Goal: Information Seeking & Learning: Learn about a topic

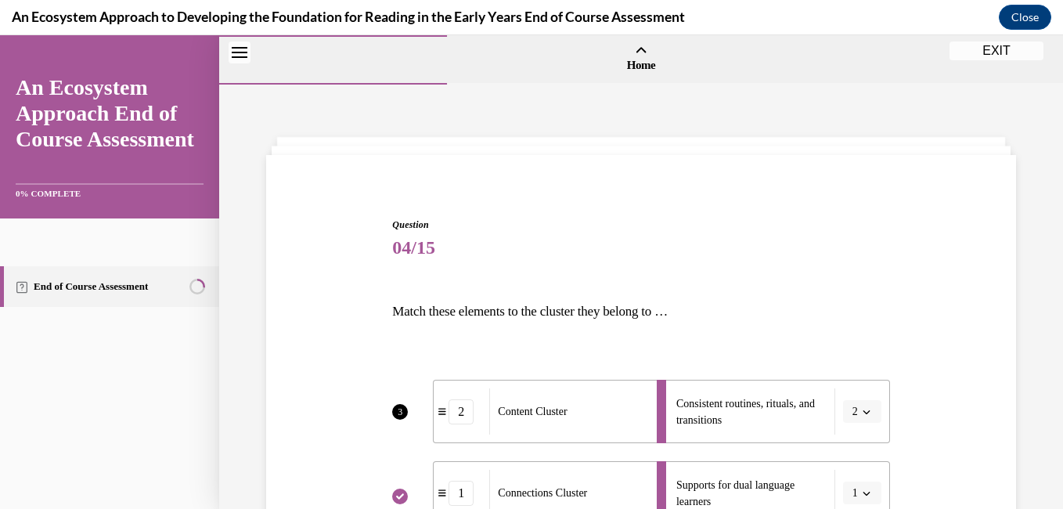
scroll to position [468, 0]
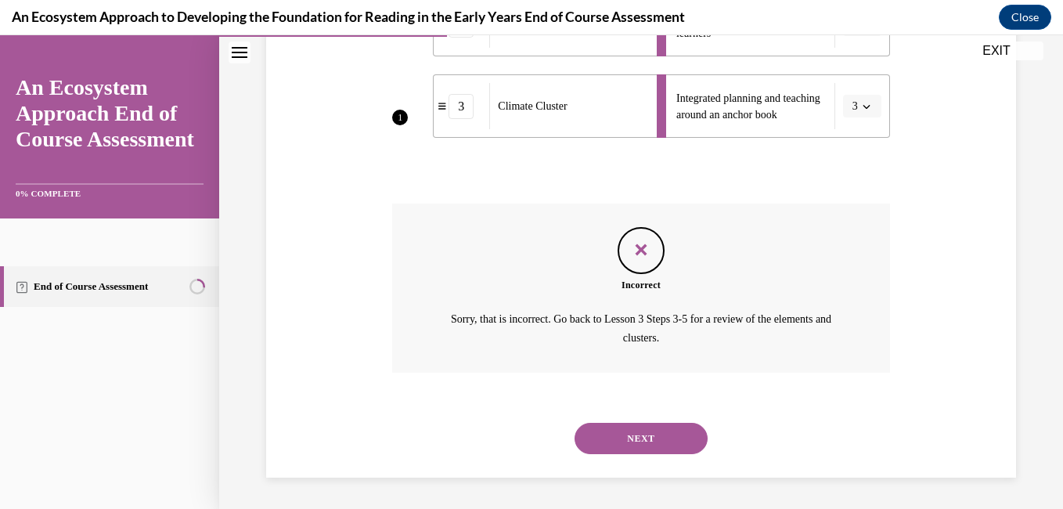
click at [654, 436] on button "NEXT" at bounding box center [640, 438] width 133 height 31
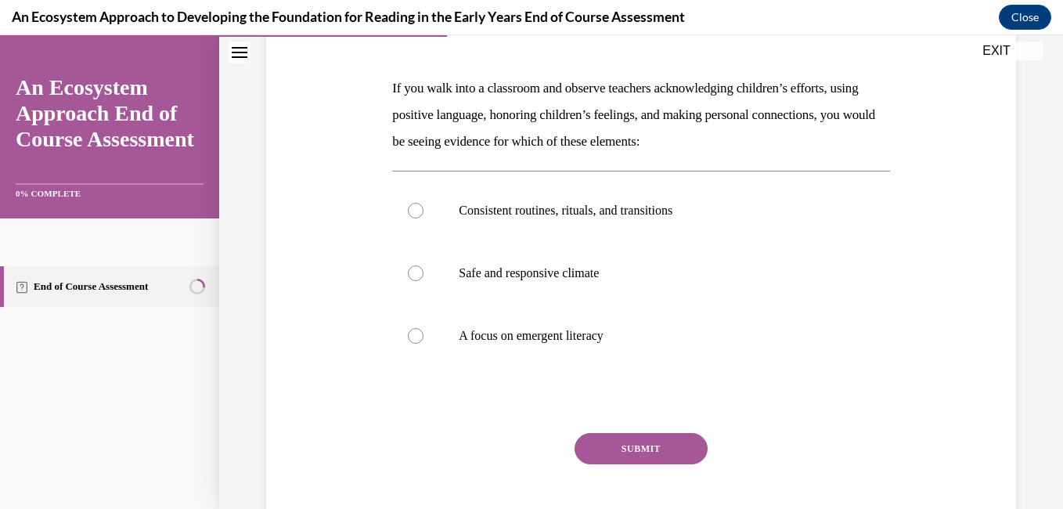
scroll to position [224, 0]
click at [408, 279] on label "Safe and responsive climate" at bounding box center [640, 272] width 497 height 63
click at [408, 279] on input "Safe and responsive climate" at bounding box center [416, 273] width 16 height 16
radio input "true"
click at [628, 448] on button "SUBMIT" at bounding box center [640, 447] width 133 height 31
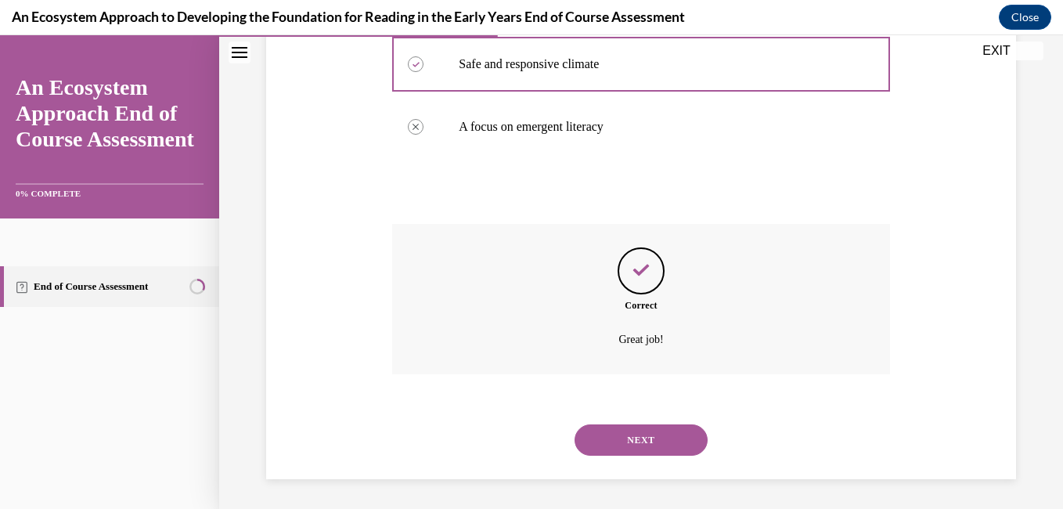
scroll to position [434, 0]
click at [650, 438] on button "NEXT" at bounding box center [640, 438] width 133 height 31
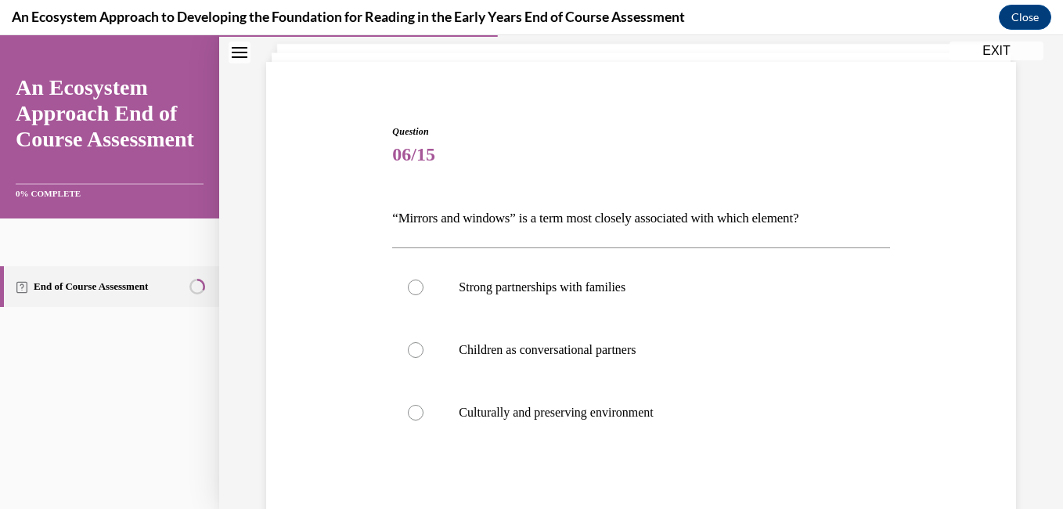
scroll to position [117, 0]
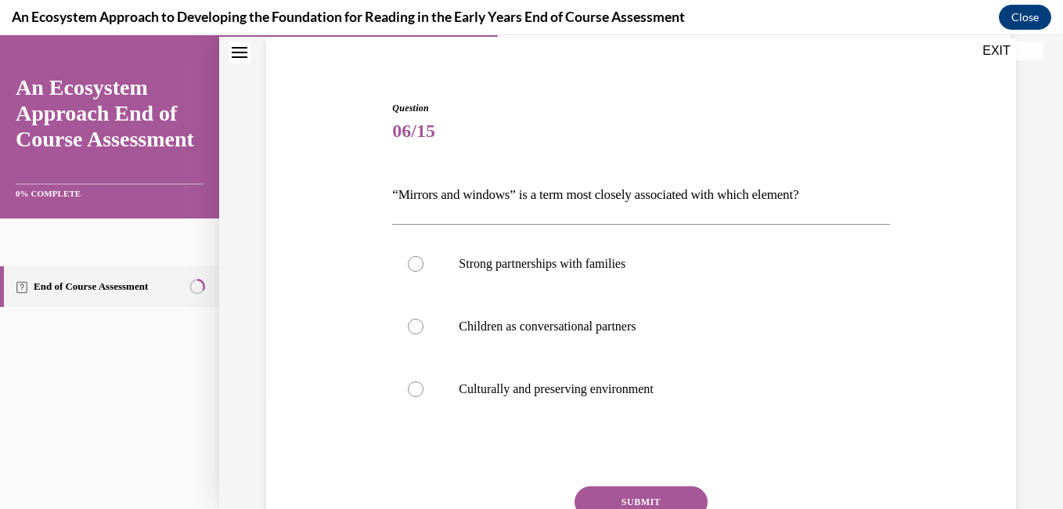
click at [414, 387] on div at bounding box center [416, 389] width 16 height 16
click at [414, 387] on input "Culturally and preserving environment" at bounding box center [416, 389] width 16 height 16
radio input "true"
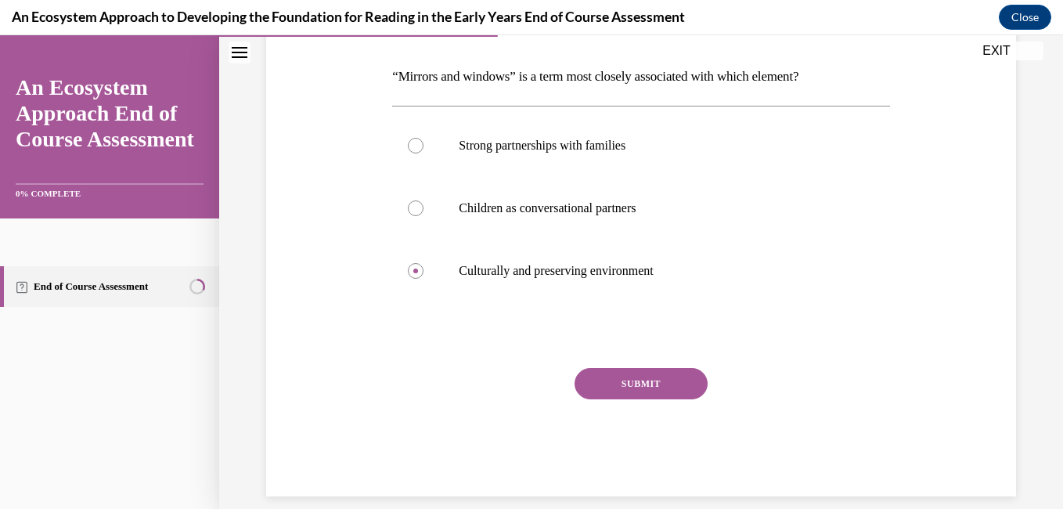
scroll to position [244, 0]
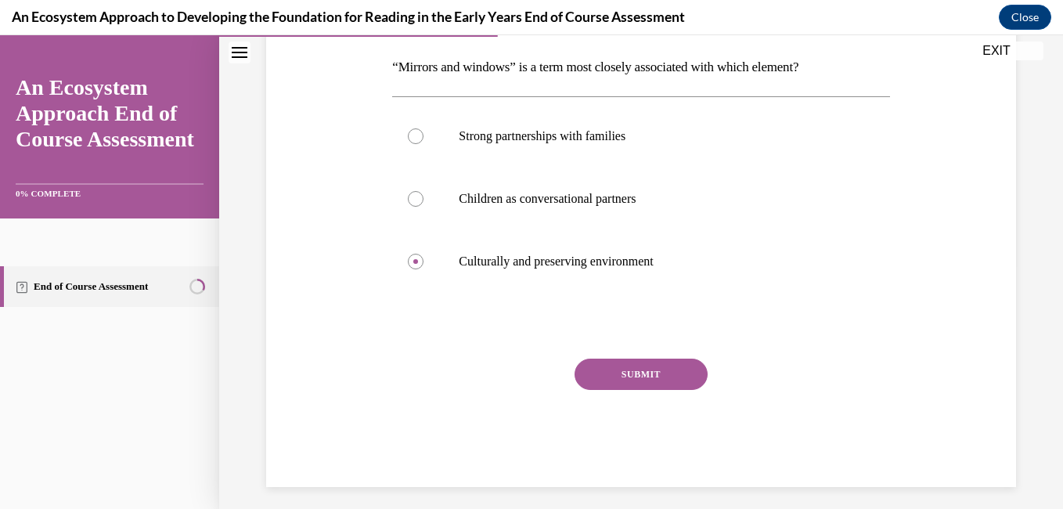
click at [641, 378] on button "SUBMIT" at bounding box center [640, 373] width 133 height 31
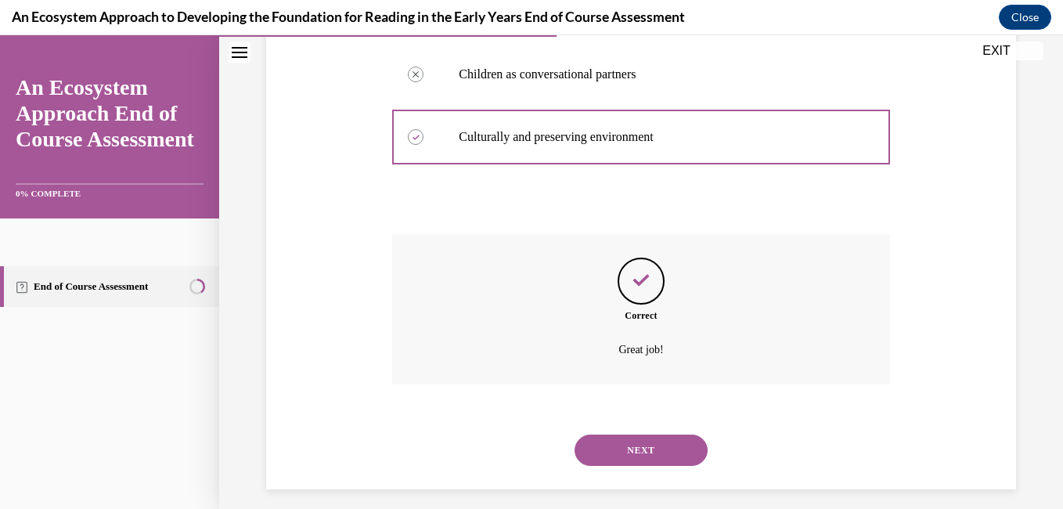
scroll to position [380, 0]
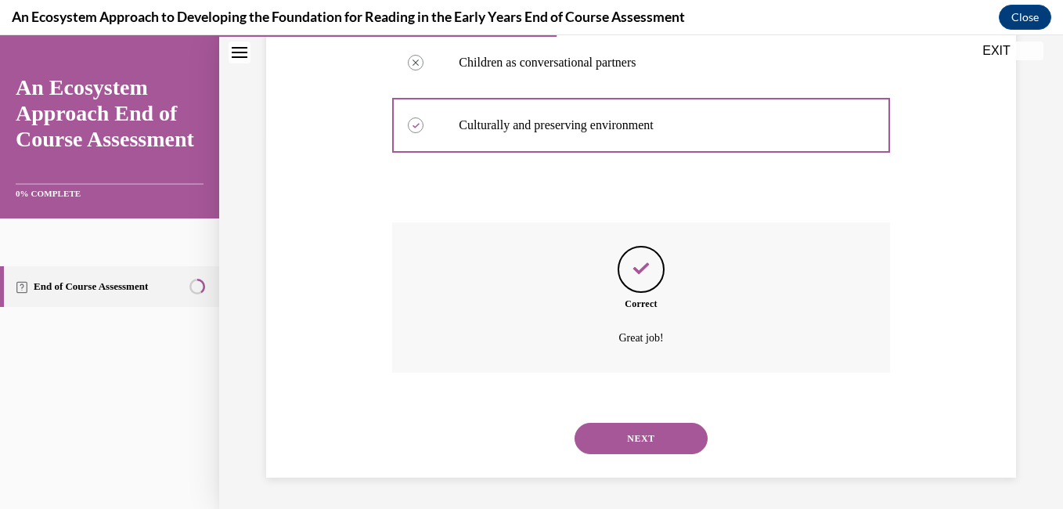
click at [626, 443] on button "NEXT" at bounding box center [640, 438] width 133 height 31
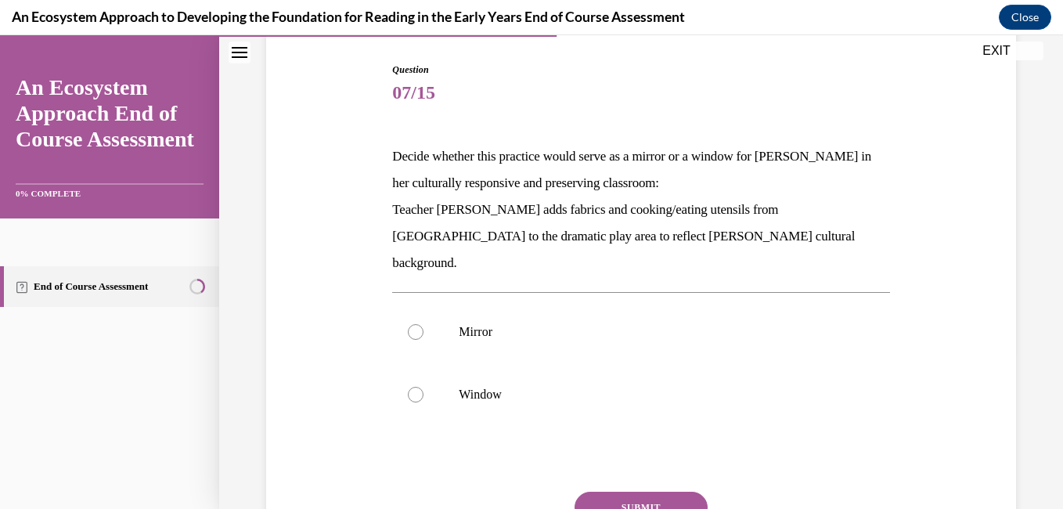
scroll to position [156, 0]
click at [416, 386] on div at bounding box center [416, 394] width 16 height 16
click at [416, 386] on input "Window" at bounding box center [416, 394] width 16 height 16
radio input "true"
click at [639, 491] on button "SUBMIT" at bounding box center [640, 506] width 133 height 31
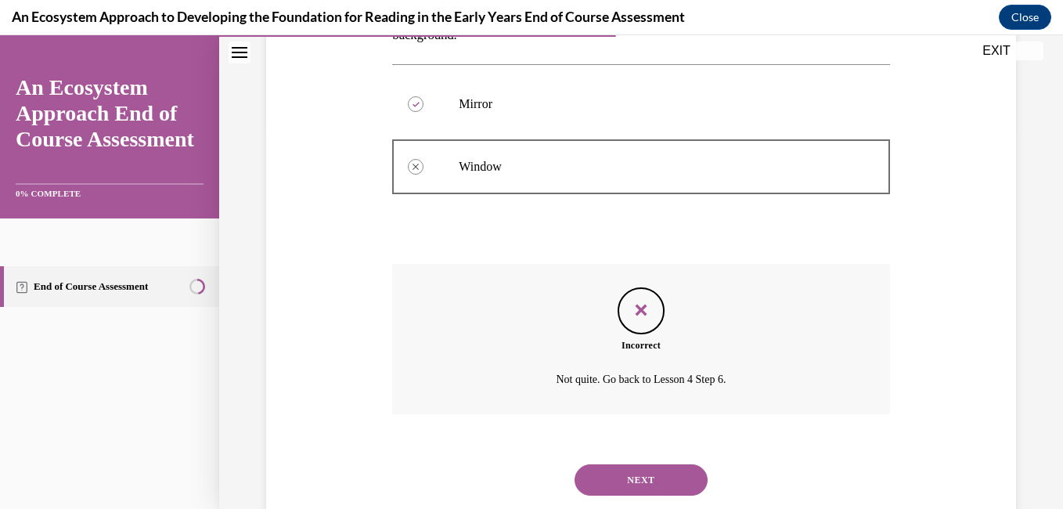
scroll to position [398, 0]
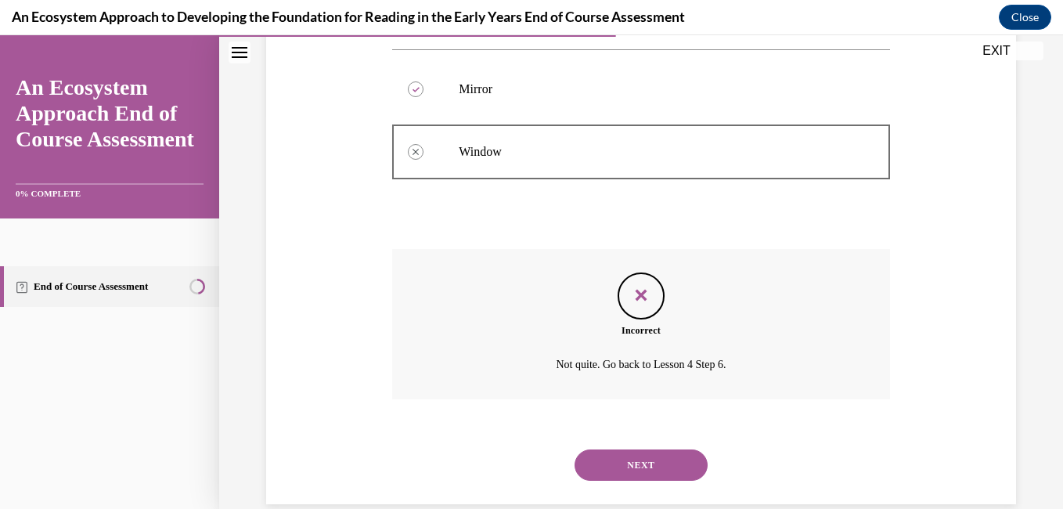
click at [635, 449] on button "NEXT" at bounding box center [640, 464] width 133 height 31
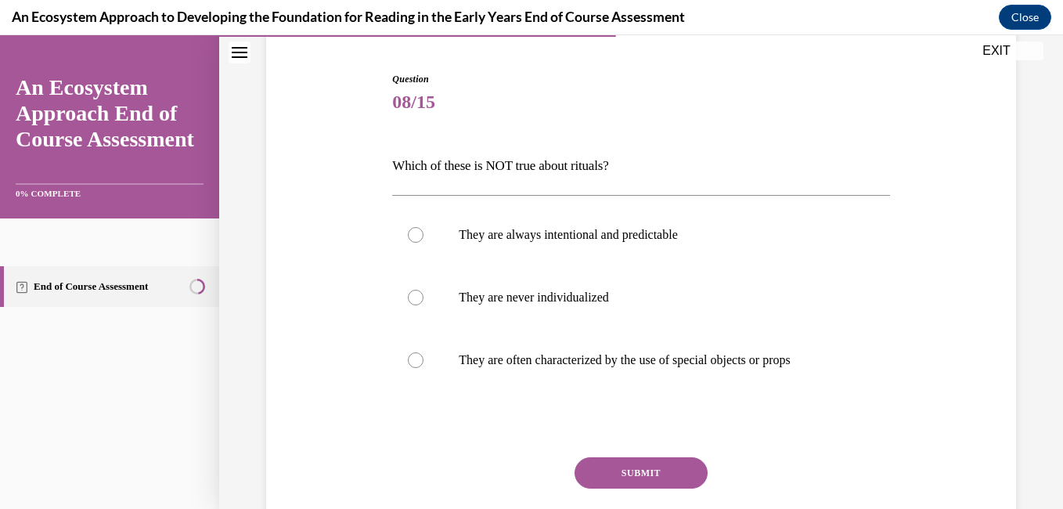
scroll to position [153, 0]
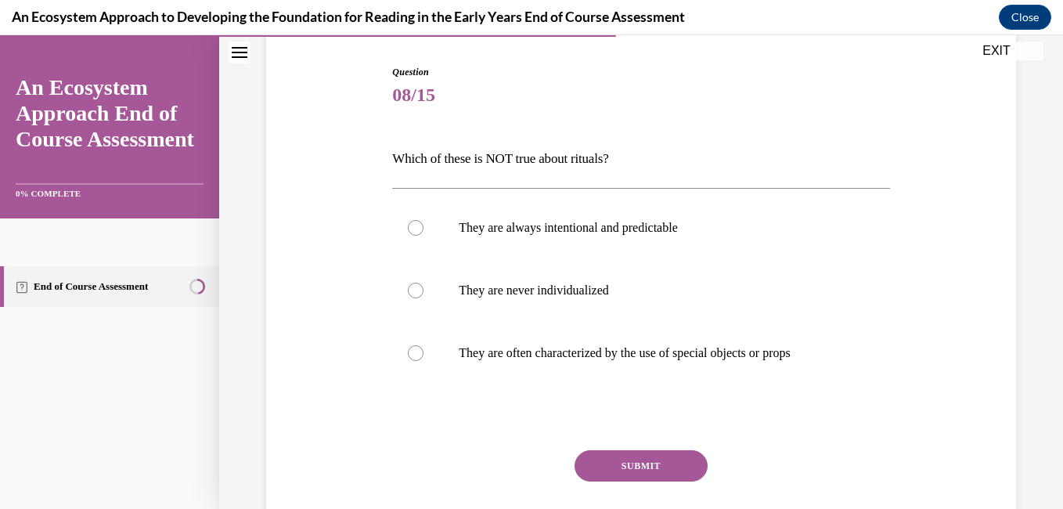
click at [429, 221] on label "They are always intentional and predictable" at bounding box center [640, 227] width 497 height 63
click at [423, 221] on input "They are always intentional and predictable" at bounding box center [416, 228] width 16 height 16
radio input "true"
click at [630, 465] on button "SUBMIT" at bounding box center [640, 465] width 133 height 31
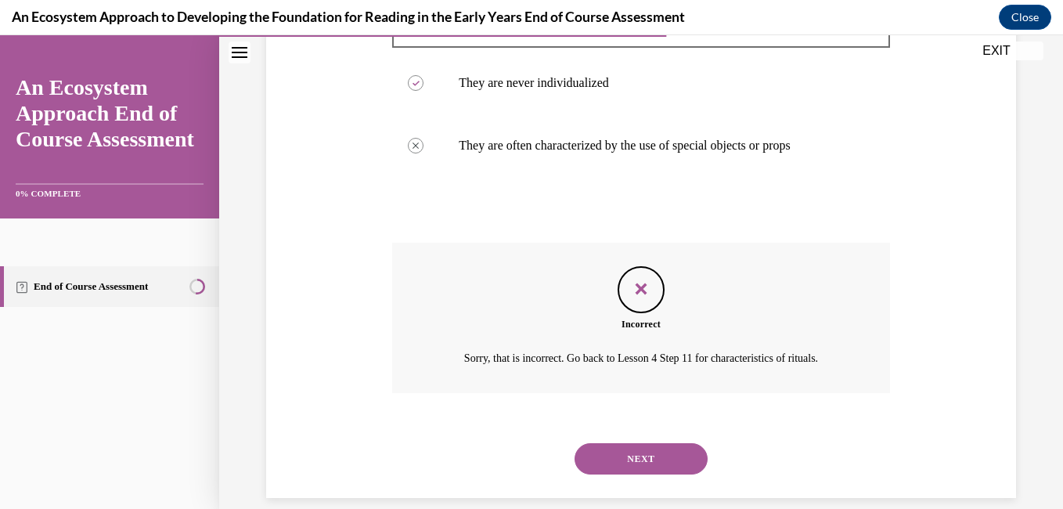
scroll to position [380, 0]
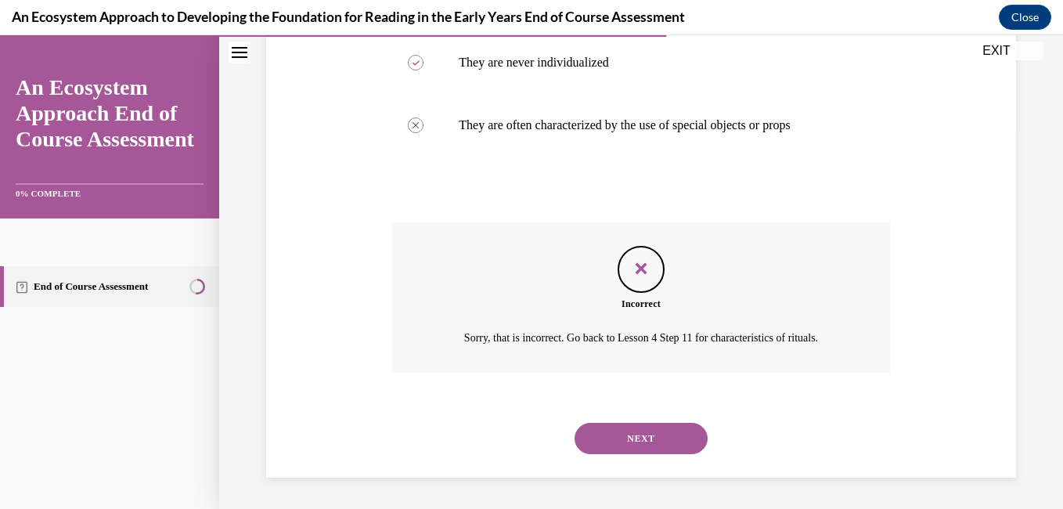
click at [651, 444] on button "NEXT" at bounding box center [640, 438] width 133 height 31
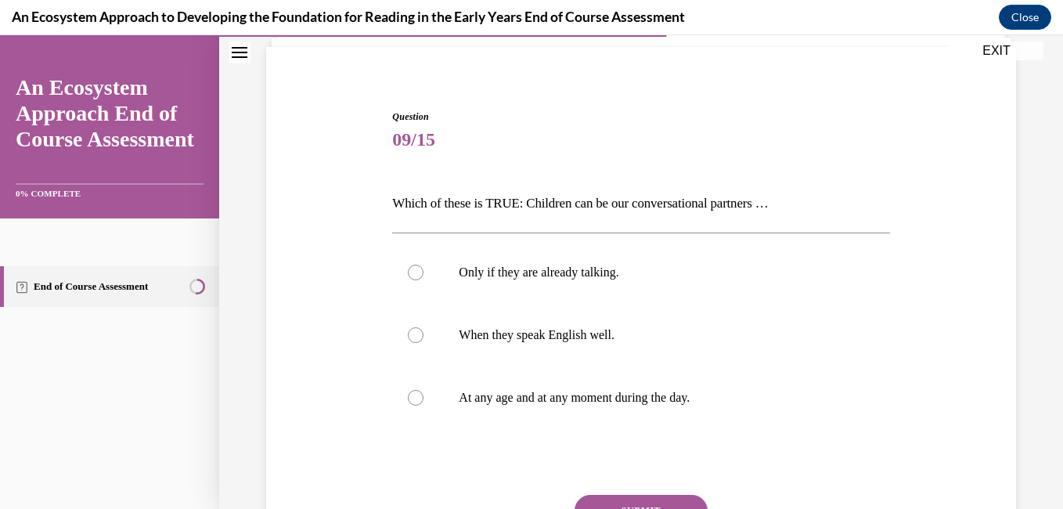
scroll to position [109, 0]
click at [421, 401] on label "At any age and at any moment during the day." at bounding box center [640, 396] width 497 height 63
click at [421, 401] on input "At any age and at any moment during the day." at bounding box center [416, 397] width 16 height 16
radio input "true"
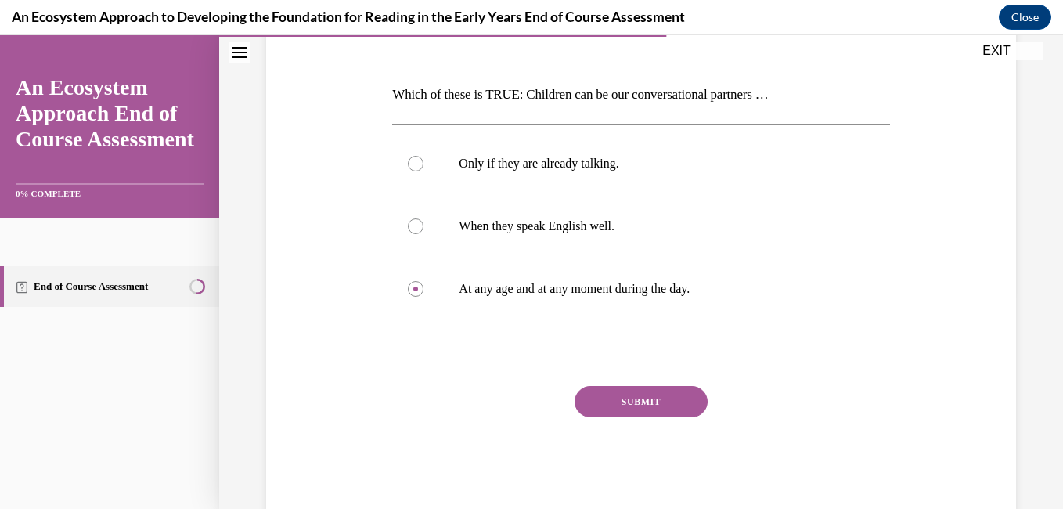
click at [646, 405] on button "SUBMIT" at bounding box center [640, 401] width 133 height 31
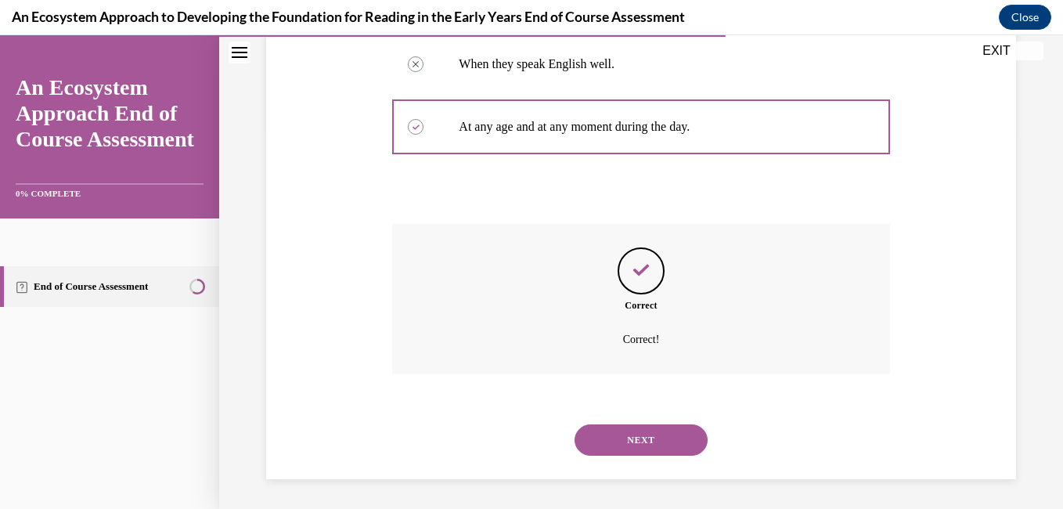
scroll to position [380, 0]
click at [638, 450] on button "NEXT" at bounding box center [640, 438] width 133 height 31
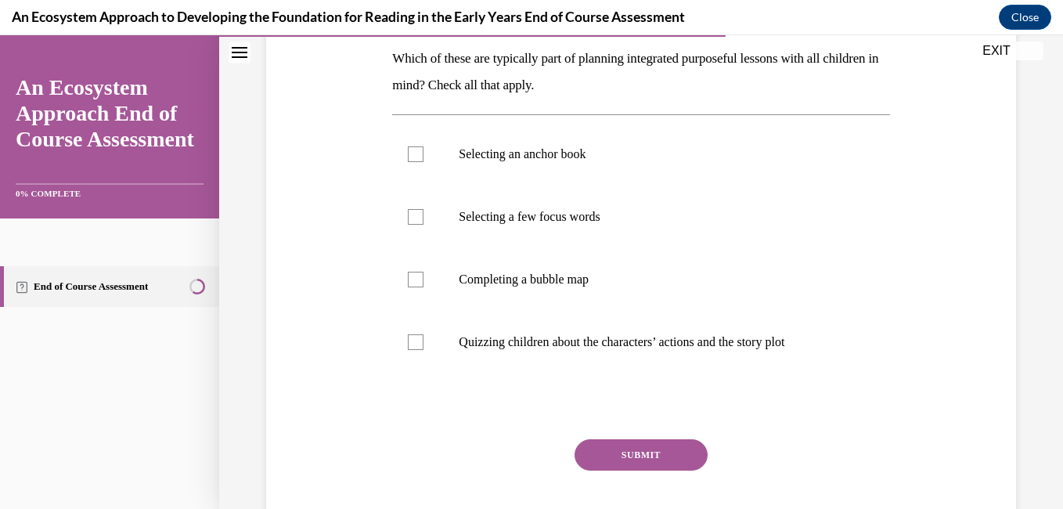
scroll to position [253, 0]
click at [418, 284] on div at bounding box center [416, 280] width 16 height 16
click at [418, 284] on input "Completing a bubble map" at bounding box center [416, 280] width 16 height 16
checkbox input "true"
click at [633, 456] on button "SUBMIT" at bounding box center [640, 454] width 133 height 31
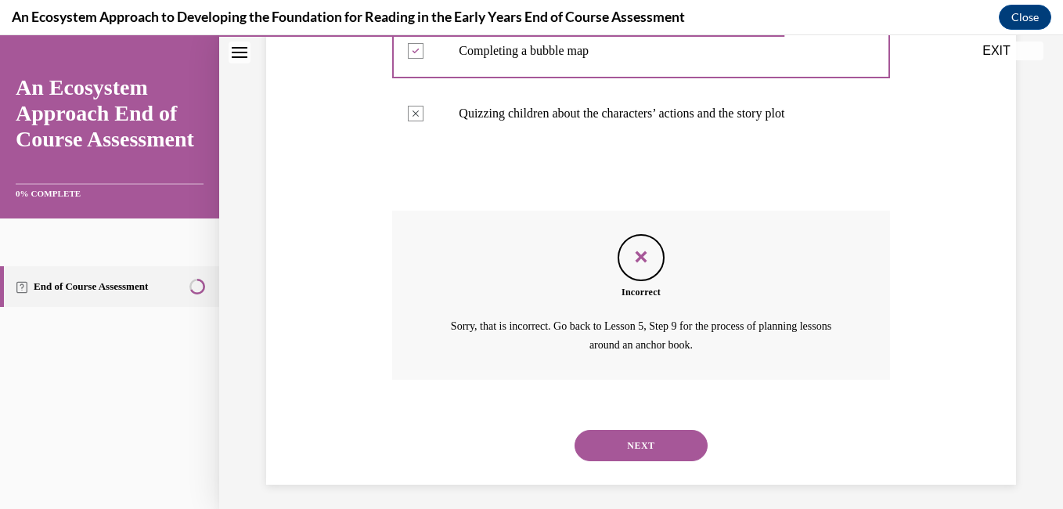
scroll to position [488, 0]
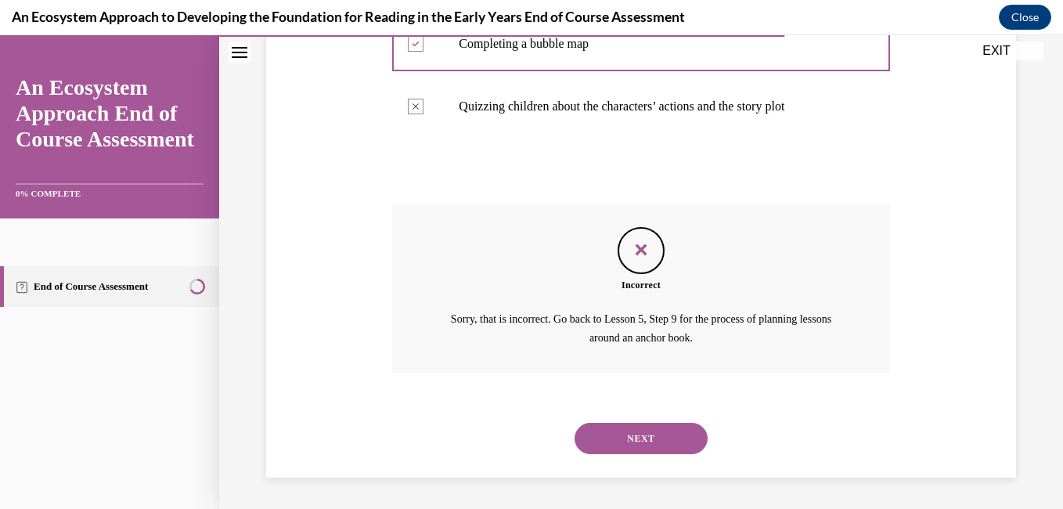
click at [639, 443] on button "NEXT" at bounding box center [640, 438] width 133 height 31
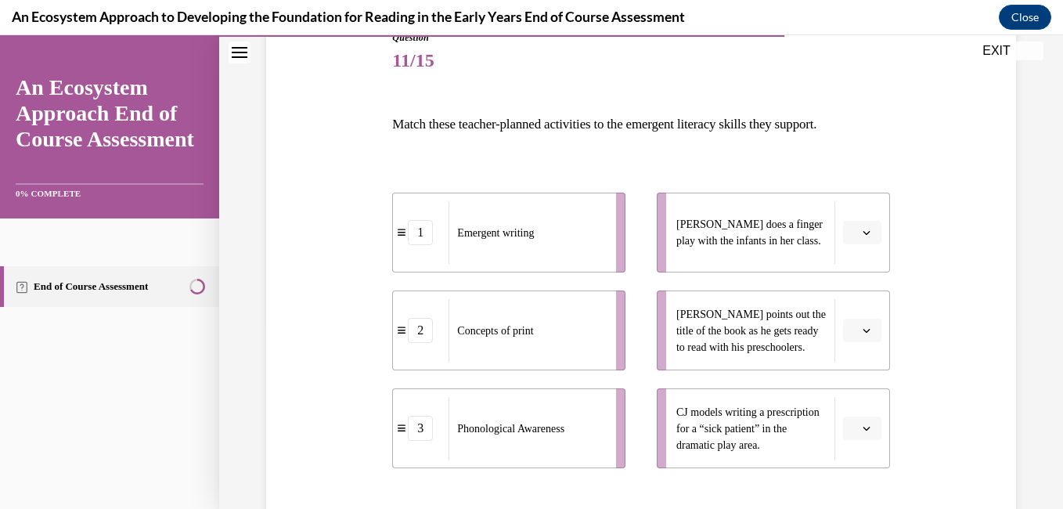
scroll to position [193, 0]
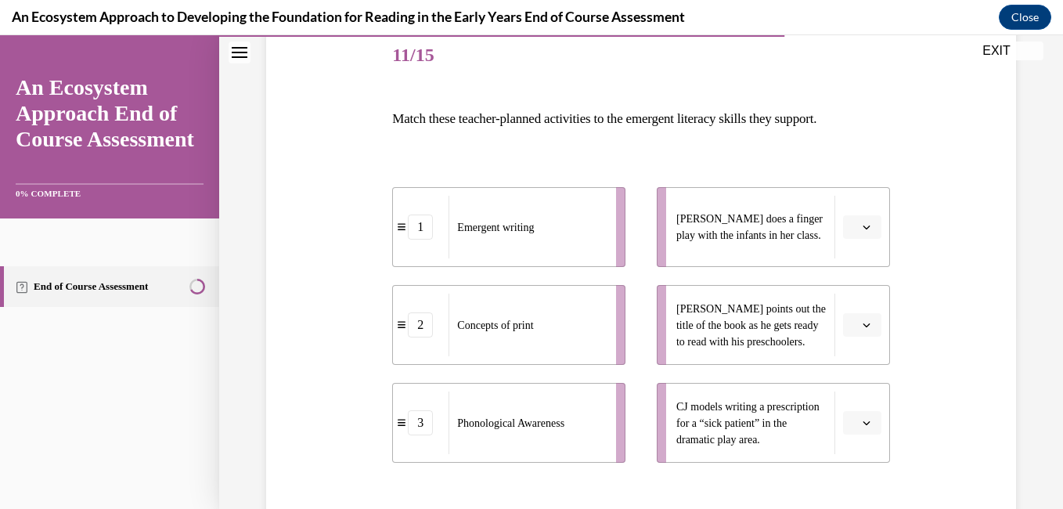
click at [862, 326] on icon "button" at bounding box center [866, 325] width 8 height 8
click at [848, 423] on span "2" at bounding box center [845, 422] width 5 height 13
click at [862, 423] on icon "button" at bounding box center [866, 423] width 8 height 8
click at [842, 324] on div "1" at bounding box center [849, 324] width 39 height 31
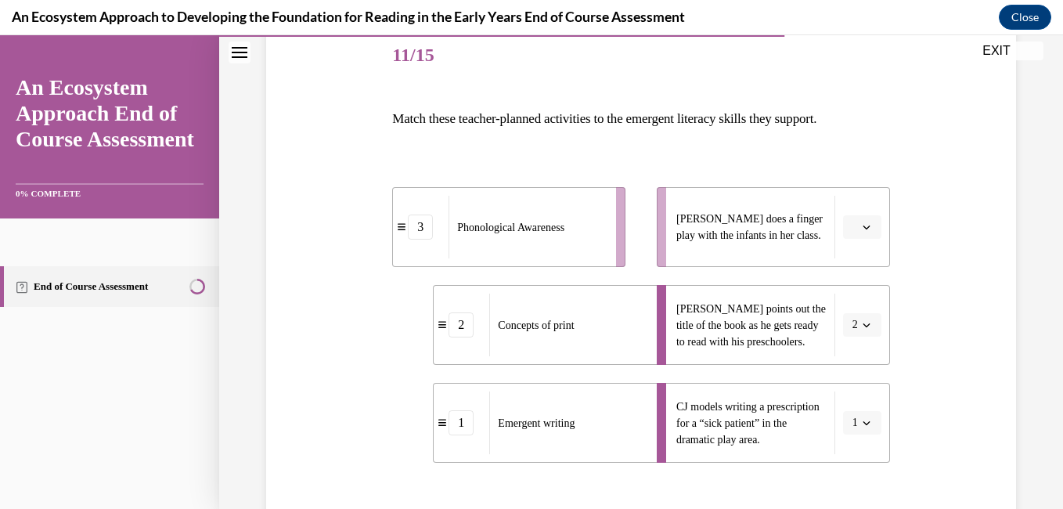
click at [864, 226] on button "button" at bounding box center [862, 226] width 38 height 23
click at [848, 361] on span "3" at bounding box center [845, 356] width 5 height 13
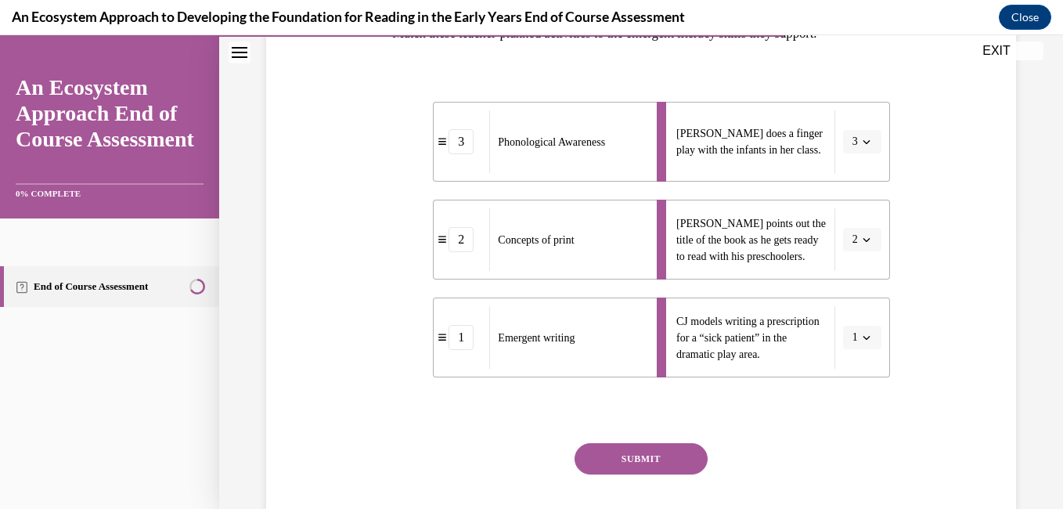
scroll to position [372, 0]
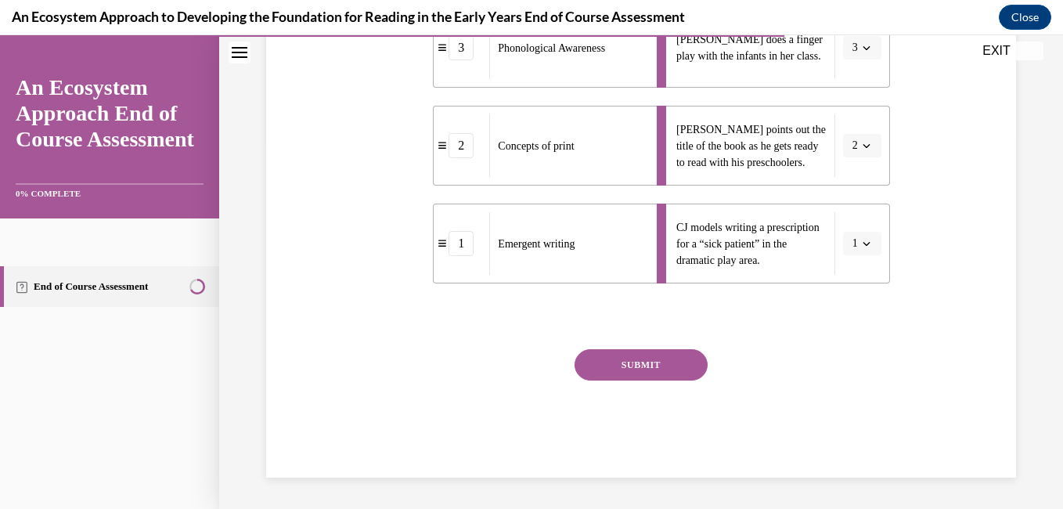
click at [675, 371] on button "SUBMIT" at bounding box center [640, 364] width 133 height 31
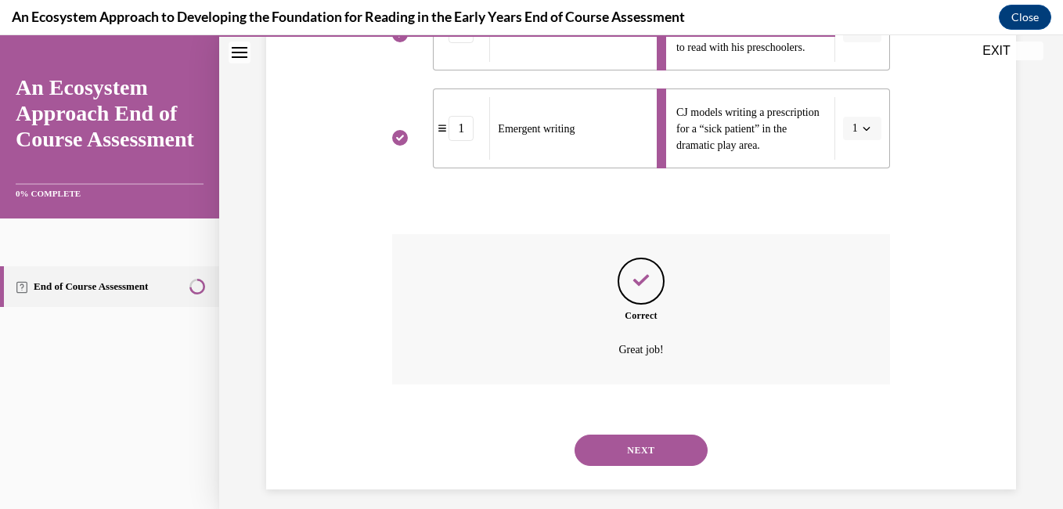
scroll to position [498, 0]
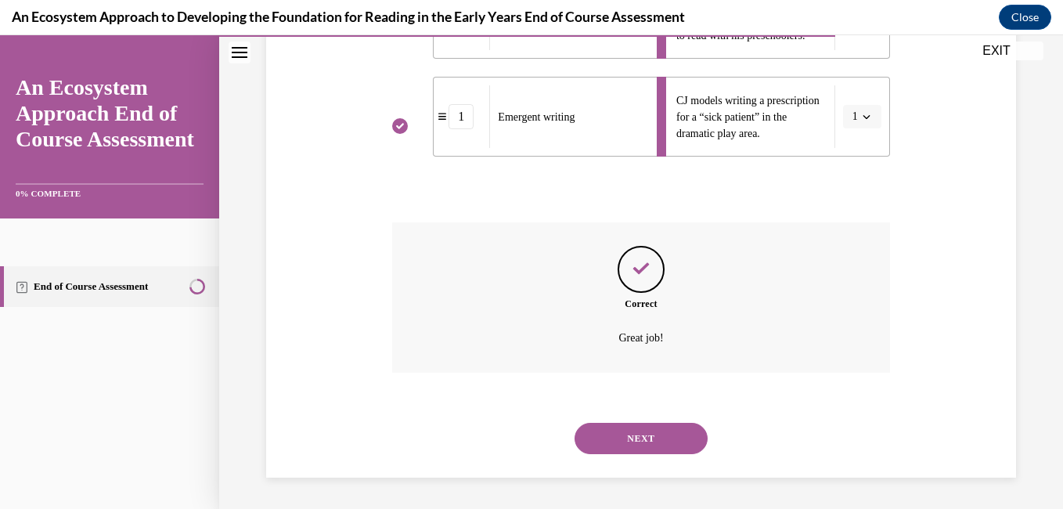
click at [658, 441] on button "NEXT" at bounding box center [640, 438] width 133 height 31
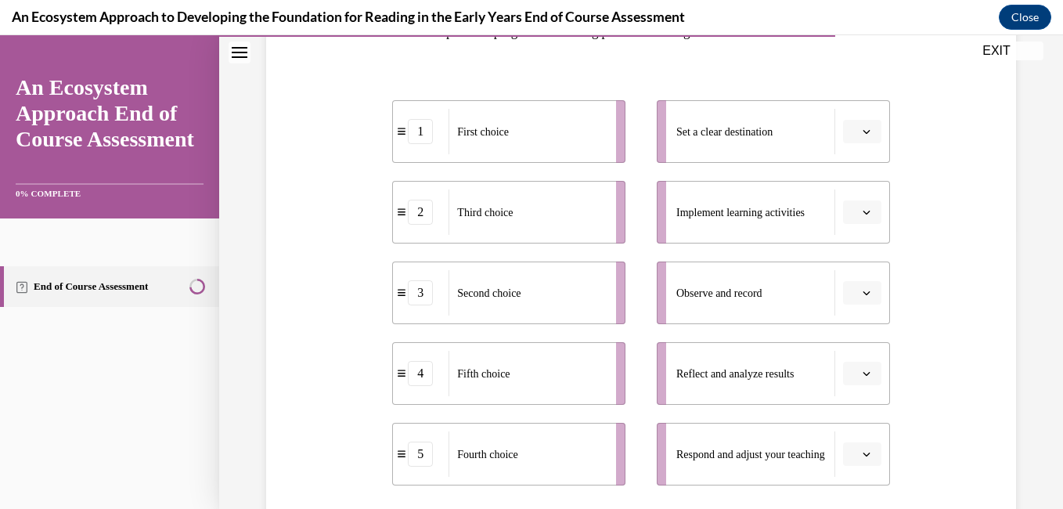
scroll to position [276, 0]
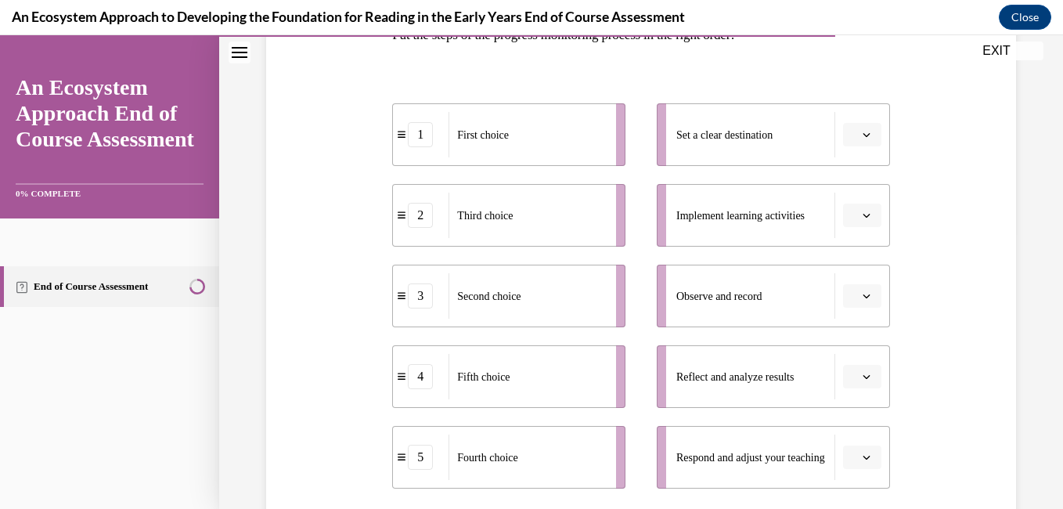
click at [862, 142] on button "button" at bounding box center [862, 134] width 38 height 23
click at [847, 198] on span "1" at bounding box center [845, 201] width 5 height 13
click at [854, 306] on button "button" at bounding box center [862, 295] width 38 height 23
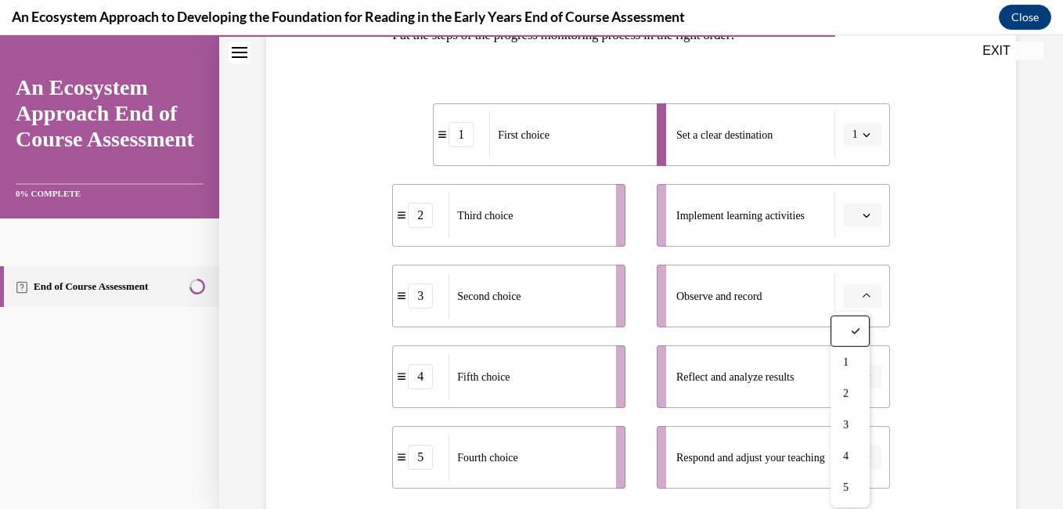
click at [868, 423] on div "3" at bounding box center [849, 424] width 39 height 31
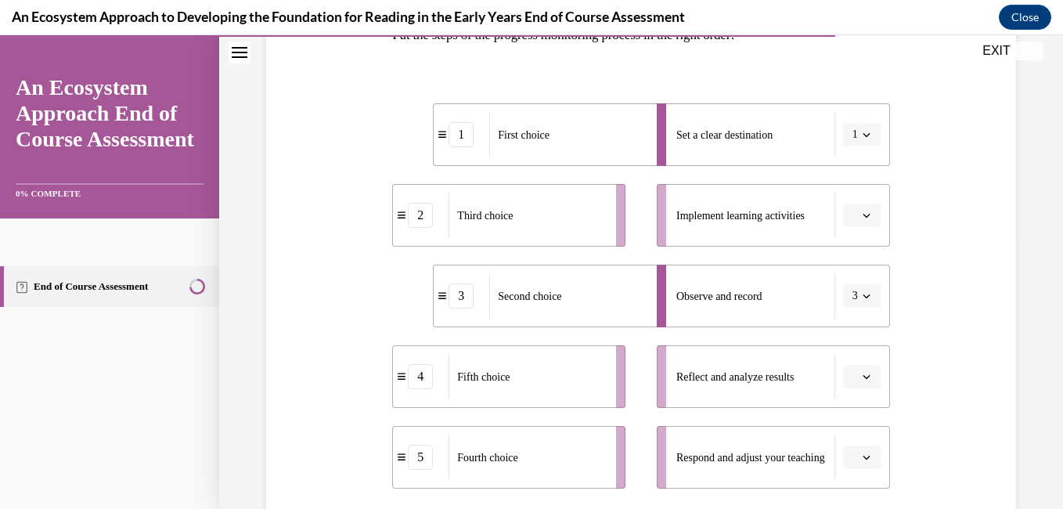
click at [862, 297] on icon "button" at bounding box center [866, 296] width 8 height 8
click at [839, 460] on div "4" at bounding box center [846, 456] width 39 height 31
click at [862, 296] on icon "button" at bounding box center [866, 296] width 8 height 8
click at [837, 488] on div "5" at bounding box center [846, 487] width 39 height 31
click at [862, 297] on icon "button" at bounding box center [866, 296] width 8 height 8
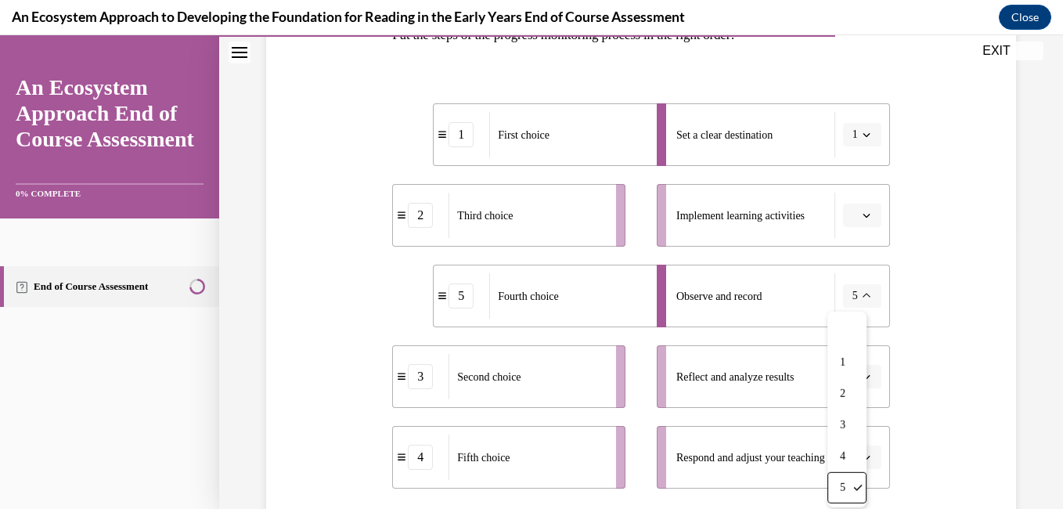
click at [841, 457] on span "4" at bounding box center [842, 456] width 5 height 13
click at [843, 223] on button "button" at bounding box center [862, 214] width 38 height 23
click at [844, 347] on span "3" at bounding box center [845, 344] width 5 height 13
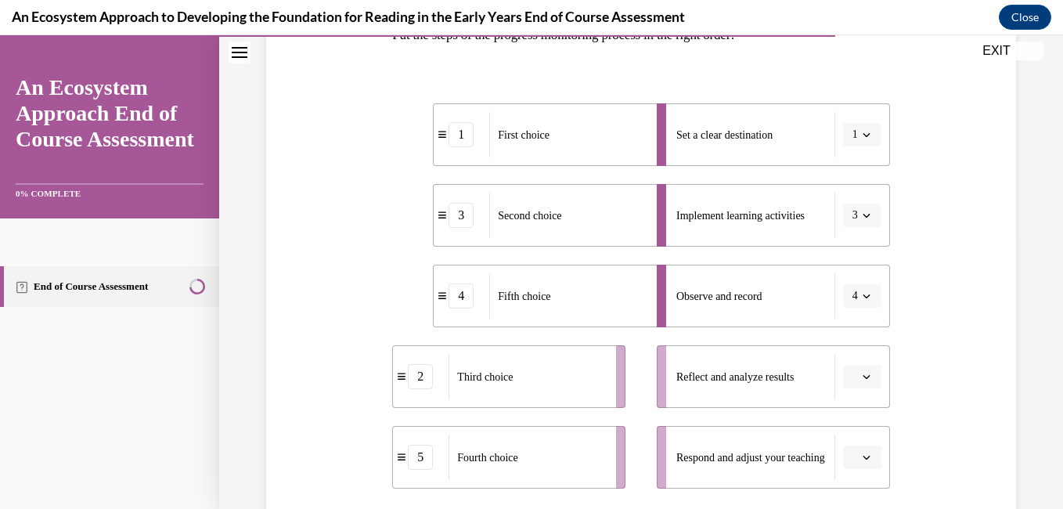
click at [861, 381] on span "button" at bounding box center [866, 376] width 11 height 11
click at [846, 308] on span "4" at bounding box center [845, 310] width 5 height 13
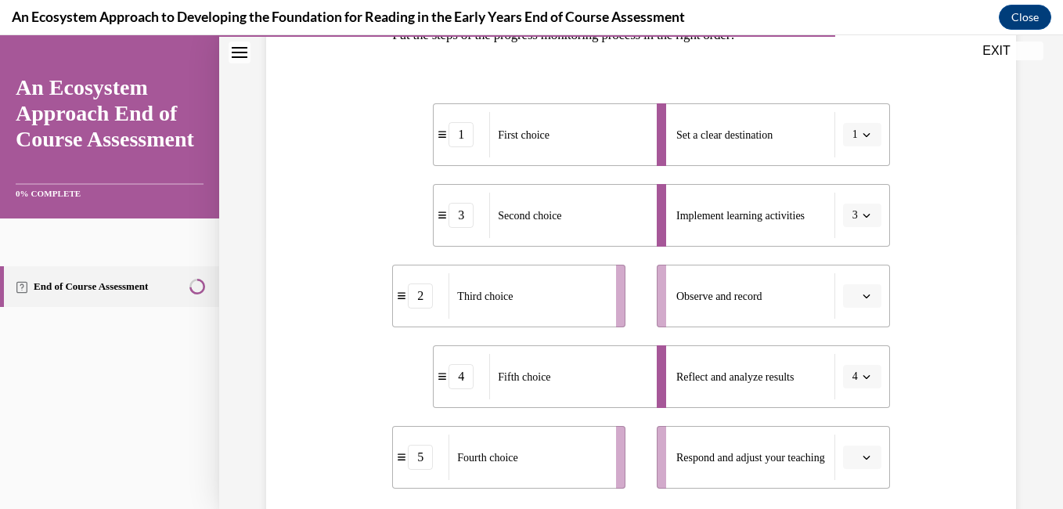
click at [861, 452] on span "button" at bounding box center [866, 457] width 11 height 11
click at [844, 422] on span "5" at bounding box center [845, 422] width 5 height 13
click at [850, 298] on button "button" at bounding box center [862, 295] width 38 height 23
click at [847, 493] on span "5" at bounding box center [845, 487] width 5 height 13
click at [862, 458] on icon "button" at bounding box center [866, 457] width 8 height 8
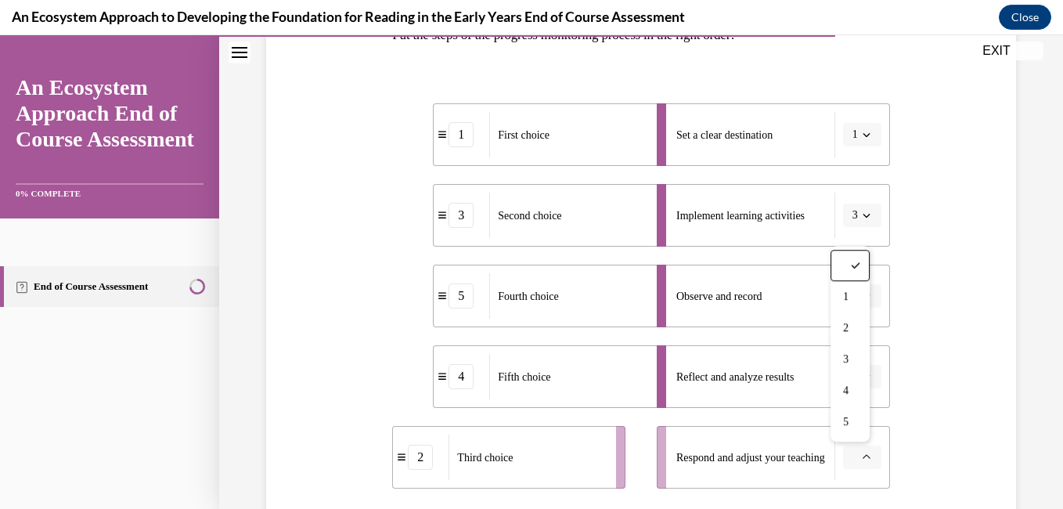
click at [848, 392] on span "4" at bounding box center [845, 390] width 5 height 13
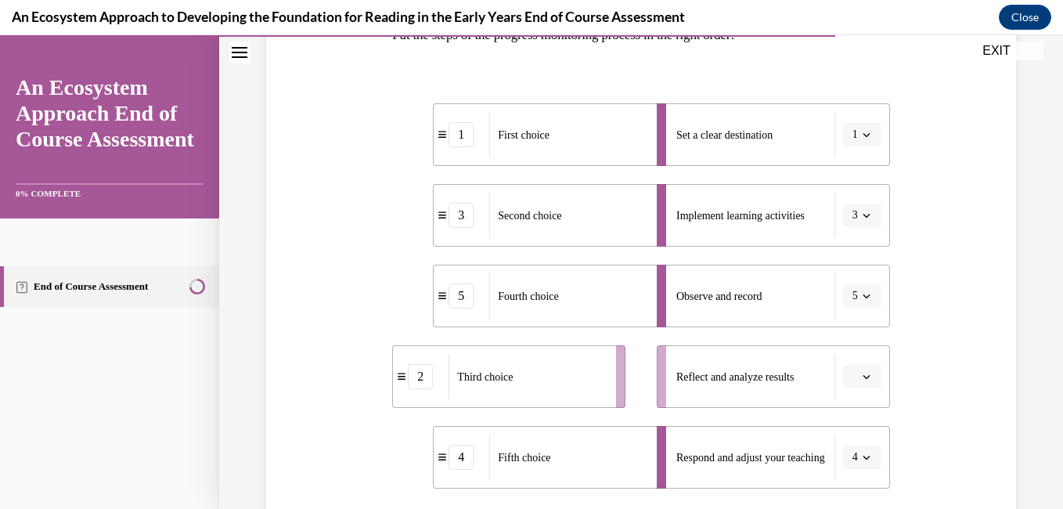
click at [861, 383] on button "button" at bounding box center [862, 376] width 38 height 23
click at [844, 254] on div "2" at bounding box center [849, 247] width 39 height 31
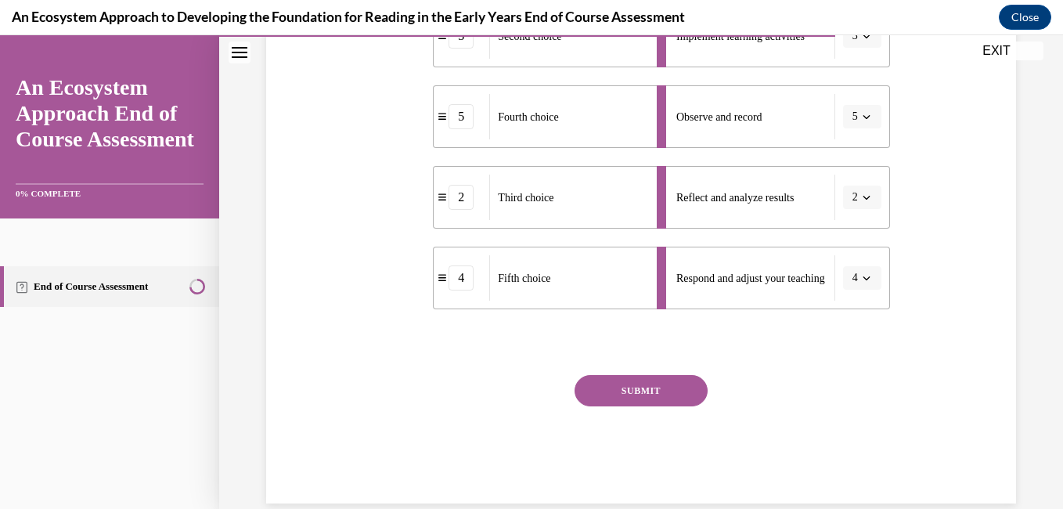
scroll to position [464, 0]
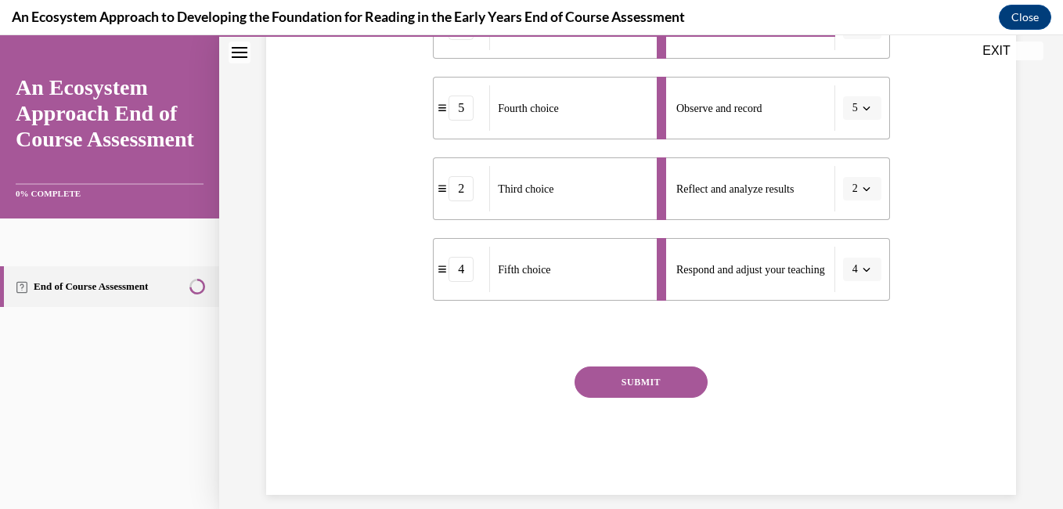
click at [671, 380] on button "SUBMIT" at bounding box center [640, 381] width 133 height 31
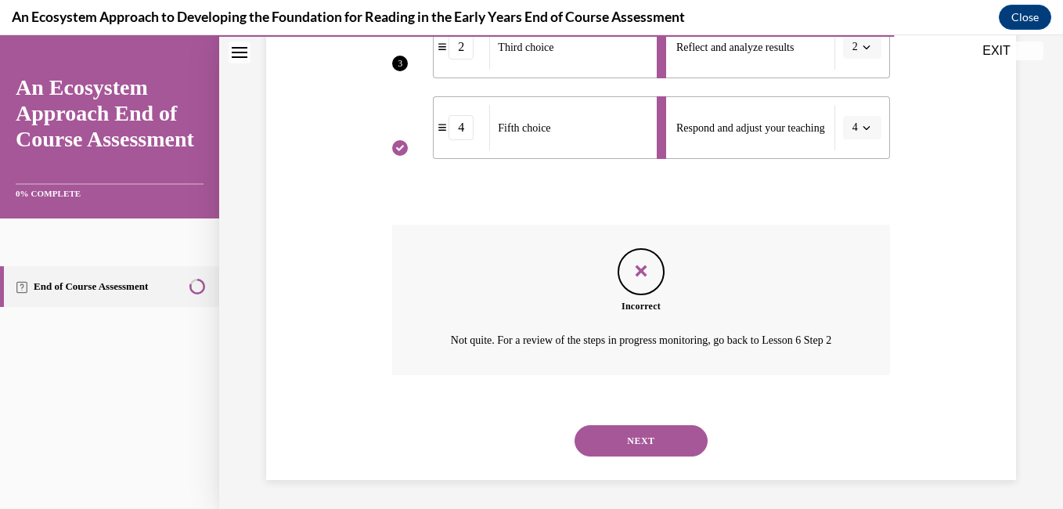
scroll to position [627, 0]
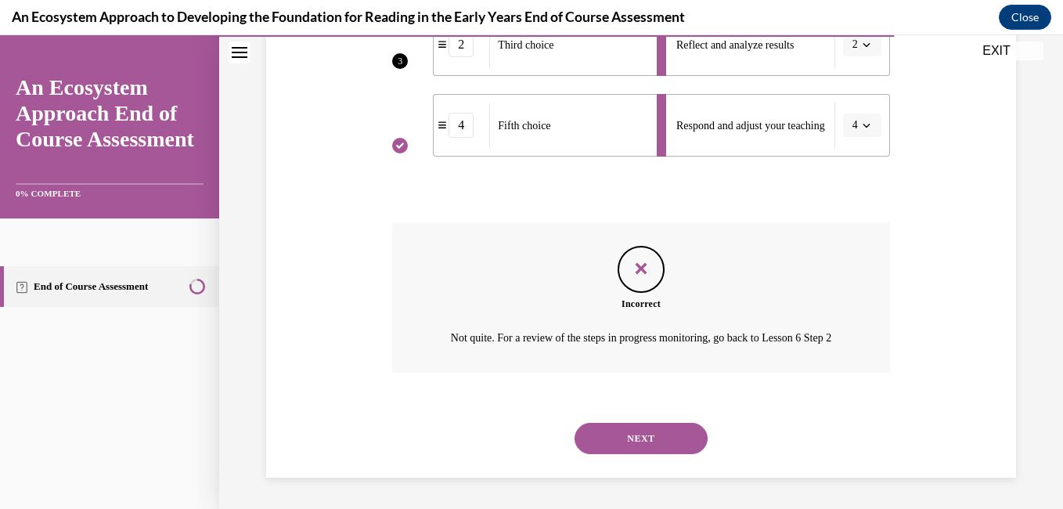
click at [659, 439] on button "NEXT" at bounding box center [640, 438] width 133 height 31
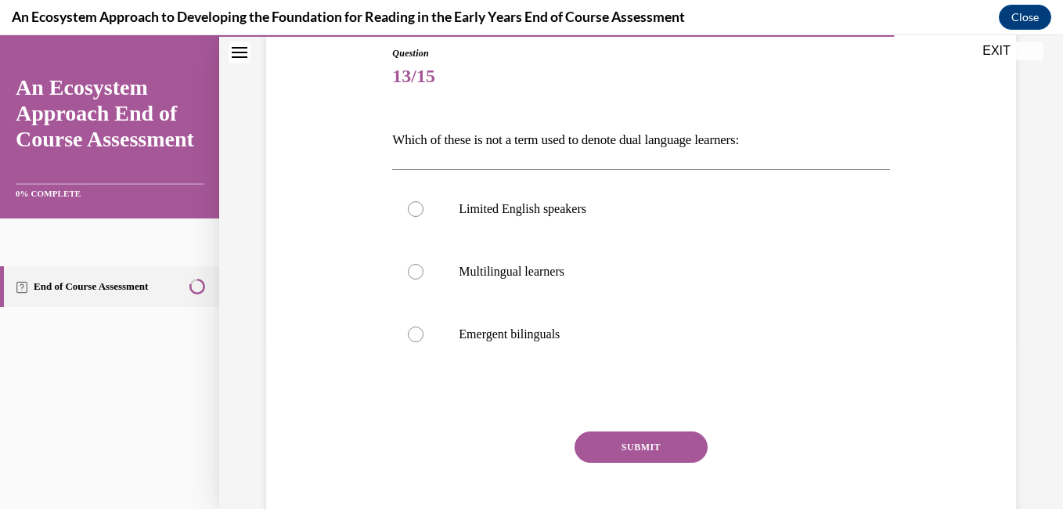
scroll to position [172, 0]
click at [422, 220] on label "Limited English speakers" at bounding box center [640, 208] width 497 height 63
click at [422, 216] on input "Limited English speakers" at bounding box center [416, 208] width 16 height 16
radio input "true"
click at [647, 437] on button "SUBMIT" at bounding box center [640, 445] width 133 height 31
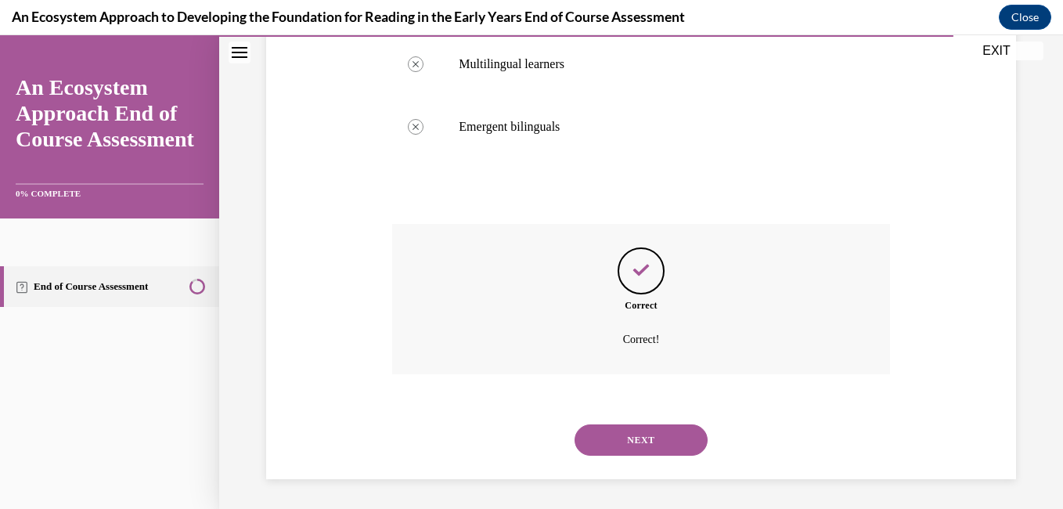
scroll to position [380, 0]
click at [653, 437] on button "NEXT" at bounding box center [640, 438] width 133 height 31
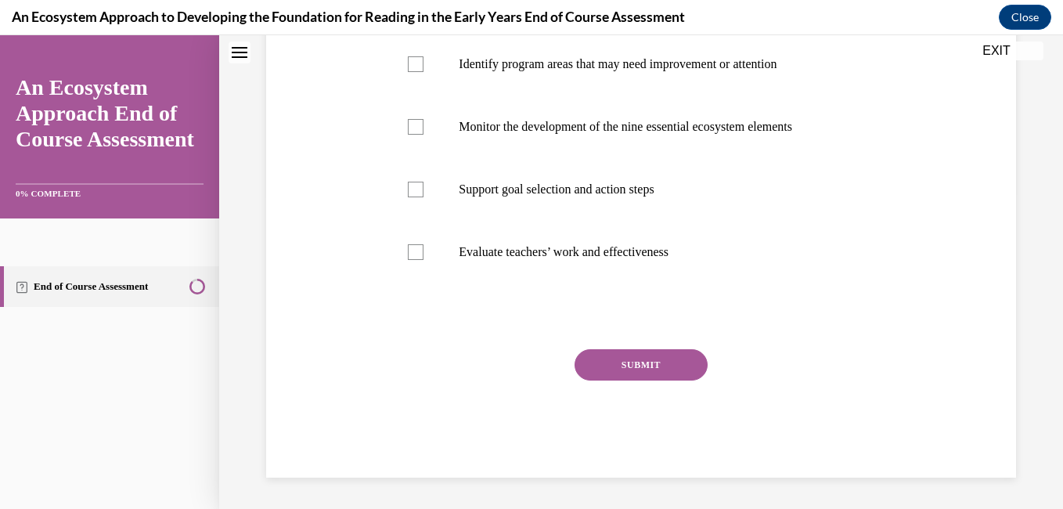
scroll to position [0, 0]
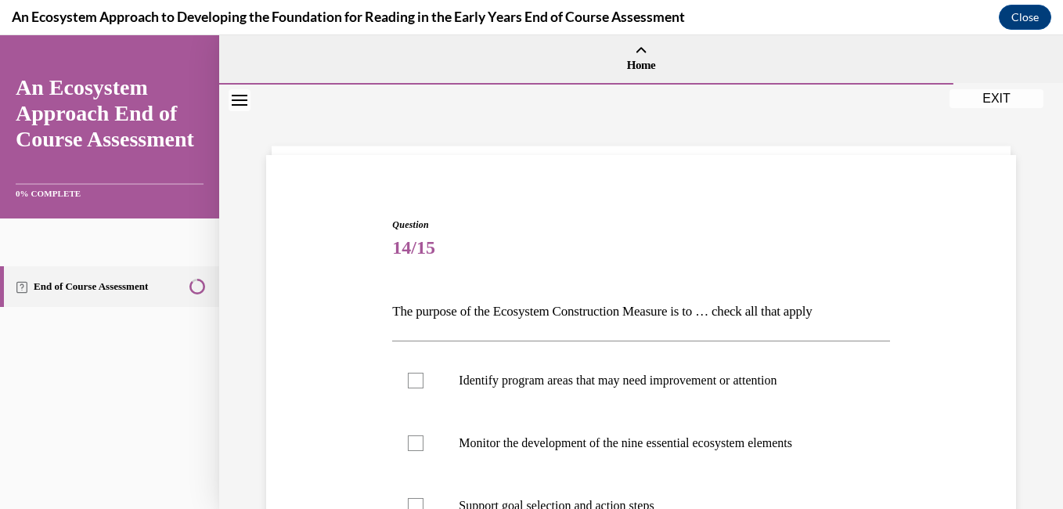
click at [750, 370] on label "Identify program areas that may need improvement or attention" at bounding box center [640, 380] width 497 height 63
click at [423, 372] on input "Identify program areas that may need improvement or attention" at bounding box center [416, 380] width 16 height 16
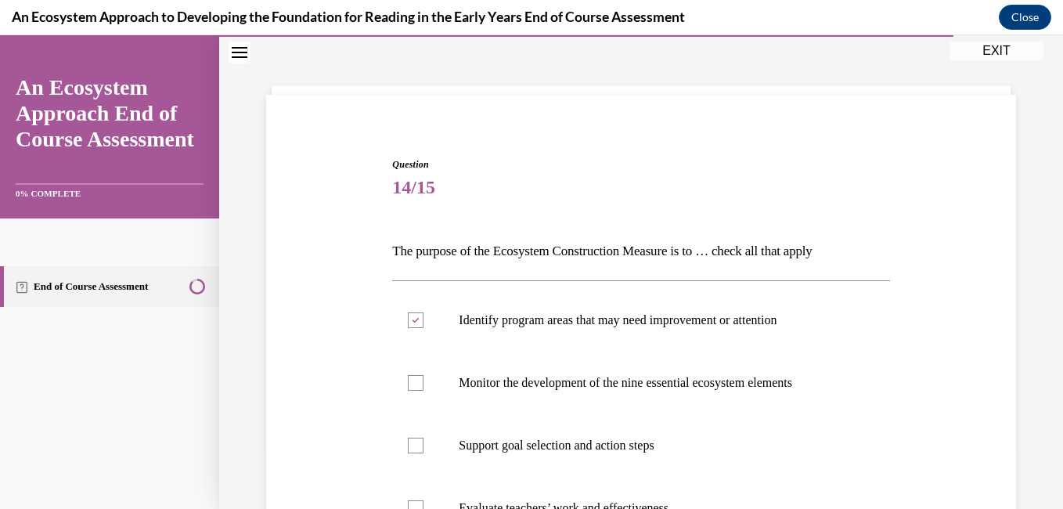
scroll to position [74, 0]
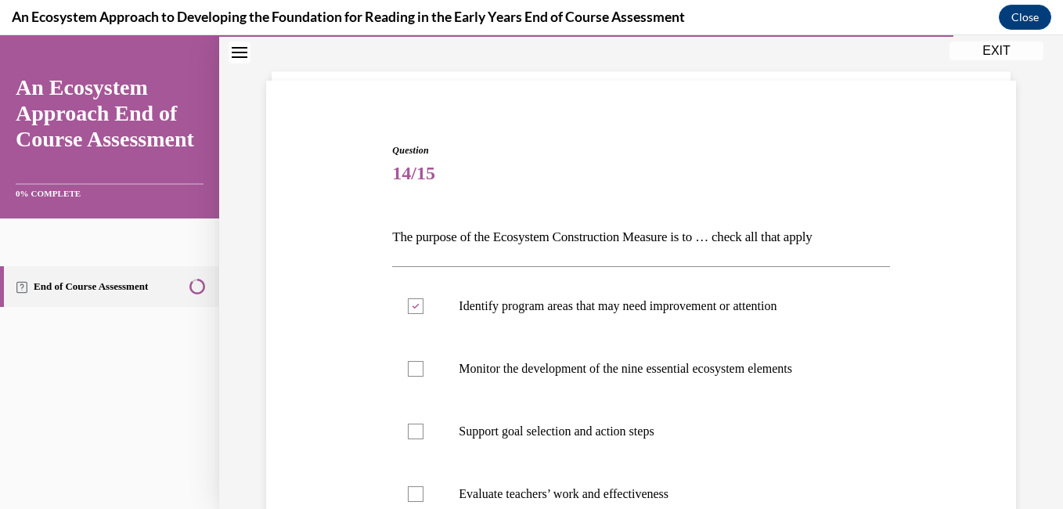
click at [418, 297] on label "Identify program areas that may need improvement or attention" at bounding box center [640, 306] width 497 height 63
click at [418, 298] on input "Identify program areas that may need improvement or attention" at bounding box center [416, 306] width 16 height 16
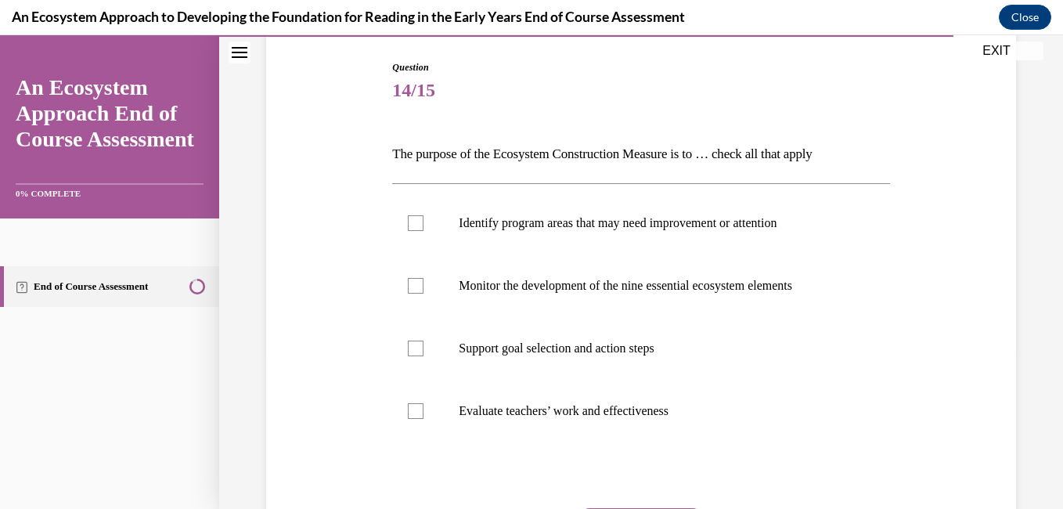
scroll to position [160, 0]
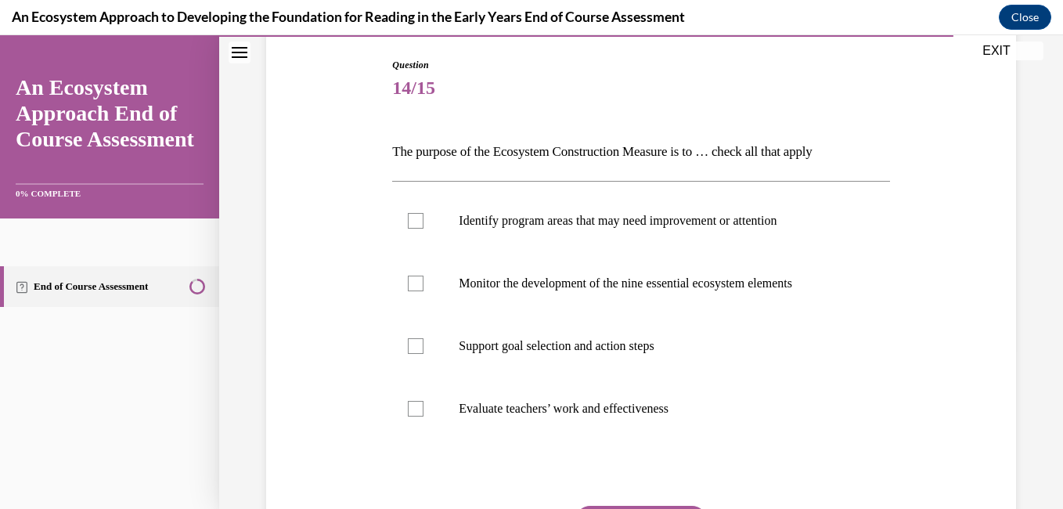
click at [426, 236] on label "Identify program areas that may need improvement or attention" at bounding box center [640, 220] width 497 height 63
click at [423, 229] on input "Identify program areas that may need improvement or attention" at bounding box center [416, 221] width 16 height 16
checkbox input "true"
click at [416, 291] on label "Monitor the development of the nine essential ecosystem elements" at bounding box center [640, 283] width 497 height 63
click at [416, 291] on input "Monitor the development of the nine essential ecosystem elements" at bounding box center [416, 283] width 16 height 16
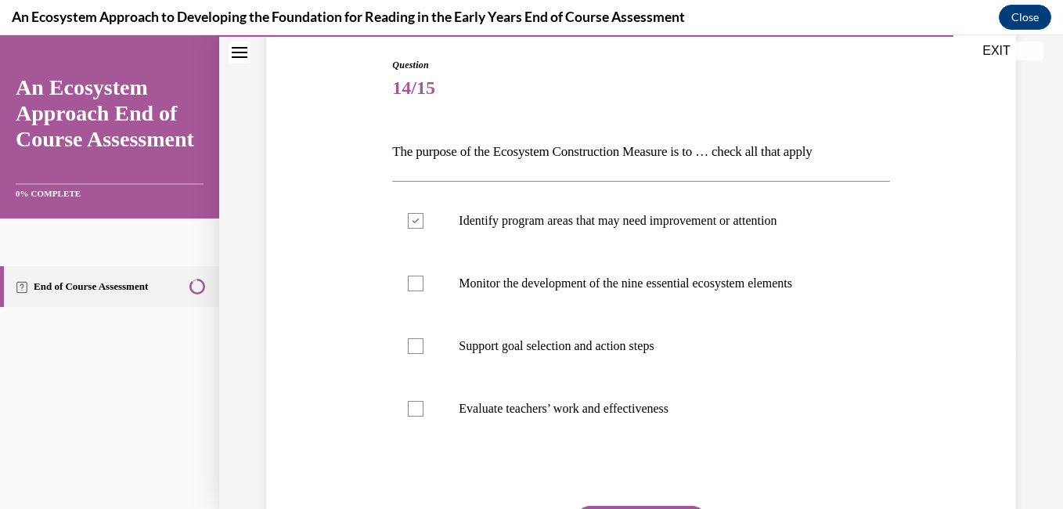
checkbox input "true"
click at [416, 352] on div at bounding box center [416, 346] width 16 height 16
click at [416, 352] on input "Support goal selection and action steps" at bounding box center [416, 346] width 16 height 16
checkbox input "true"
click at [419, 415] on div at bounding box center [416, 409] width 16 height 16
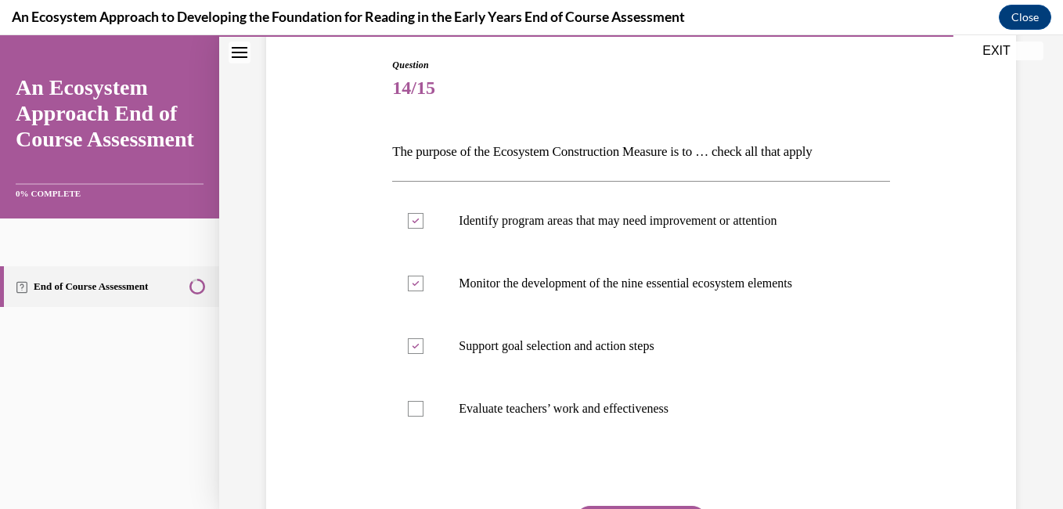
click at [419, 415] on input "Evaluate teachers’ work and effectiveness" at bounding box center [416, 409] width 16 height 16
checkbox input "true"
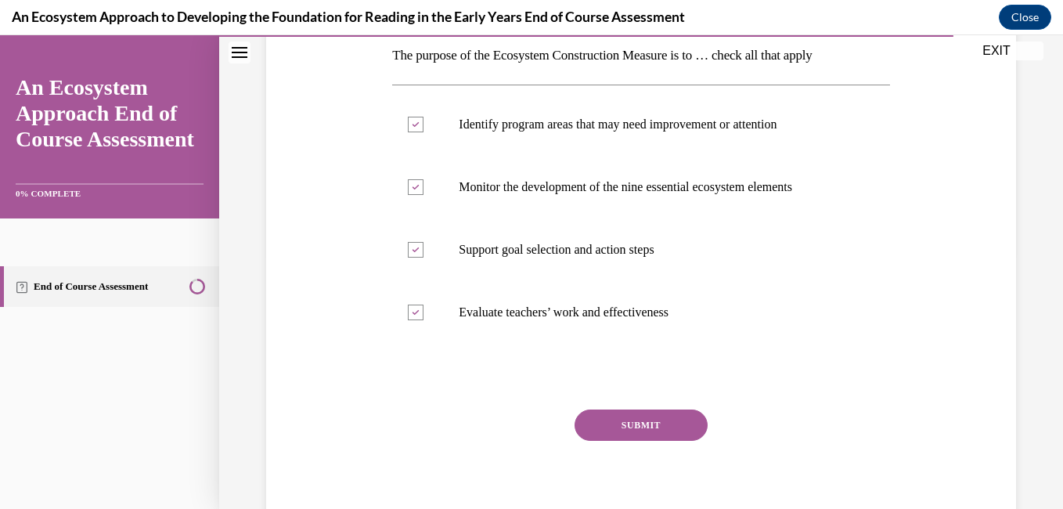
scroll to position [316, 0]
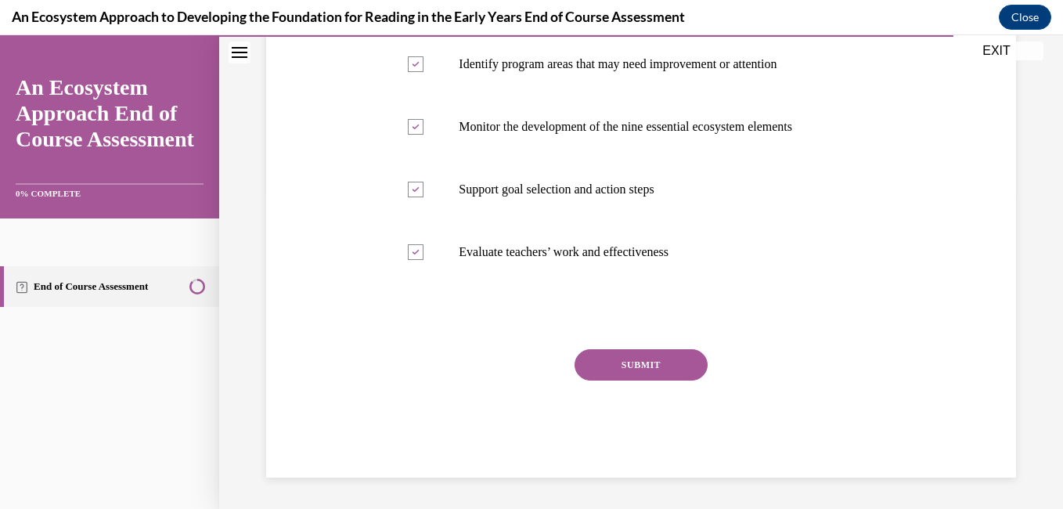
click at [649, 371] on button "SUBMIT" at bounding box center [640, 364] width 133 height 31
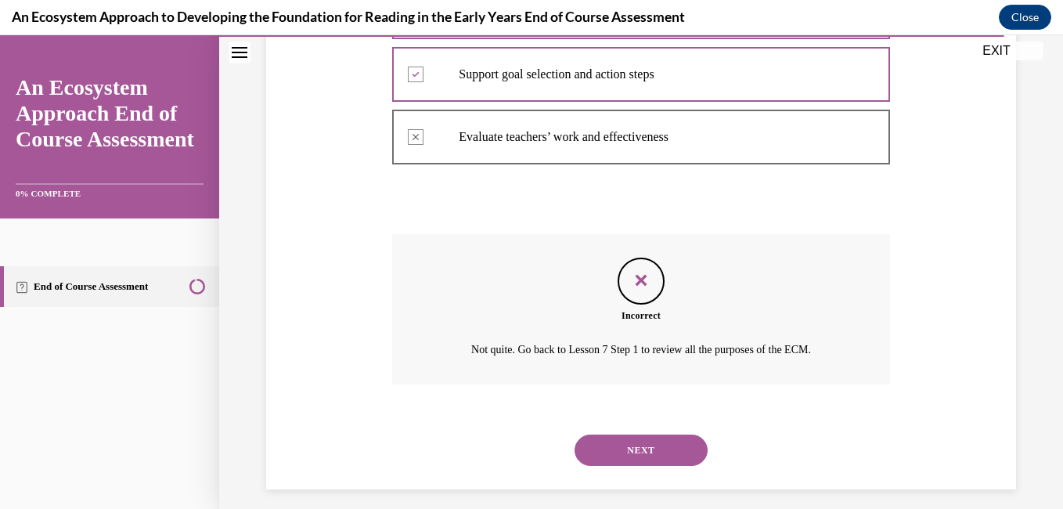
scroll to position [443, 0]
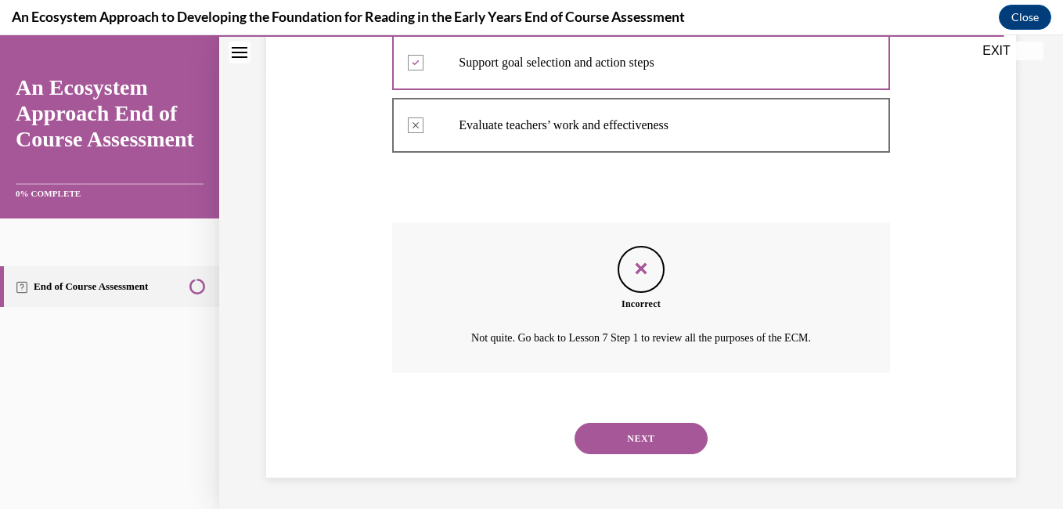
click at [668, 441] on button "NEXT" at bounding box center [640, 438] width 133 height 31
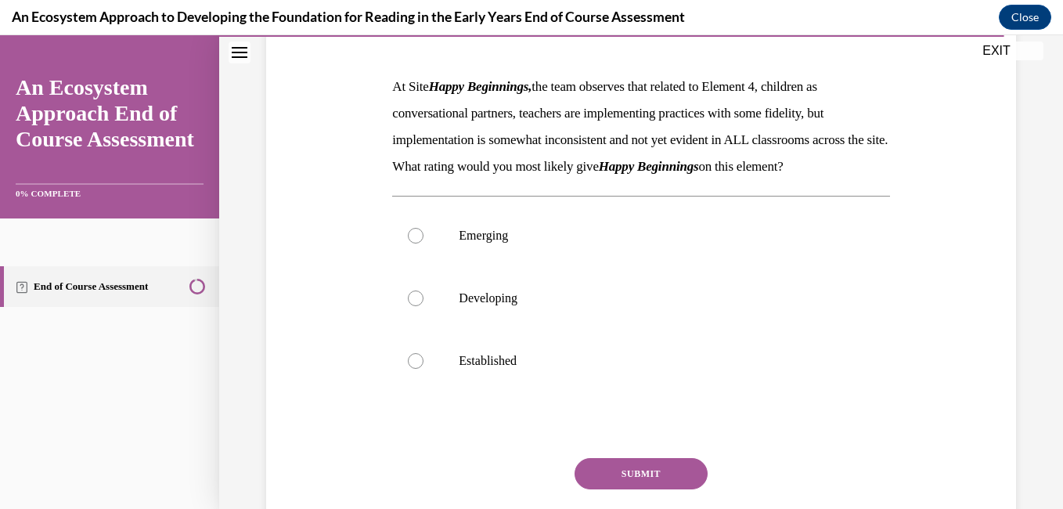
scroll to position [238, 0]
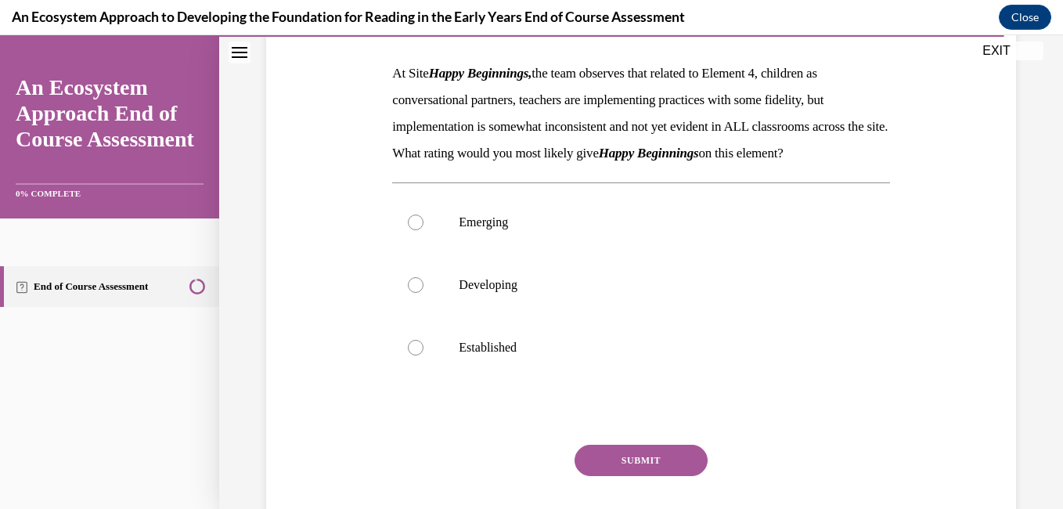
click at [420, 293] on div at bounding box center [416, 285] width 16 height 16
click at [420, 293] on input "Developing" at bounding box center [416, 285] width 16 height 16
radio input "true"
click at [653, 476] on button "SUBMIT" at bounding box center [640, 459] width 133 height 31
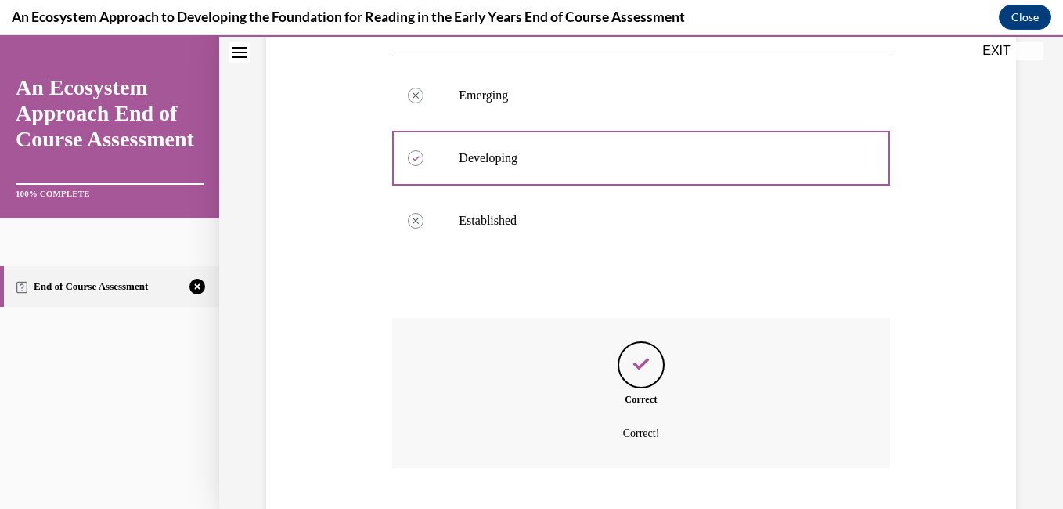
scroll to position [487, 0]
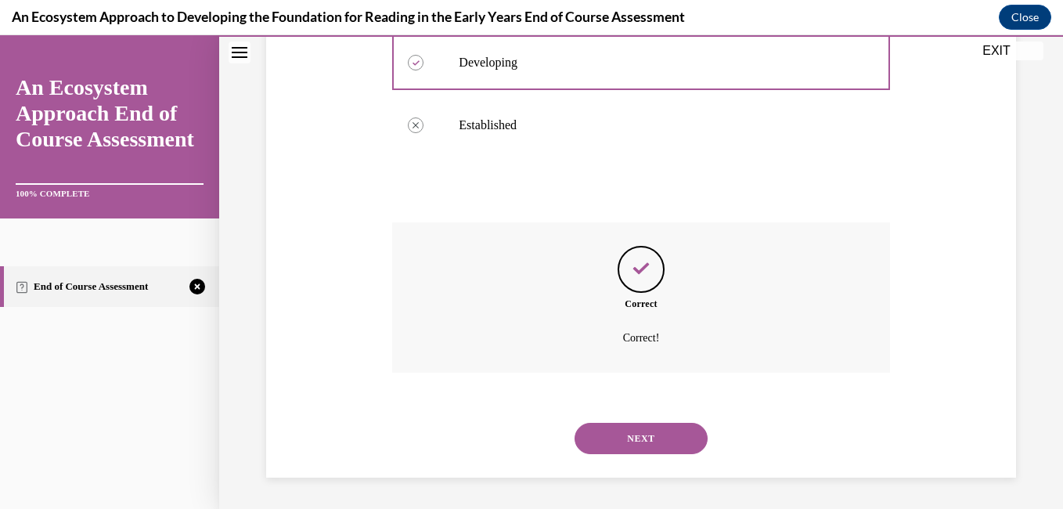
click at [648, 448] on button "NEXT" at bounding box center [640, 438] width 133 height 31
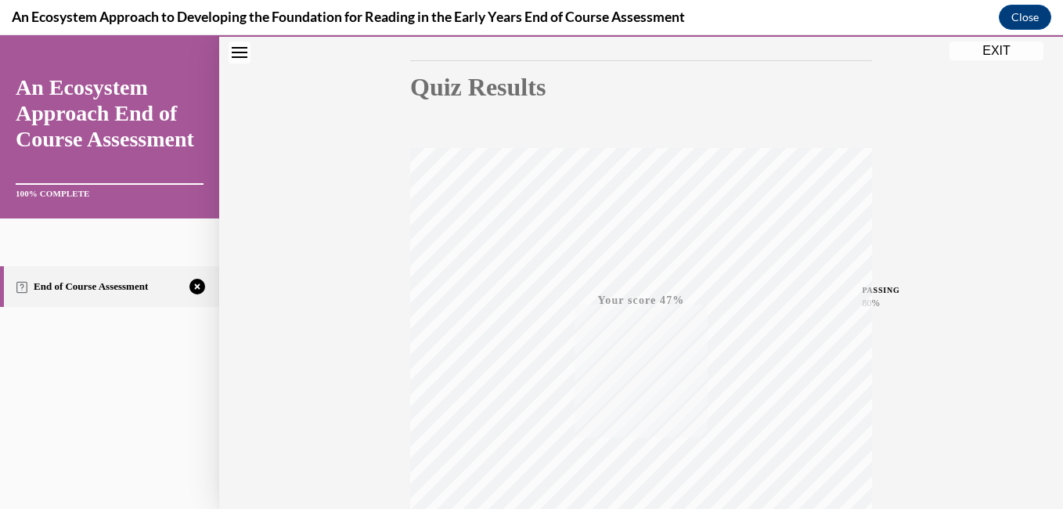
scroll to position [329, 0]
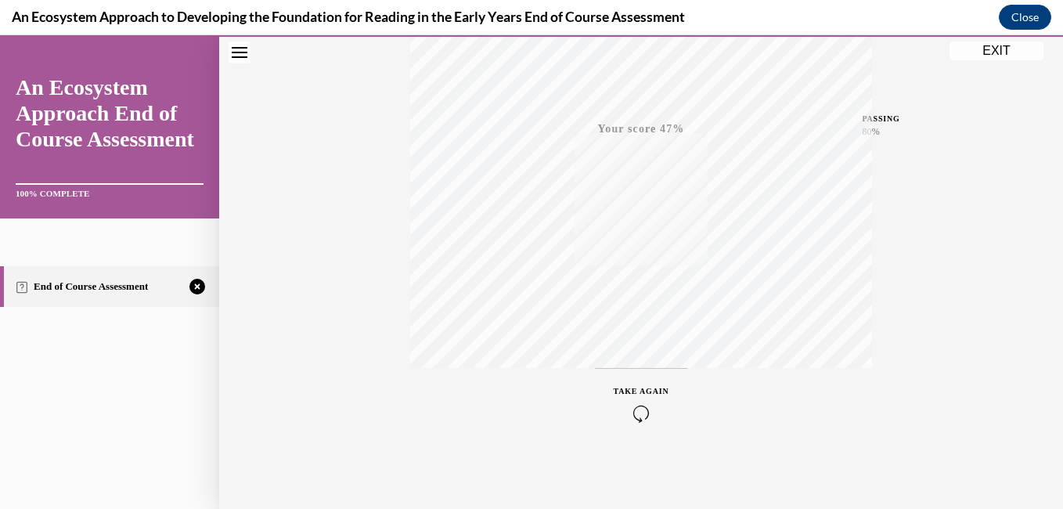
click at [635, 401] on div "TAKE AGAIN" at bounding box center [642, 403] width 56 height 37
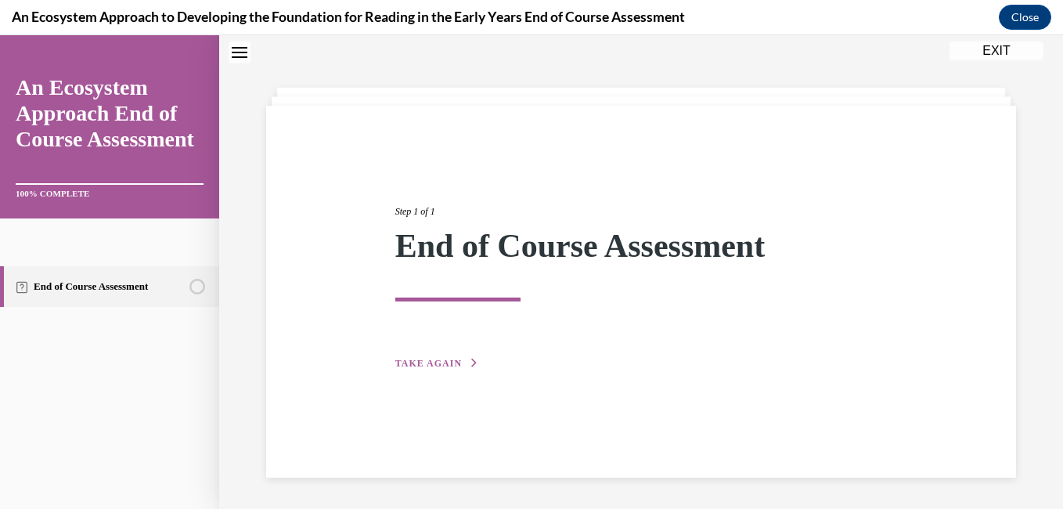
scroll to position [49, 0]
click at [433, 363] on span "TAKE AGAIN" at bounding box center [428, 363] width 67 height 11
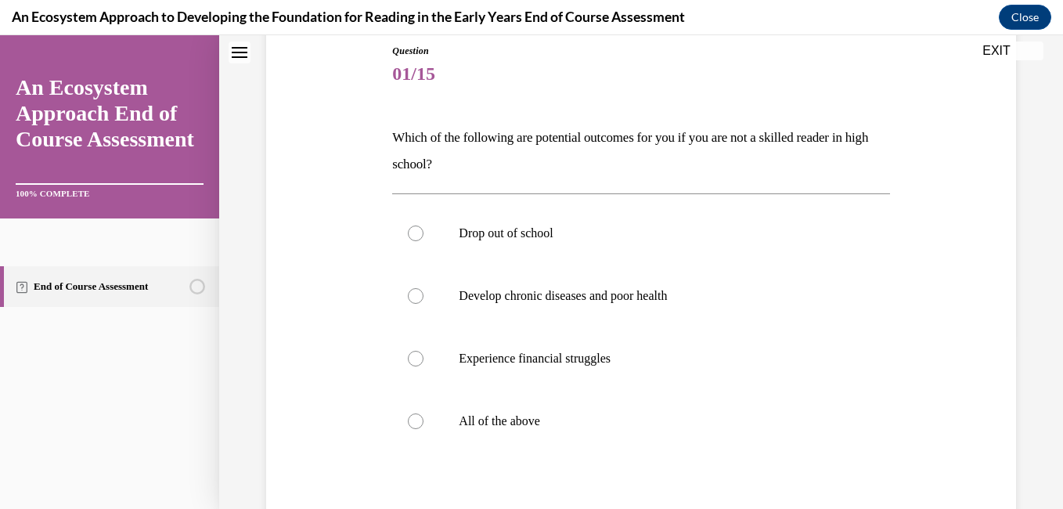
scroll to position [195, 0]
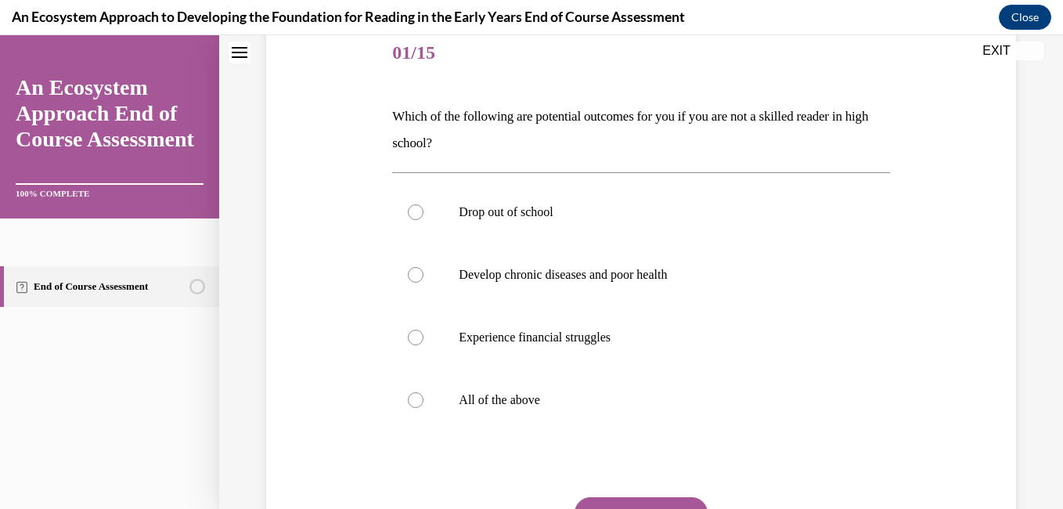
click at [416, 400] on div at bounding box center [416, 400] width 16 height 16
click at [416, 400] on input "All of the above" at bounding box center [416, 400] width 16 height 16
radio input "true"
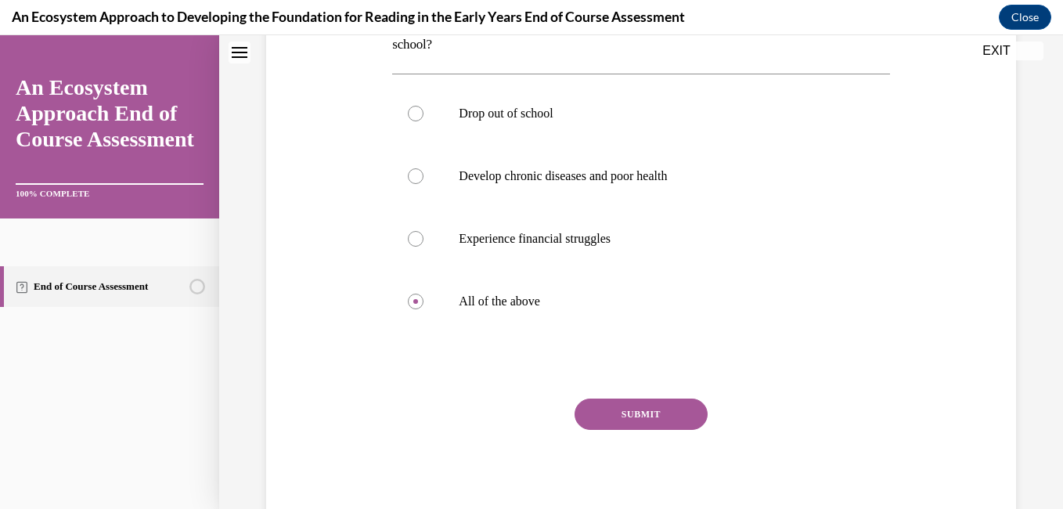
click at [653, 425] on button "SUBMIT" at bounding box center [640, 413] width 133 height 31
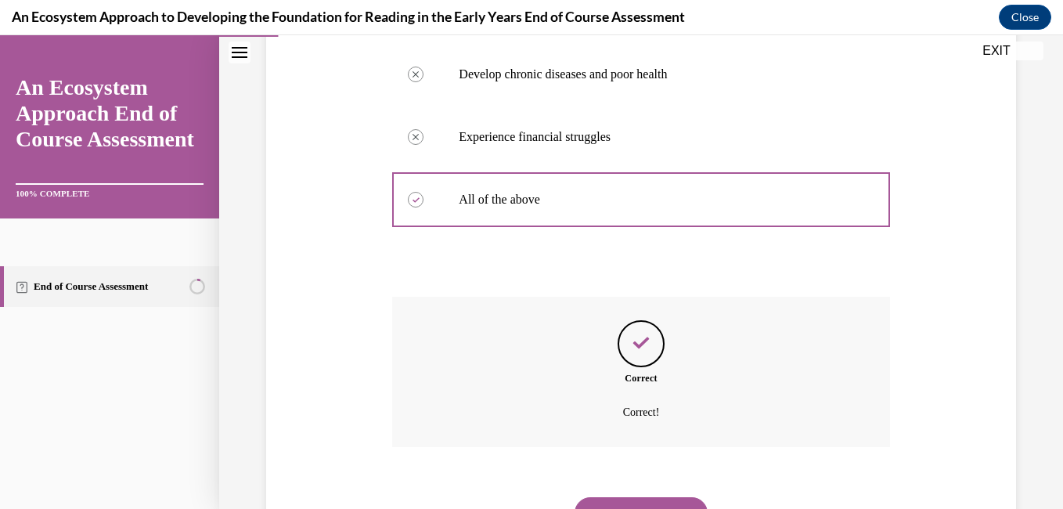
scroll to position [470, 0]
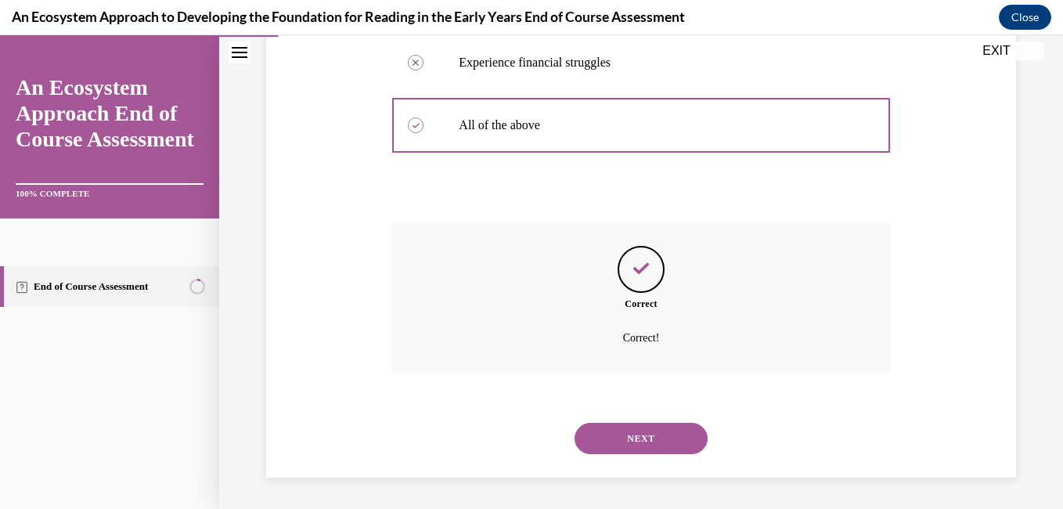
click at [641, 440] on button "NEXT" at bounding box center [640, 438] width 133 height 31
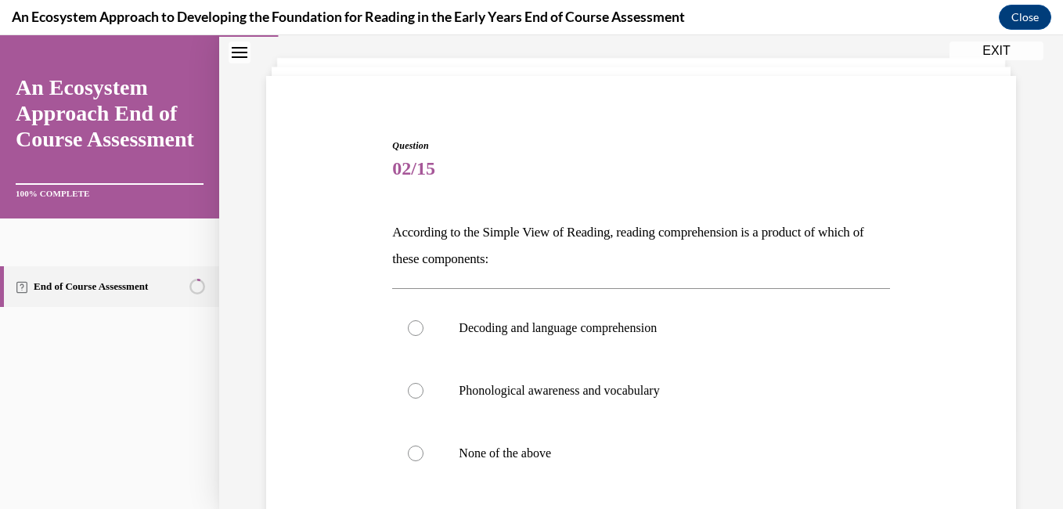
scroll to position [97, 0]
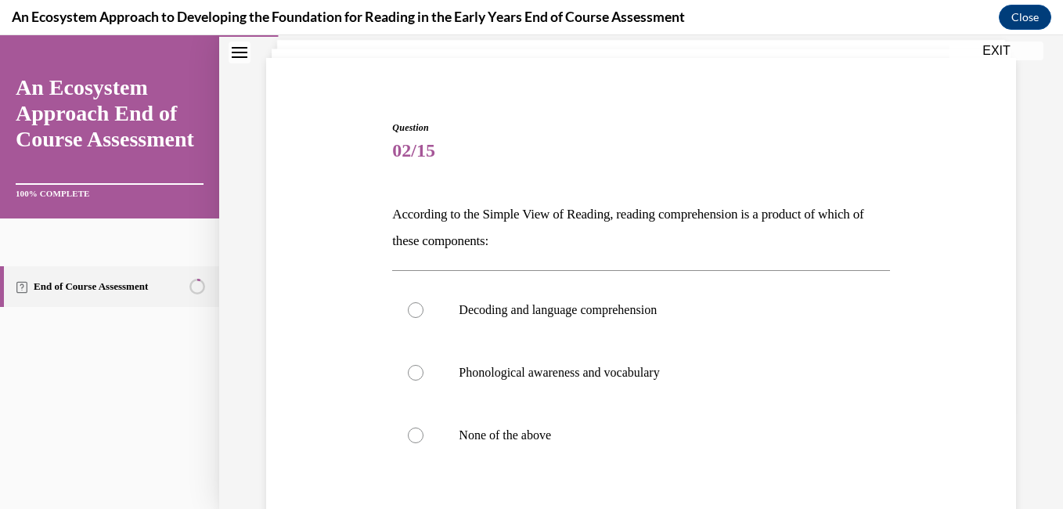
click at [416, 318] on label "Decoding and language comprehension" at bounding box center [640, 310] width 497 height 63
click at [416, 318] on input "Decoding and language comprehension" at bounding box center [416, 310] width 16 height 16
radio input "true"
click at [412, 372] on div at bounding box center [416, 373] width 16 height 16
click at [412, 372] on input "Phonological awareness and vocabulary" at bounding box center [416, 373] width 16 height 16
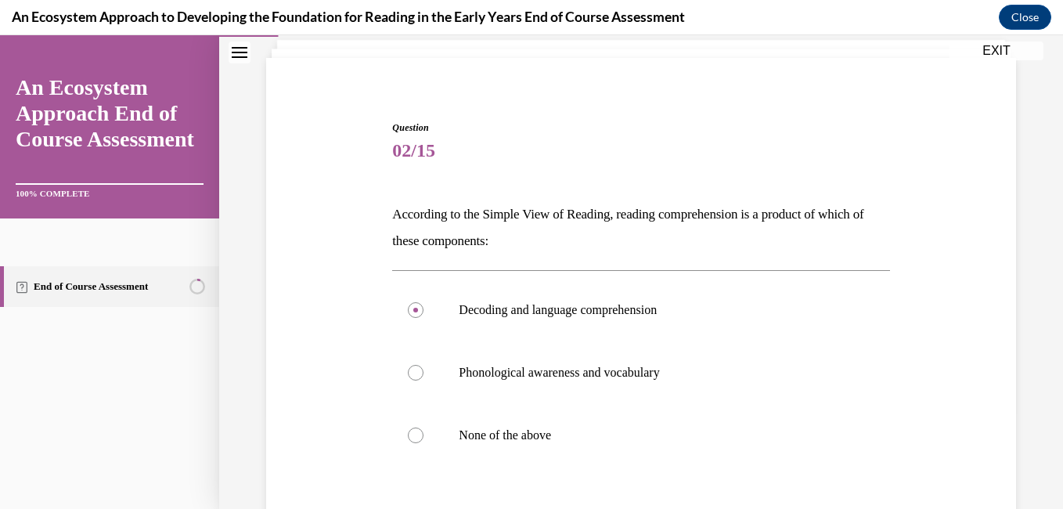
radio input "true"
click at [419, 308] on div at bounding box center [416, 310] width 16 height 16
click at [419, 308] on input "Decoding and language comprehension" at bounding box center [416, 310] width 16 height 16
radio input "true"
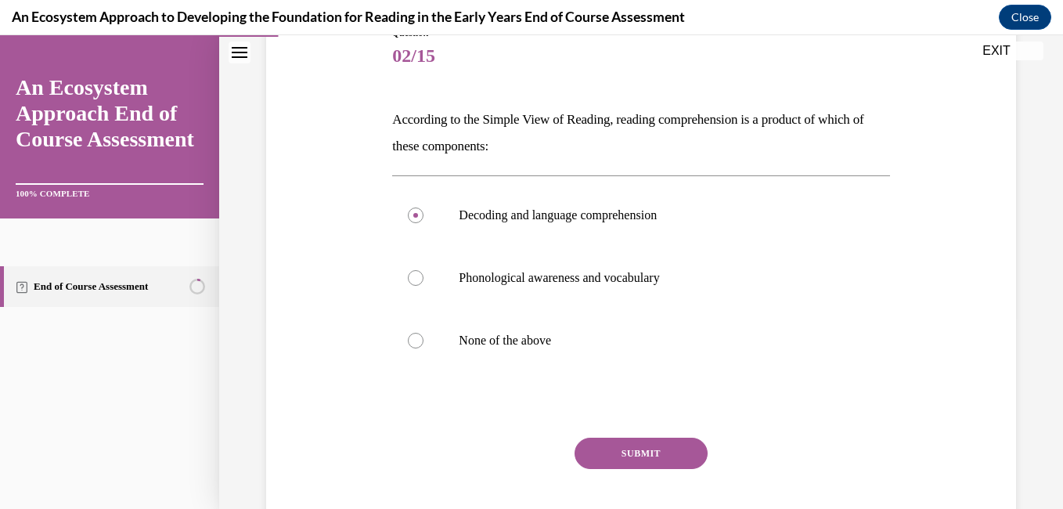
click at [609, 457] on button "SUBMIT" at bounding box center [640, 452] width 133 height 31
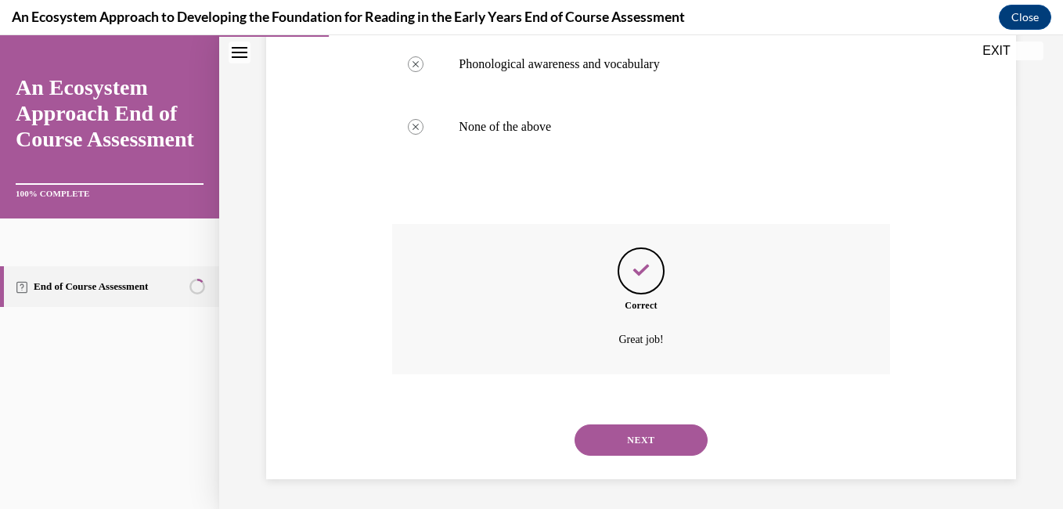
scroll to position [407, 0]
click at [627, 462] on div "NEXT" at bounding box center [640, 438] width 497 height 63
click at [635, 447] on button "NEXT" at bounding box center [640, 438] width 133 height 31
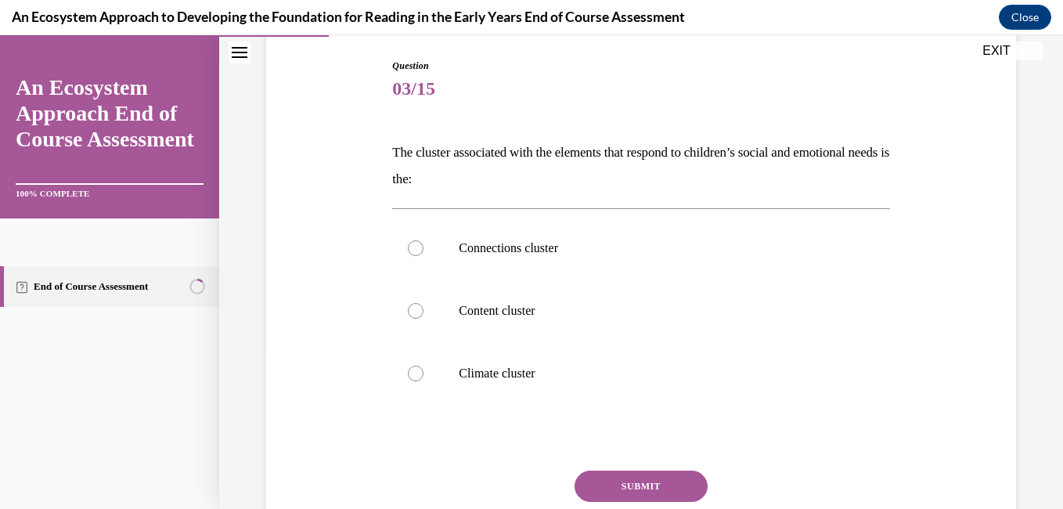
scroll to position [164, 0]
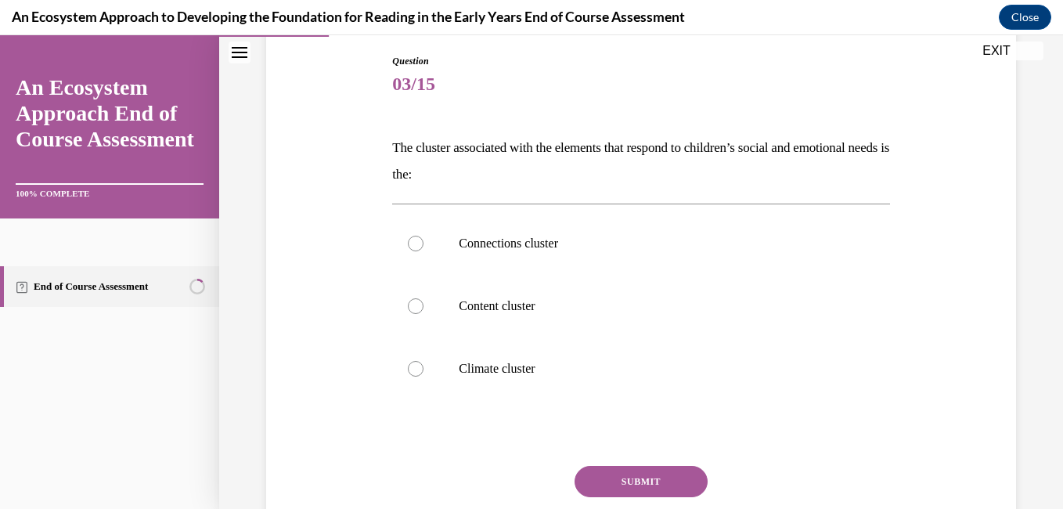
click at [416, 374] on div at bounding box center [416, 369] width 16 height 16
click at [416, 374] on input "Climate cluster" at bounding box center [416, 369] width 16 height 16
radio input "true"
click at [637, 490] on button "SUBMIT" at bounding box center [640, 481] width 133 height 31
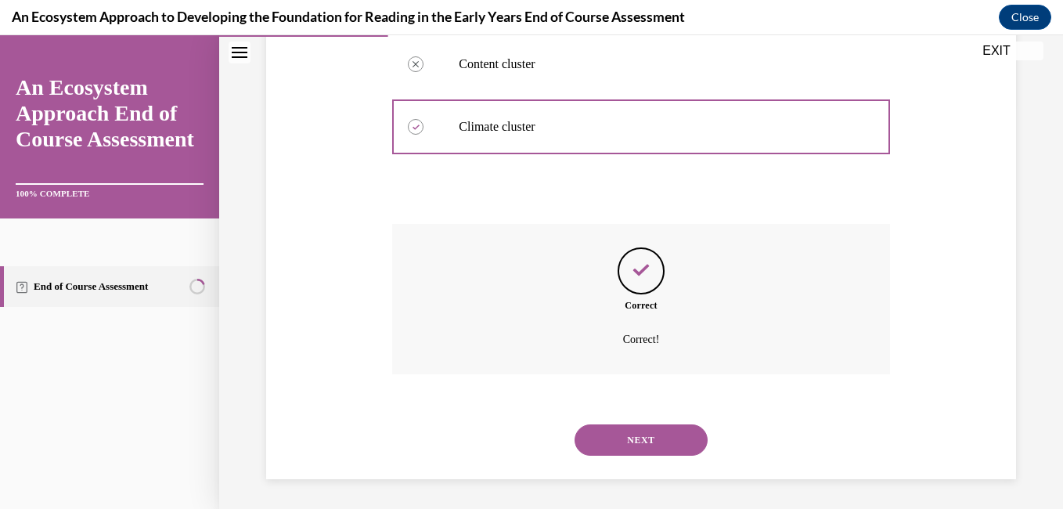
scroll to position [407, 0]
click at [654, 432] on button "NEXT" at bounding box center [640, 438] width 133 height 31
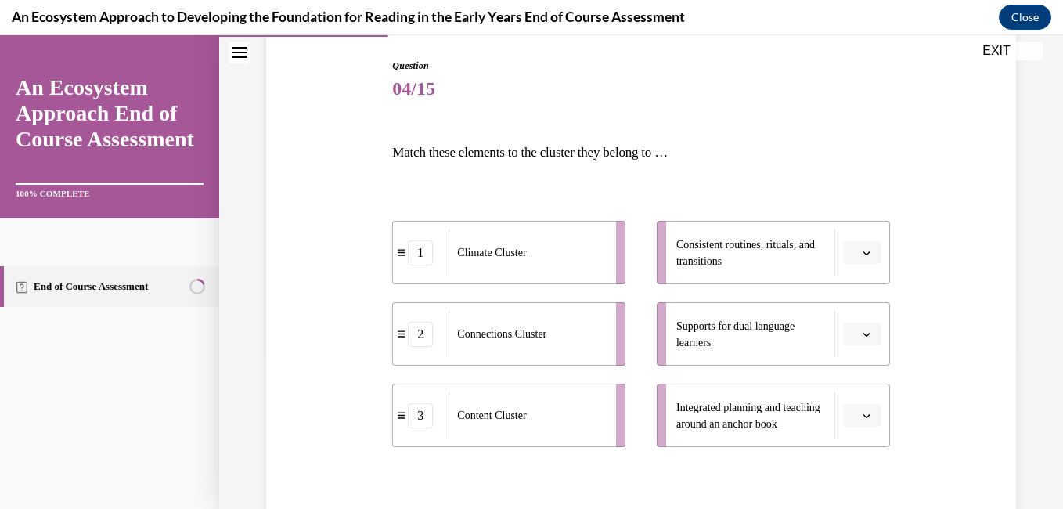
scroll to position [211, 0]
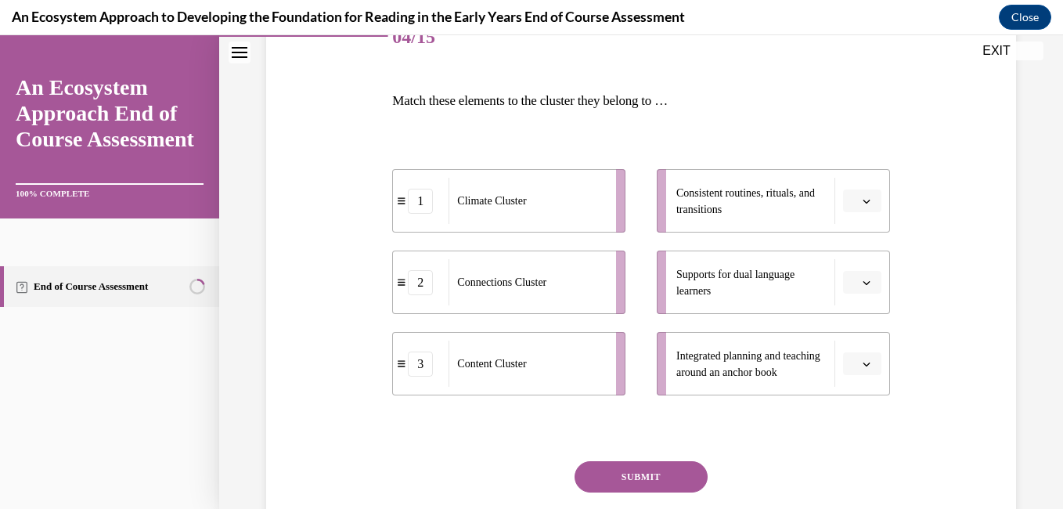
click at [862, 364] on icon "button" at bounding box center [866, 364] width 8 height 8
click at [844, 341] on div "3" at bounding box center [849, 328] width 39 height 31
click at [867, 283] on button "button" at bounding box center [862, 282] width 38 height 23
click at [841, 343] on div "1" at bounding box center [849, 348] width 39 height 31
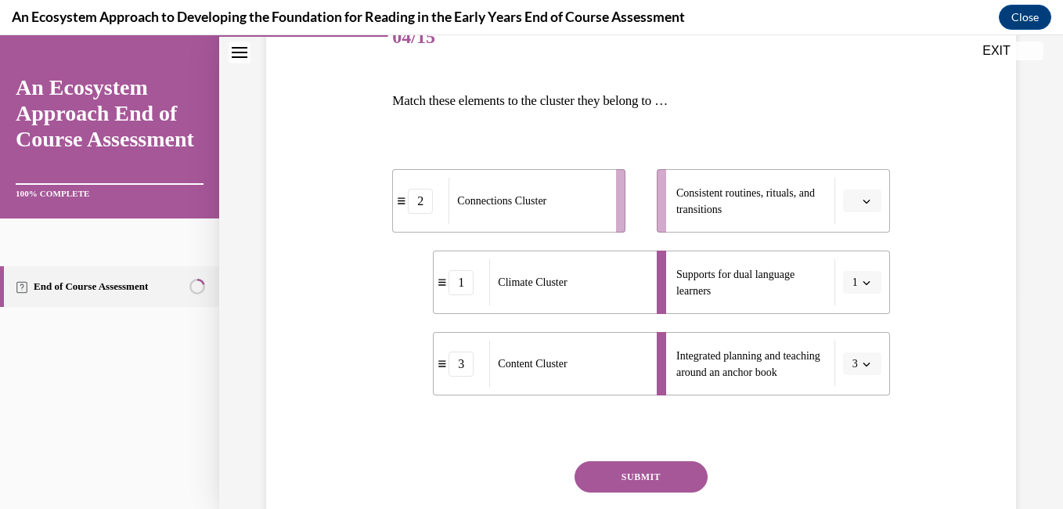
click at [866, 203] on button "button" at bounding box center [862, 200] width 38 height 23
click at [842, 300] on div "2" at bounding box center [849, 298] width 39 height 31
click at [667, 477] on button "SUBMIT" at bounding box center [640, 476] width 133 height 31
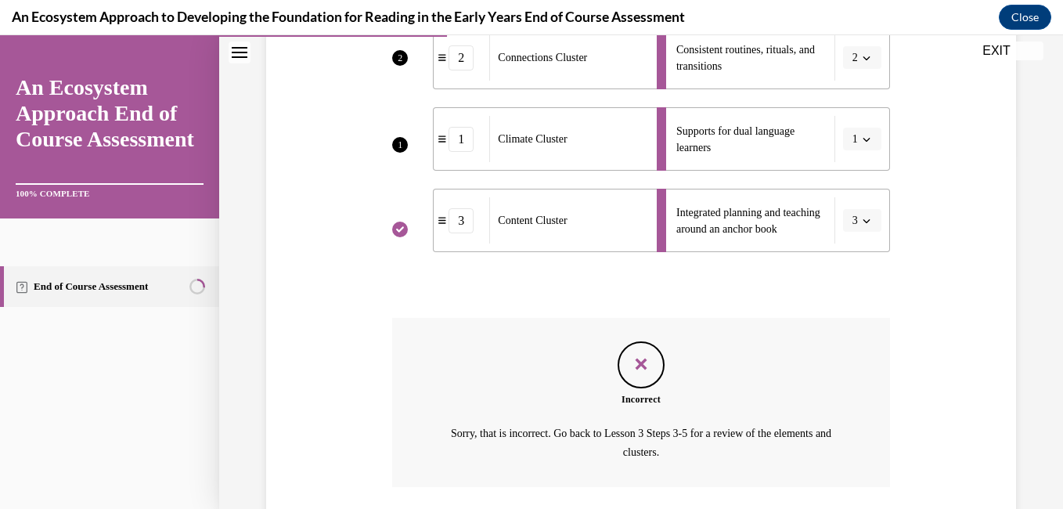
scroll to position [468, 0]
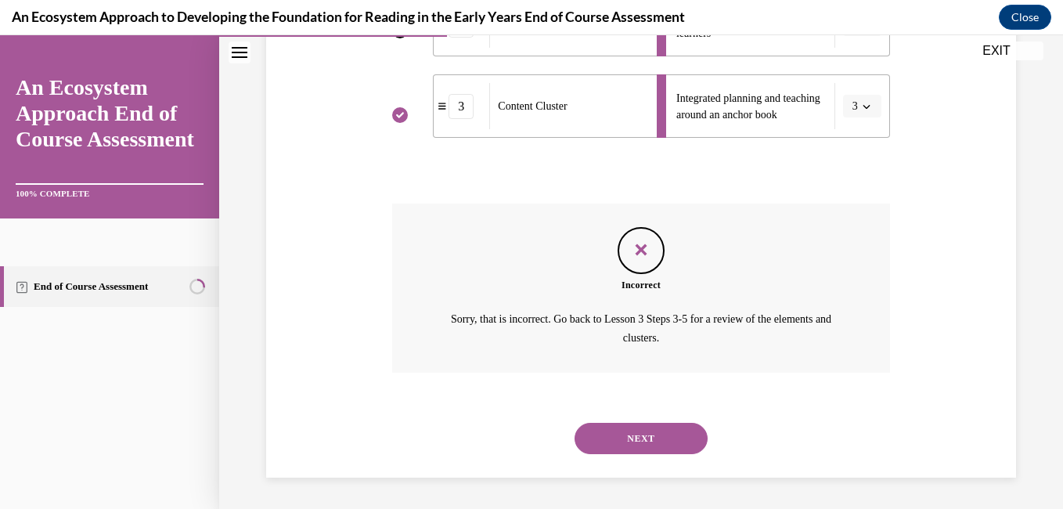
click at [671, 440] on button "NEXT" at bounding box center [640, 438] width 133 height 31
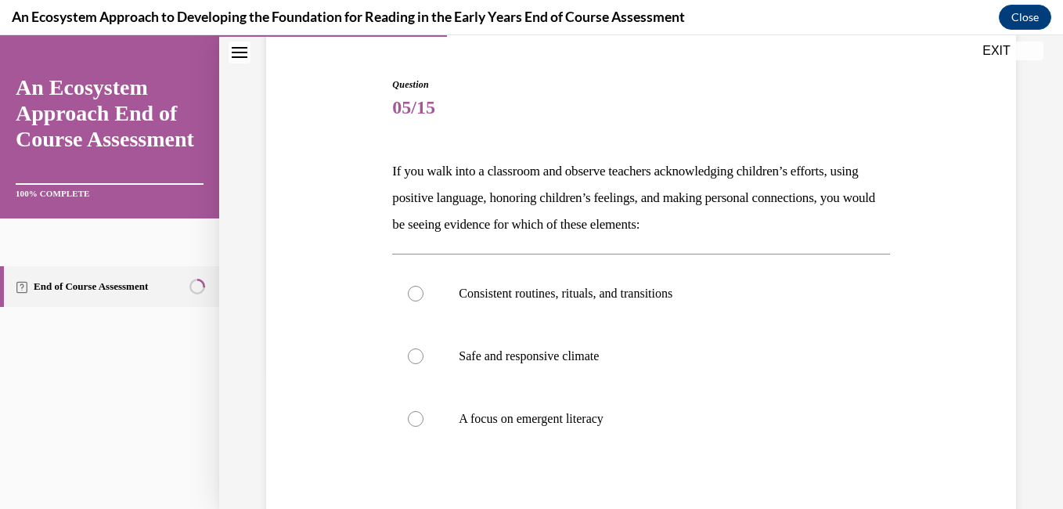
scroll to position [142, 0]
click at [417, 362] on label "Safe and responsive climate" at bounding box center [640, 354] width 497 height 63
click at [417, 362] on input "Safe and responsive climate" at bounding box center [416, 355] width 16 height 16
radio input "true"
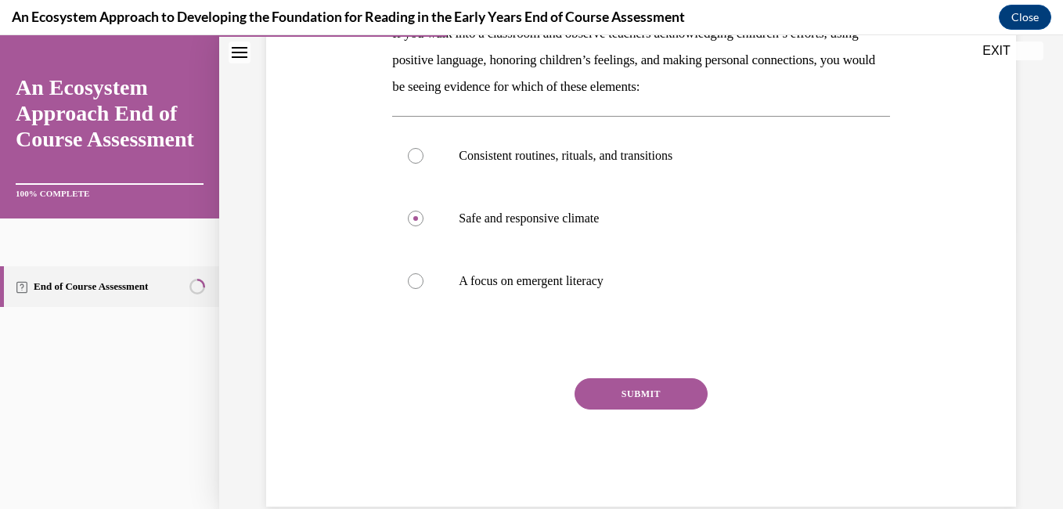
click at [690, 395] on button "SUBMIT" at bounding box center [640, 393] width 133 height 31
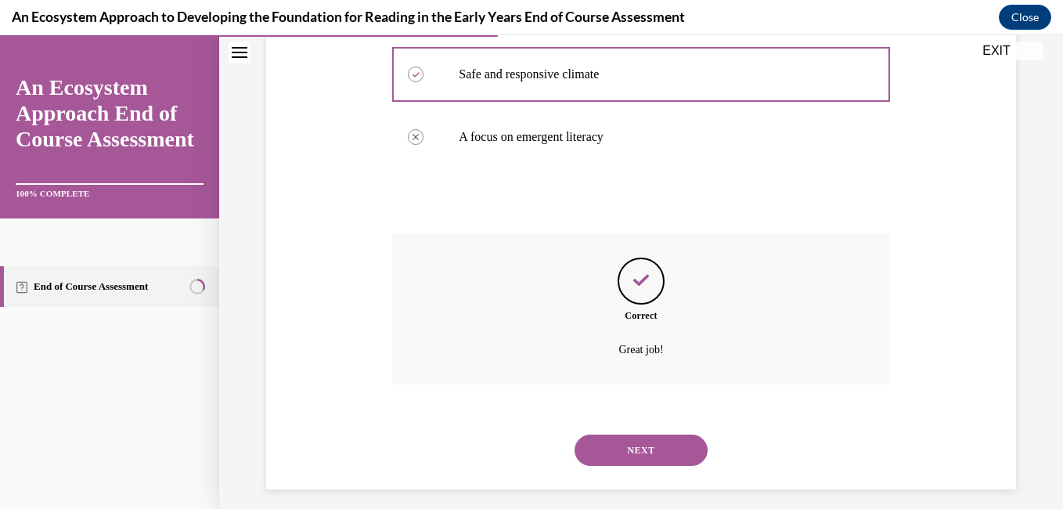
scroll to position [434, 0]
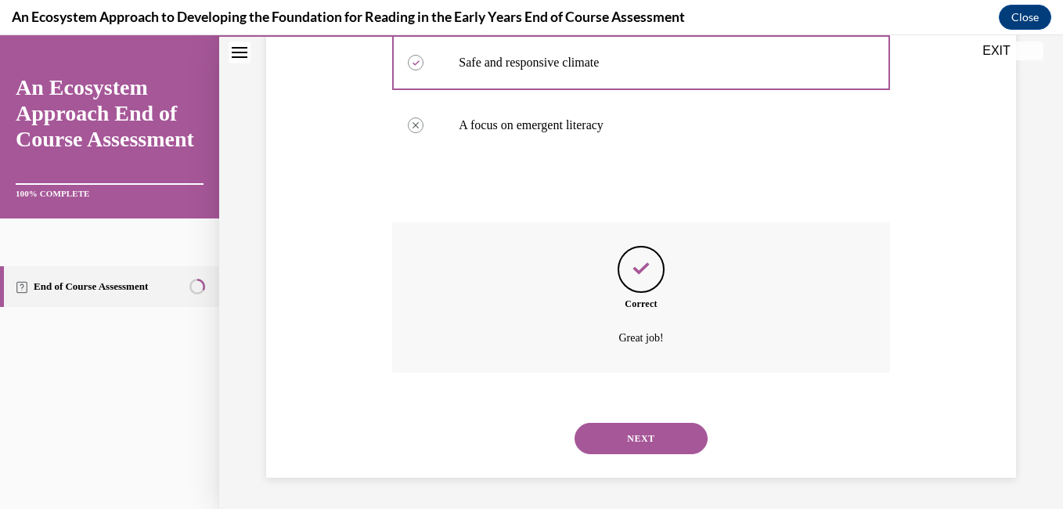
click at [687, 435] on button "NEXT" at bounding box center [640, 438] width 133 height 31
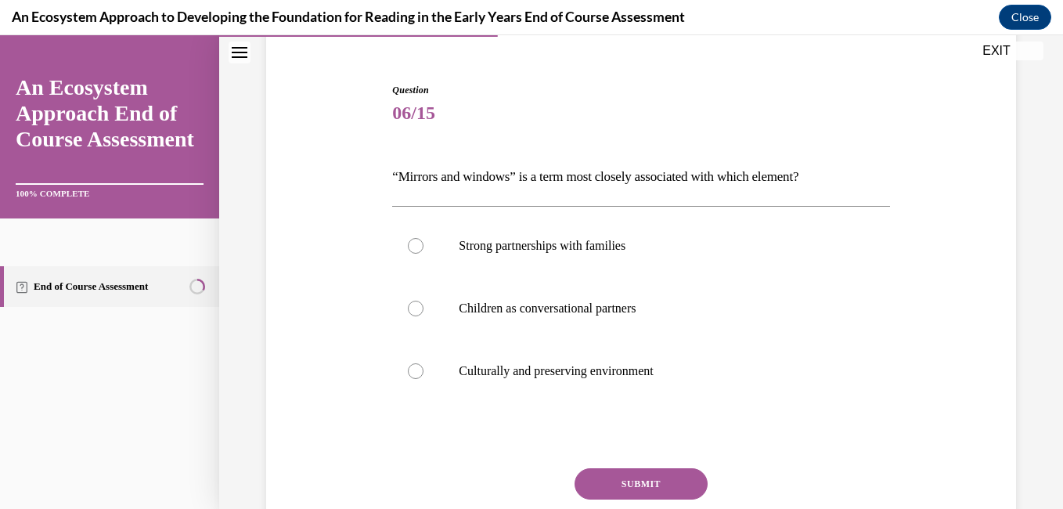
scroll to position [125, 0]
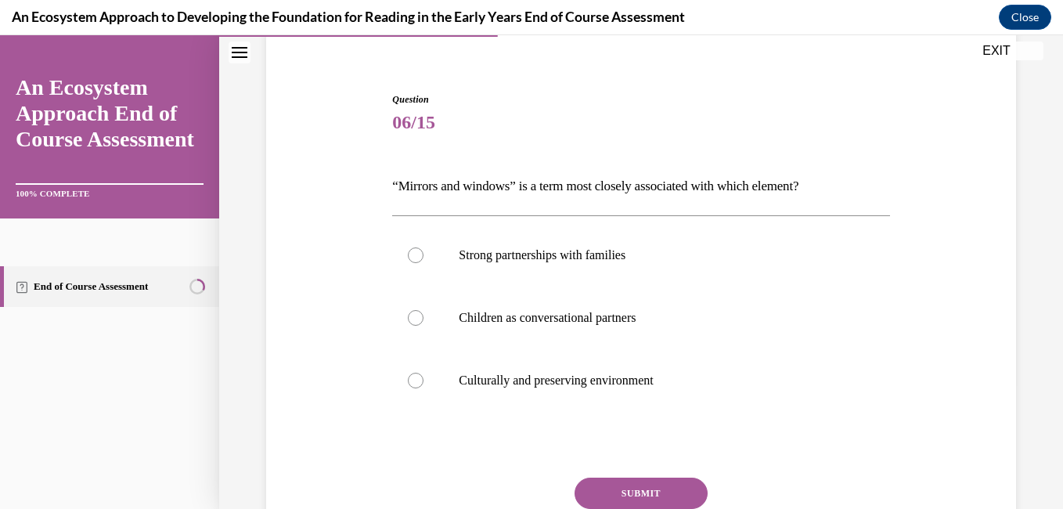
click at [411, 401] on label "Culturally and preserving environment" at bounding box center [640, 380] width 497 height 63
click at [411, 388] on input "Culturally and preserving environment" at bounding box center [416, 380] width 16 height 16
radio input "true"
click at [641, 492] on button "SUBMIT" at bounding box center [640, 492] width 133 height 31
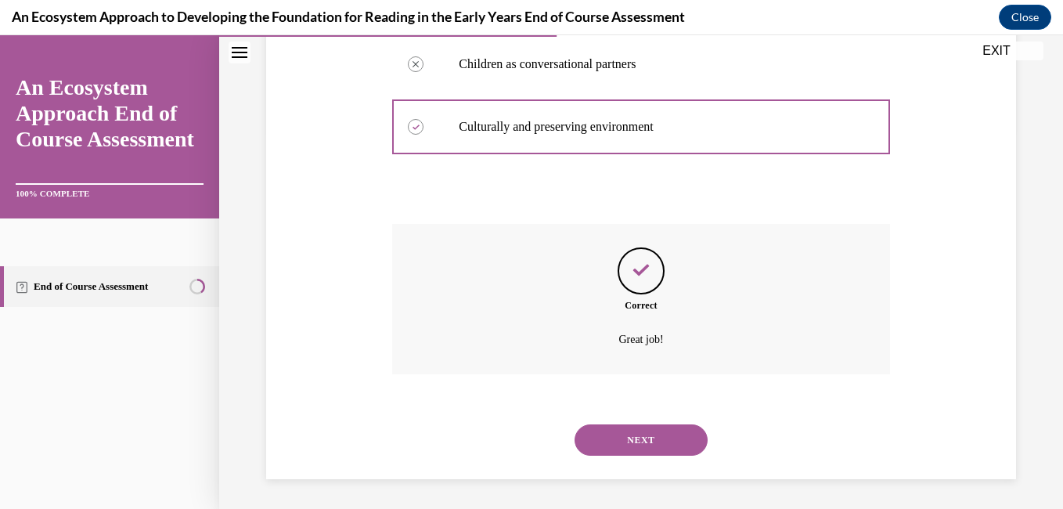
scroll to position [380, 0]
click at [664, 444] on button "NEXT" at bounding box center [640, 438] width 133 height 31
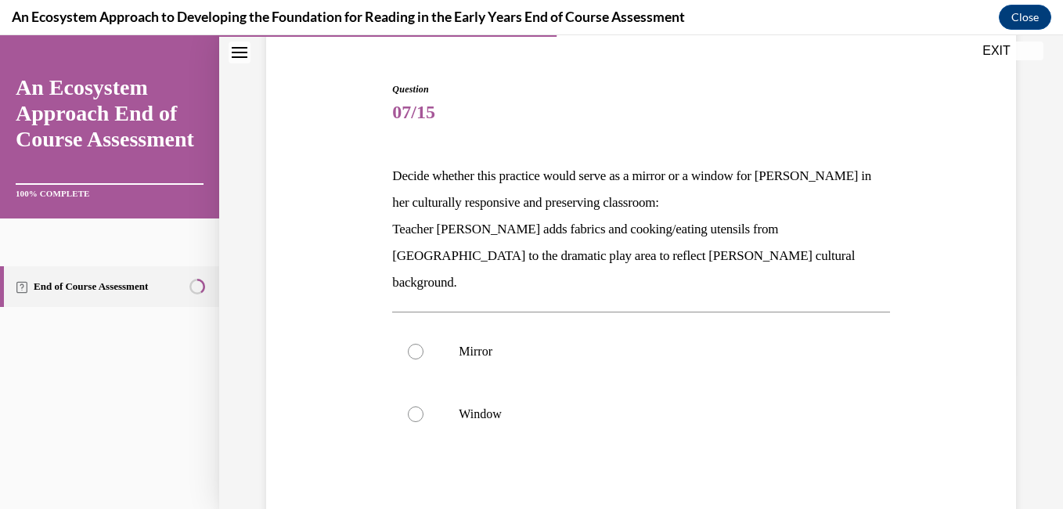
scroll to position [141, 0]
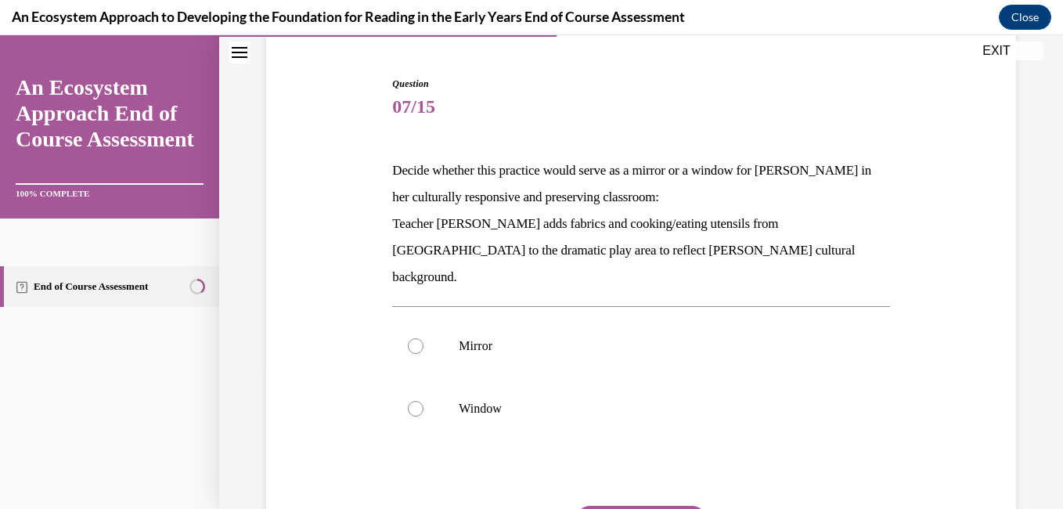
click at [409, 326] on label "Mirror" at bounding box center [640, 346] width 497 height 63
click at [409, 338] on input "Mirror" at bounding box center [416, 346] width 16 height 16
radio input "true"
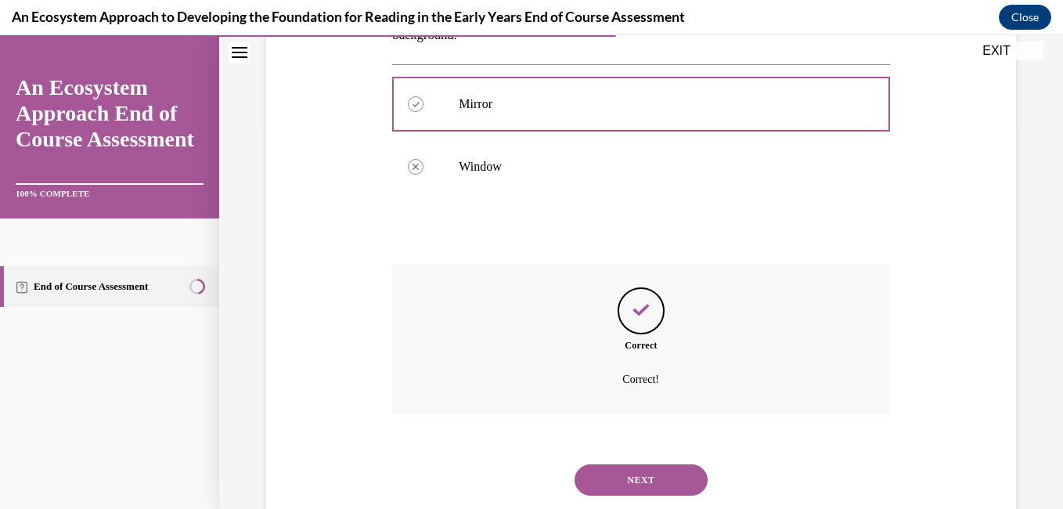
scroll to position [398, 0]
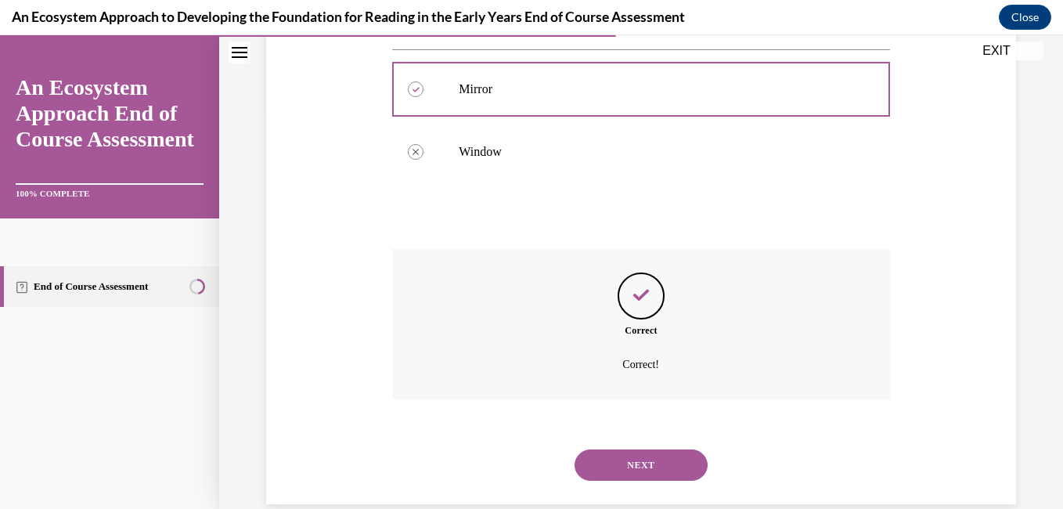
click at [662, 449] on button "NEXT" at bounding box center [640, 464] width 133 height 31
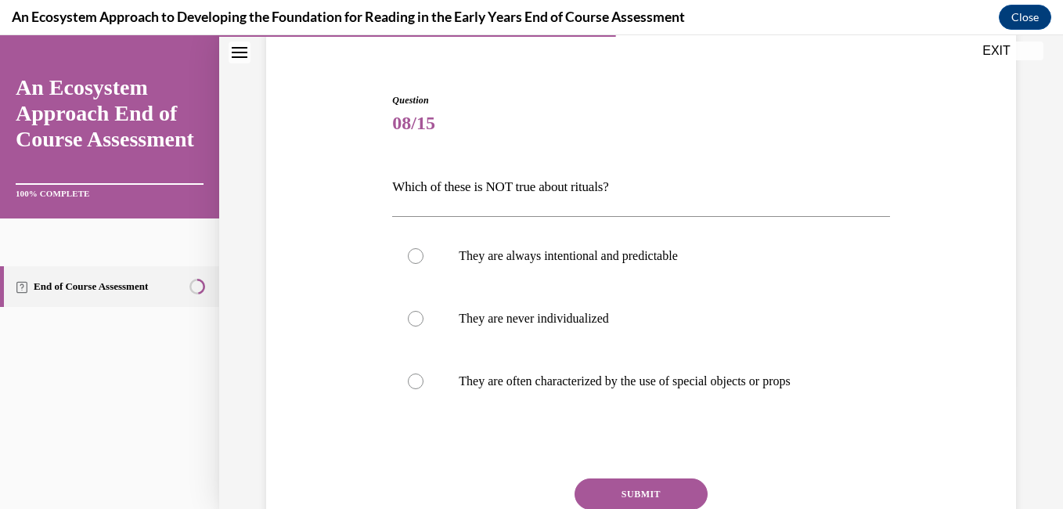
scroll to position [126, 0]
click at [412, 265] on label "They are always intentional and predictable" at bounding box center [640, 254] width 497 height 63
click at [412, 262] on input "They are always intentional and predictable" at bounding box center [416, 255] width 16 height 16
radio input "true"
click at [628, 492] on button "SUBMIT" at bounding box center [640, 492] width 133 height 31
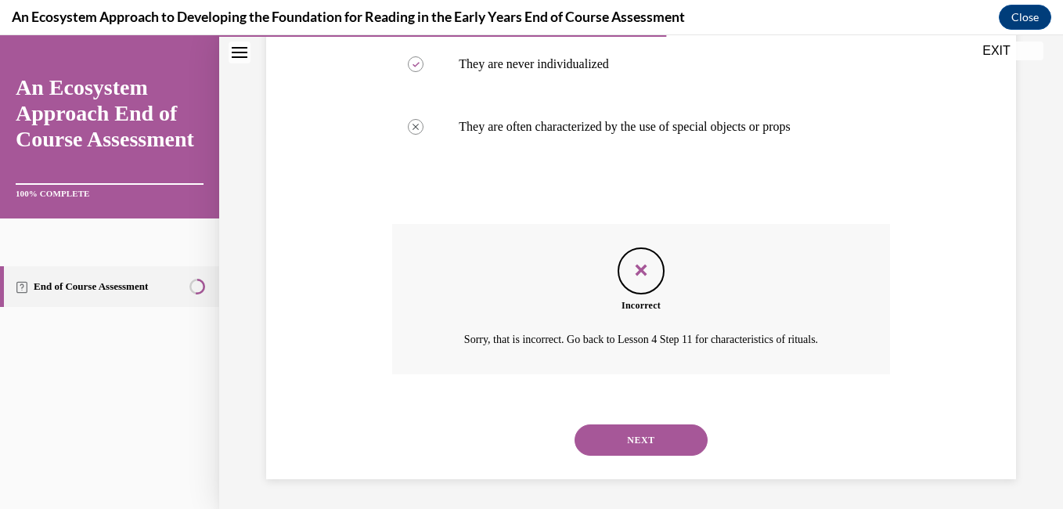
scroll to position [380, 0]
click at [631, 453] on button "NEXT" at bounding box center [640, 438] width 133 height 31
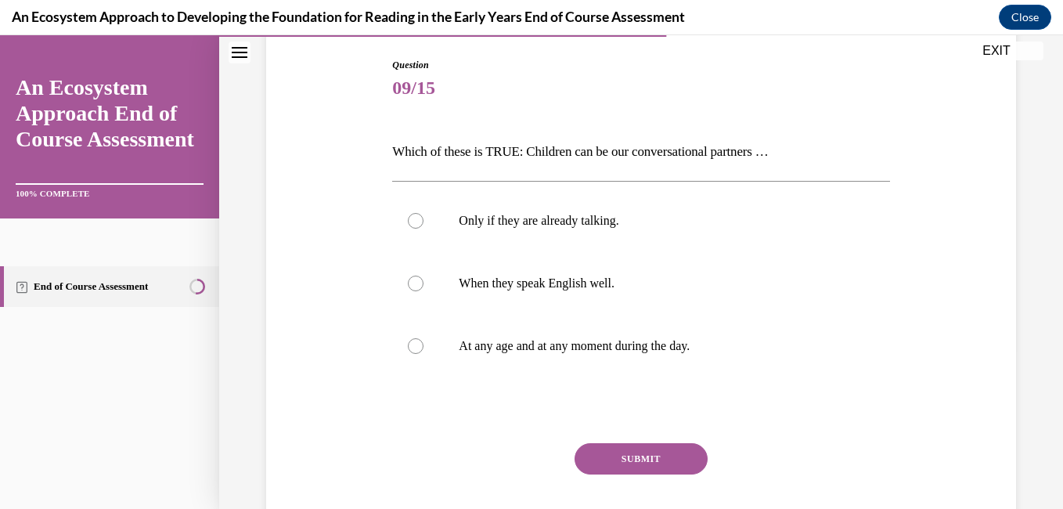
scroll to position [175, 0]
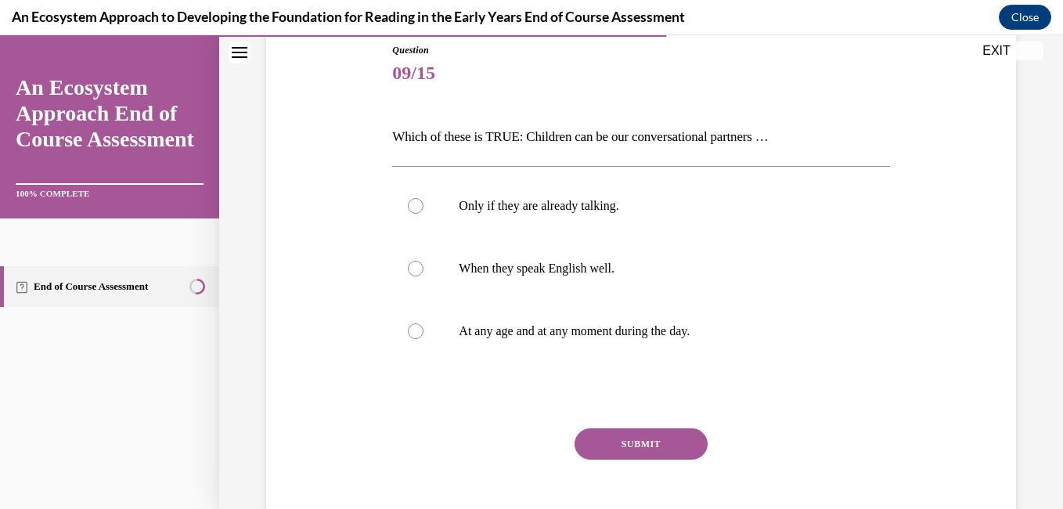
click at [410, 333] on div at bounding box center [416, 331] width 16 height 16
click at [410, 333] on input "At any age and at any moment during the day." at bounding box center [416, 331] width 16 height 16
radio input "true"
click at [636, 455] on button "SUBMIT" at bounding box center [640, 443] width 133 height 31
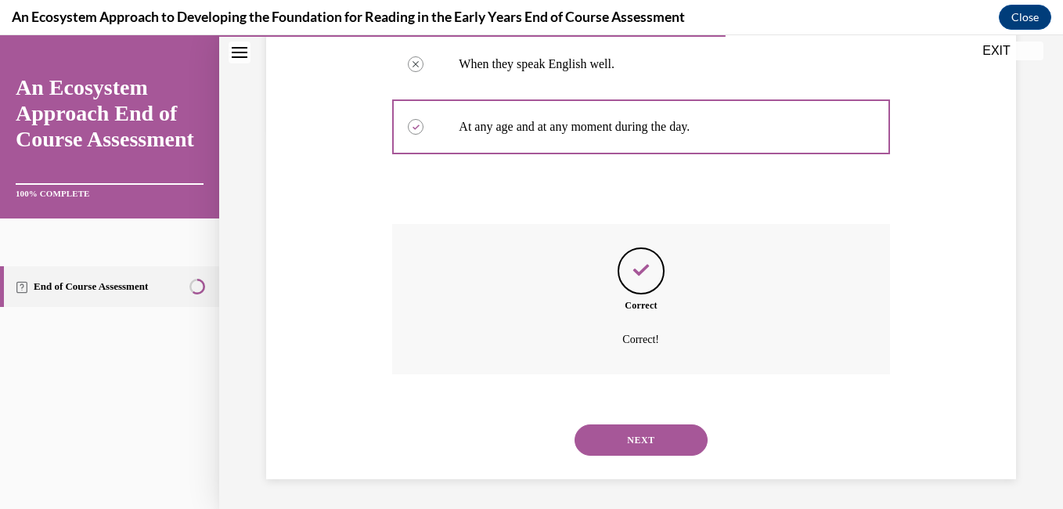
scroll to position [380, 0]
click at [646, 436] on button "NEXT" at bounding box center [640, 438] width 133 height 31
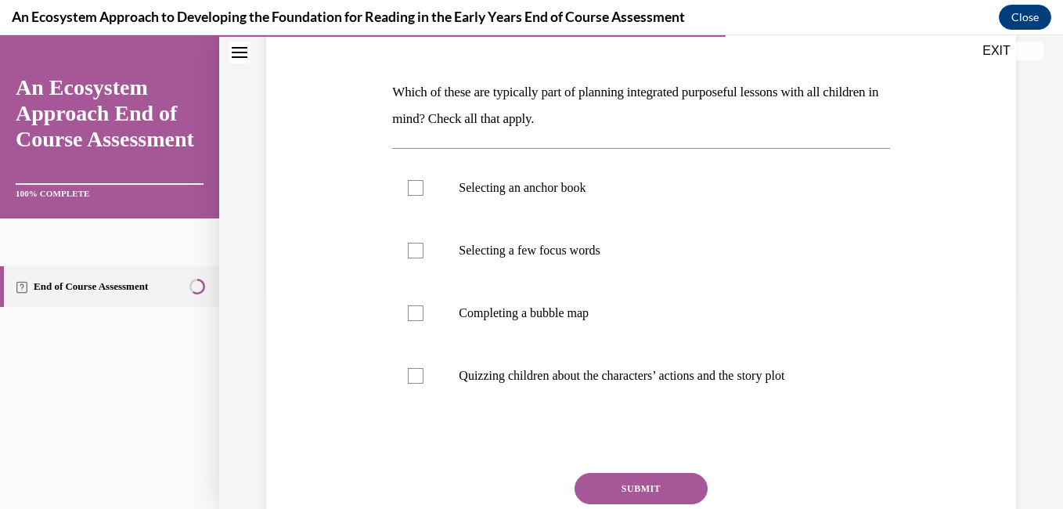
scroll to position [220, 0]
click at [434, 322] on label "Completing a bubble map" at bounding box center [640, 312] width 497 height 63
click at [423, 320] on input "Completing a bubble map" at bounding box center [416, 312] width 16 height 16
click at [419, 322] on label "Completing a bubble map" at bounding box center [640, 312] width 497 height 63
click at [419, 320] on input "Completing a bubble map" at bounding box center [416, 312] width 16 height 16
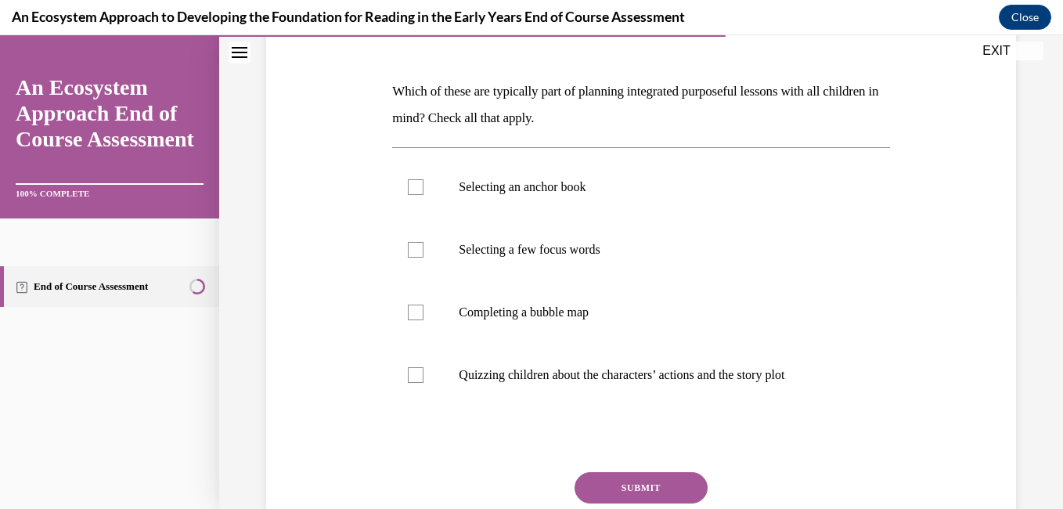
click at [417, 317] on div at bounding box center [416, 312] width 16 height 16
click at [417, 317] on input "Completing a bubble map" at bounding box center [416, 312] width 16 height 16
checkbox input "true"
click at [622, 495] on button "SUBMIT" at bounding box center [640, 487] width 133 height 31
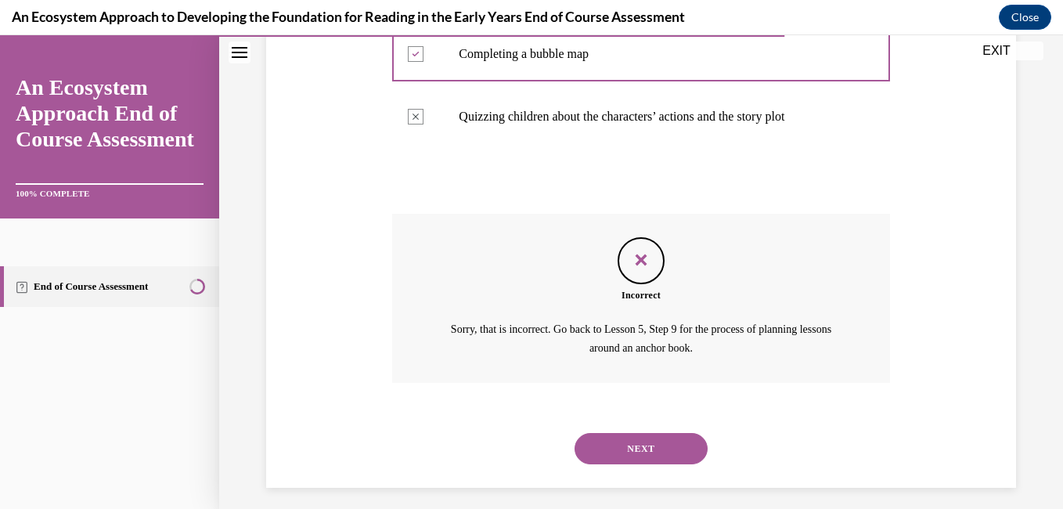
scroll to position [488, 0]
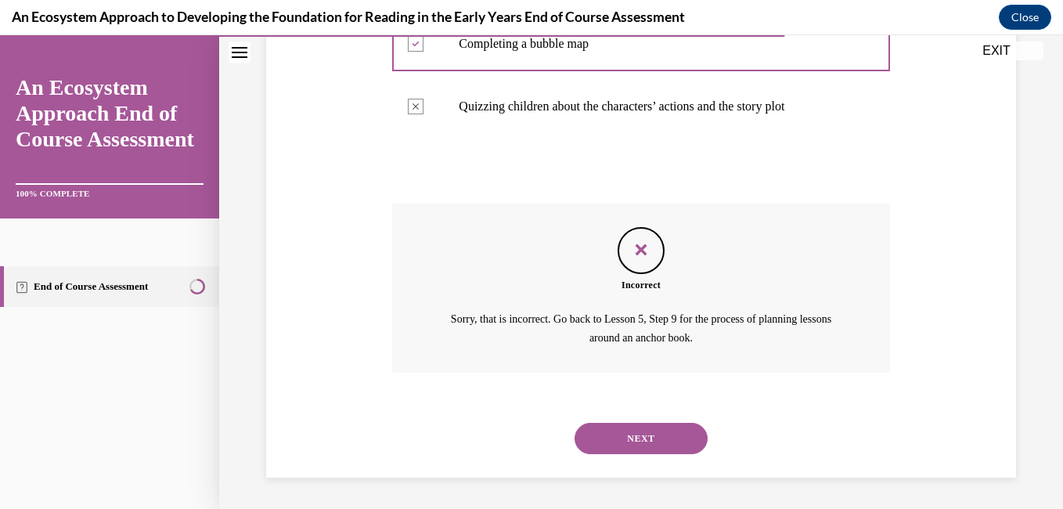
click at [660, 439] on button "NEXT" at bounding box center [640, 438] width 133 height 31
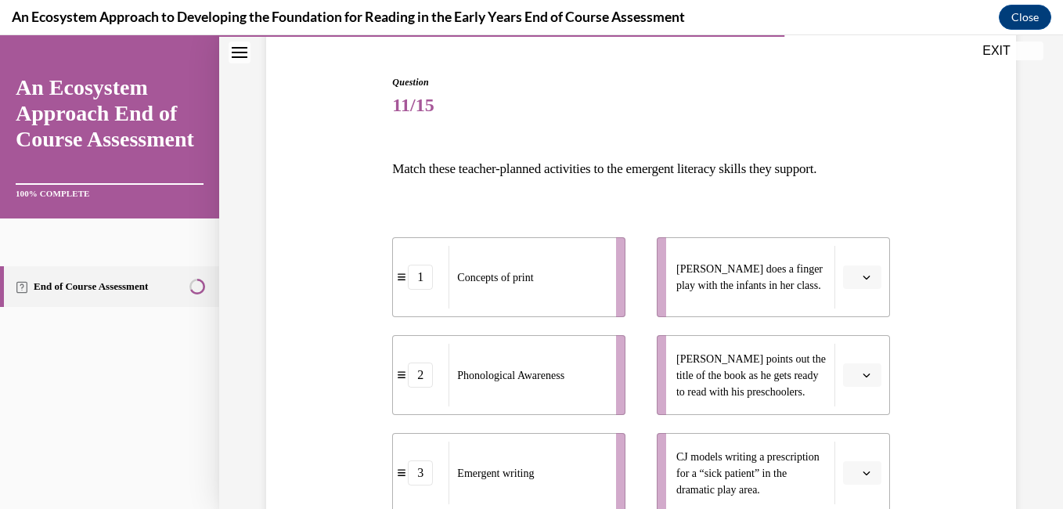
scroll to position [188, 0]
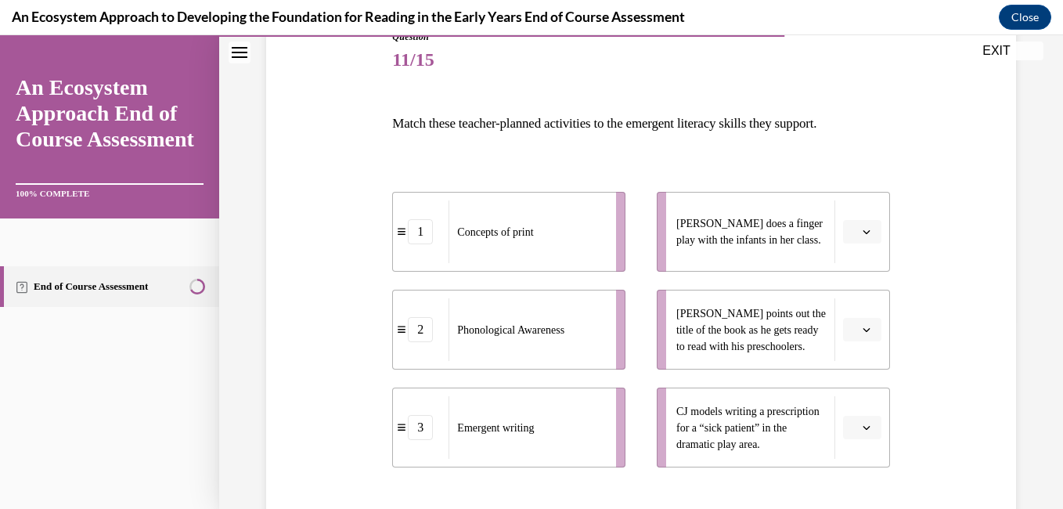
click at [862, 330] on icon "button" at bounding box center [866, 330] width 8 height 8
click at [842, 431] on div "2" at bounding box center [849, 427] width 39 height 31
click at [868, 236] on button "button" at bounding box center [862, 231] width 38 height 23
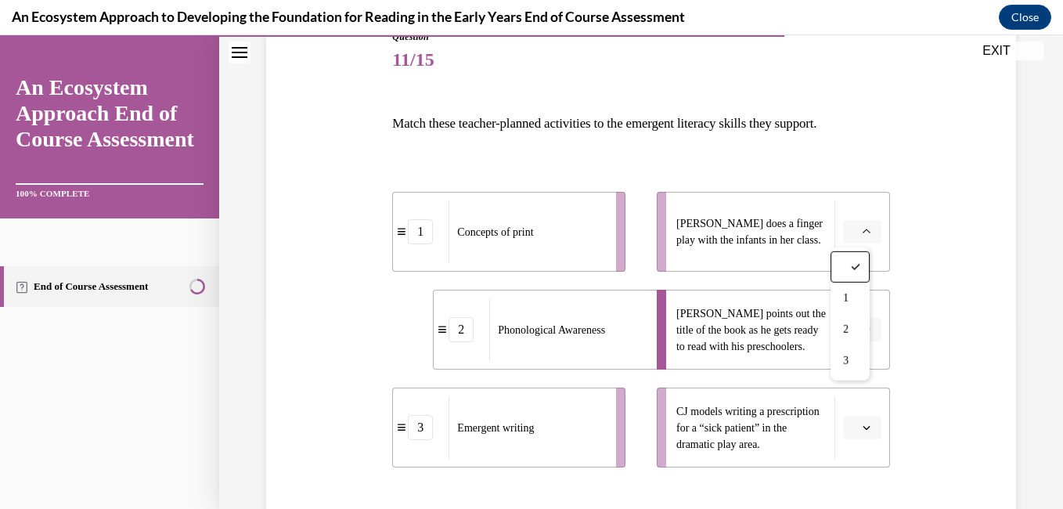
click at [842, 298] on div "1" at bounding box center [849, 298] width 39 height 31
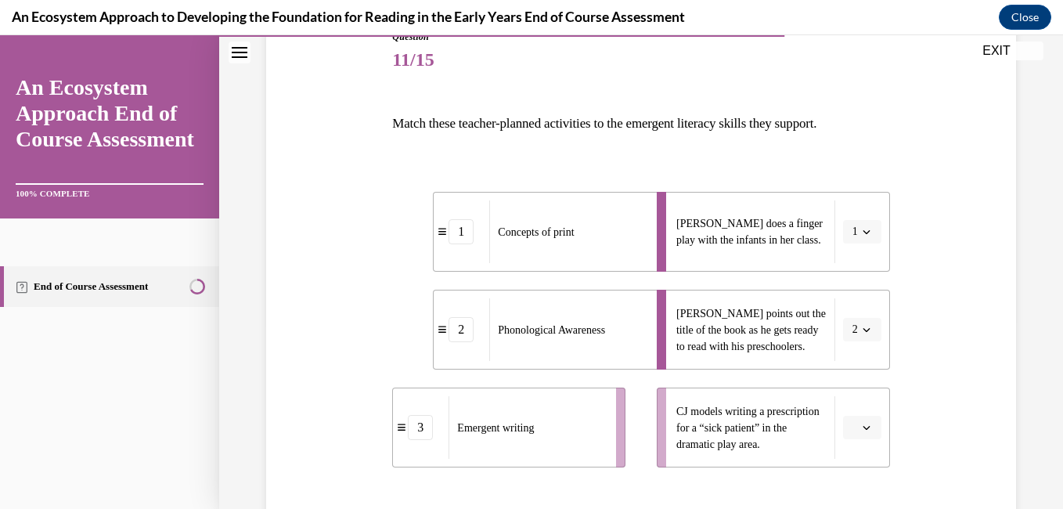
click at [862, 424] on icon "button" at bounding box center [866, 427] width 8 height 8
click at [836, 392] on div "3" at bounding box center [849, 391] width 39 height 31
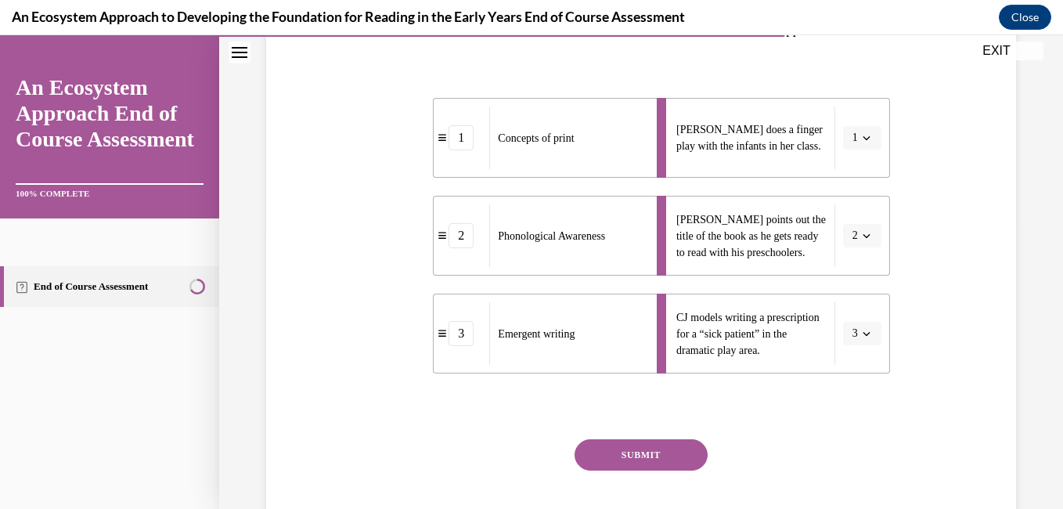
scroll to position [372, 0]
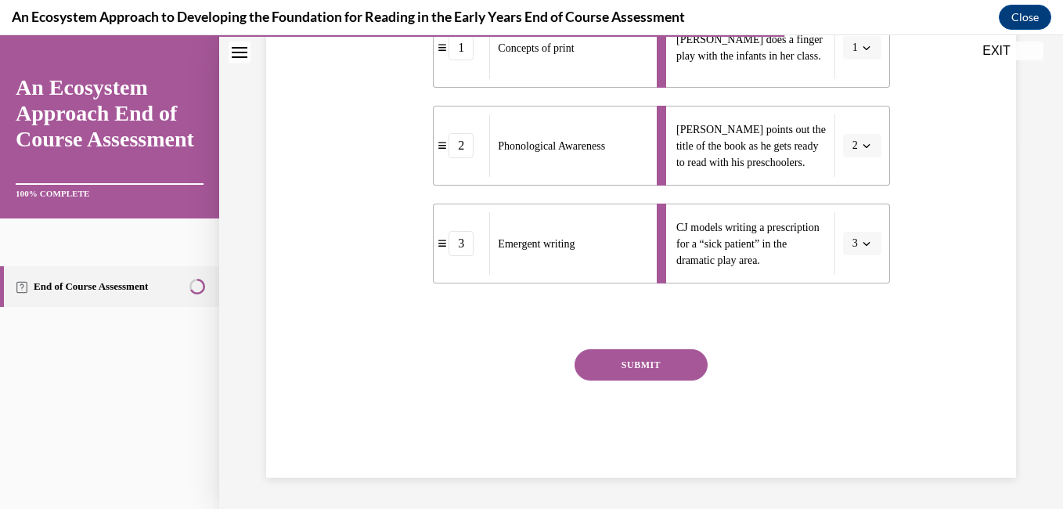
click at [672, 370] on button "SUBMIT" at bounding box center [640, 364] width 133 height 31
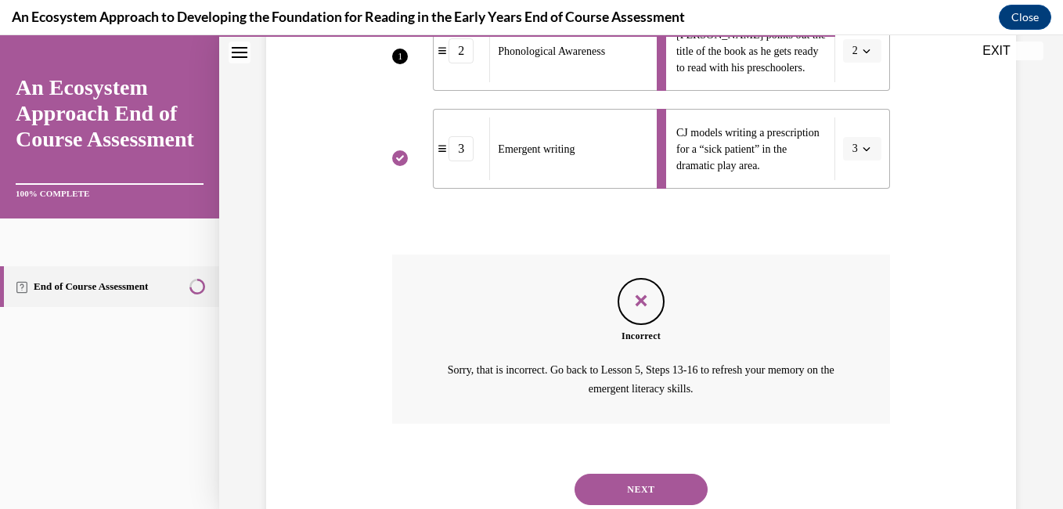
scroll to position [473, 0]
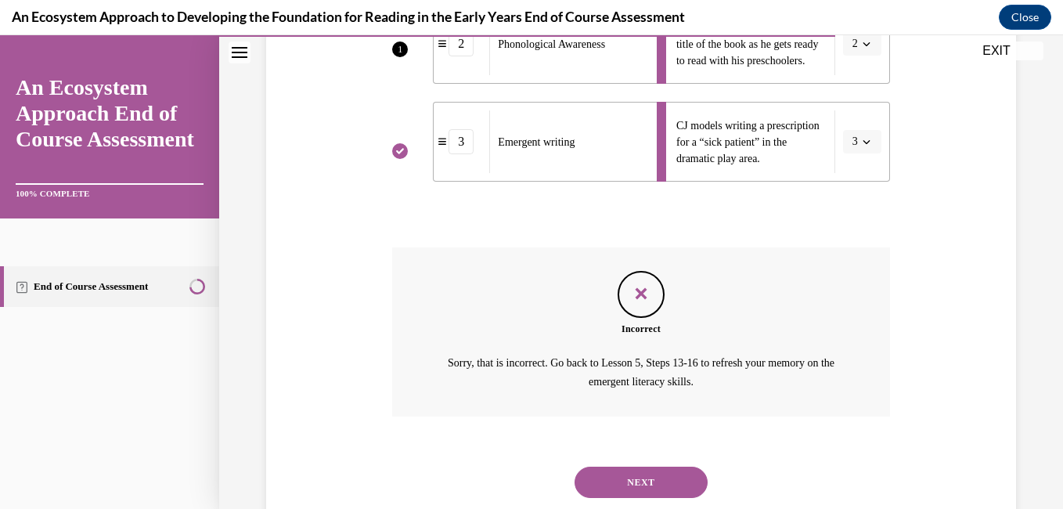
click at [677, 483] on button "NEXT" at bounding box center [640, 481] width 133 height 31
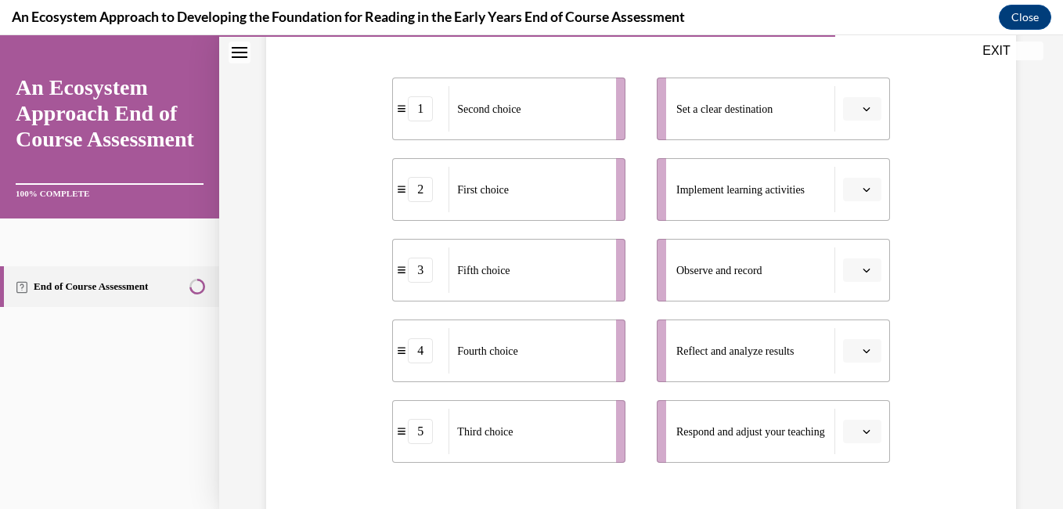
scroll to position [304, 0]
click at [858, 114] on button "button" at bounding box center [862, 106] width 38 height 23
click at [854, 175] on div "1" at bounding box center [849, 173] width 39 height 31
click at [867, 189] on button "button" at bounding box center [862, 187] width 38 height 23
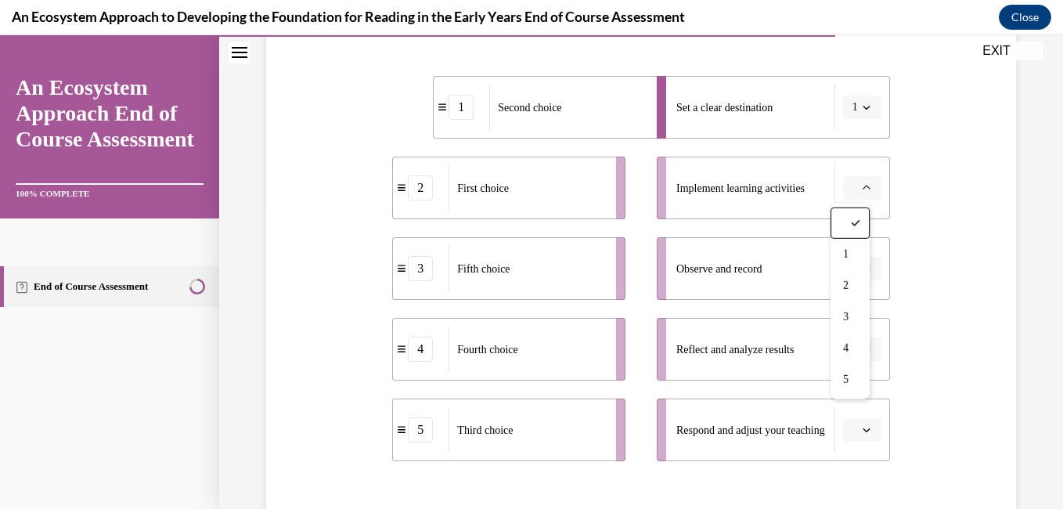
click at [845, 289] on span "2" at bounding box center [845, 285] width 5 height 13
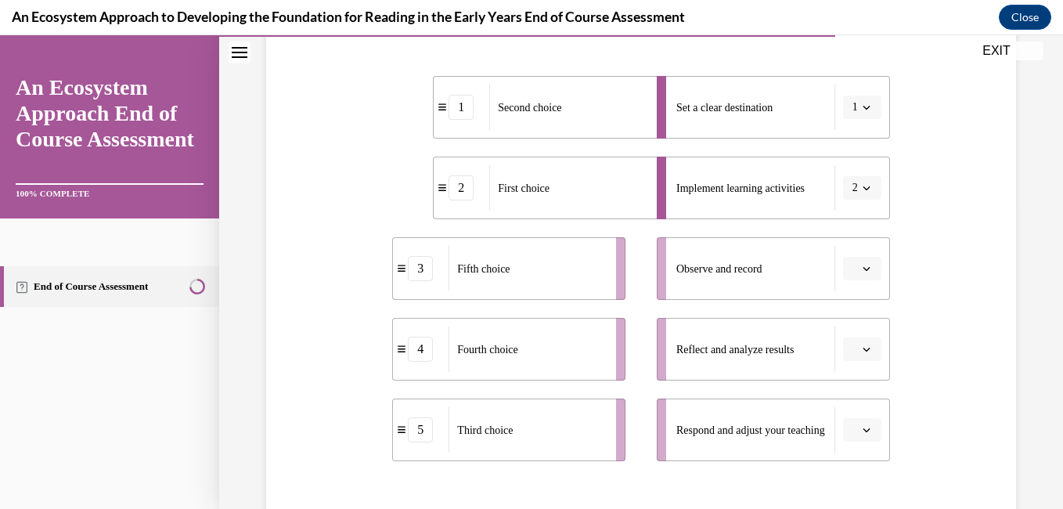
click at [856, 275] on button "button" at bounding box center [862, 268] width 38 height 23
click at [850, 394] on div "3" at bounding box center [849, 397] width 39 height 31
click at [858, 356] on button "button" at bounding box center [862, 348] width 38 height 23
click at [851, 283] on div "4" at bounding box center [849, 282] width 39 height 31
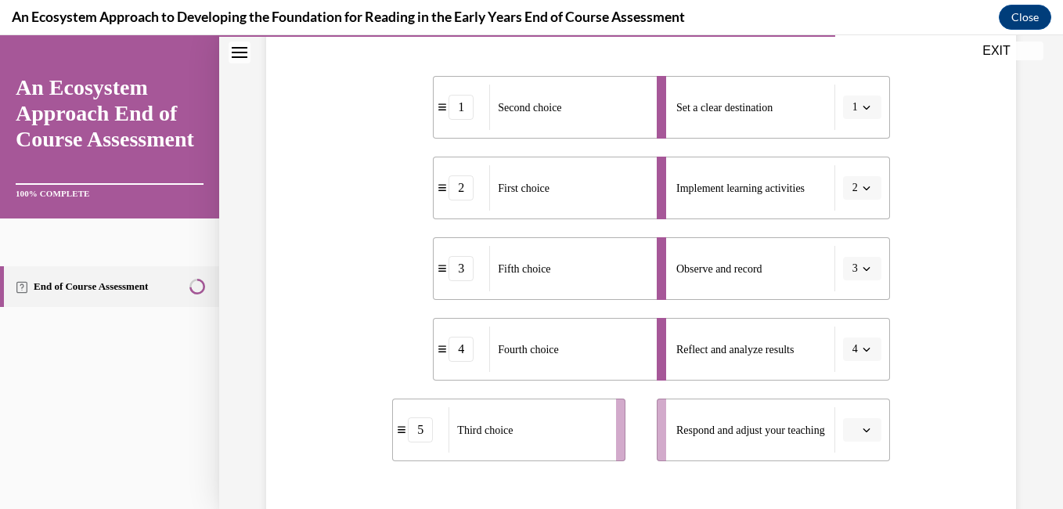
click at [862, 432] on icon "button" at bounding box center [866, 430] width 8 height 8
click at [845, 398] on span "5" at bounding box center [845, 394] width 5 height 13
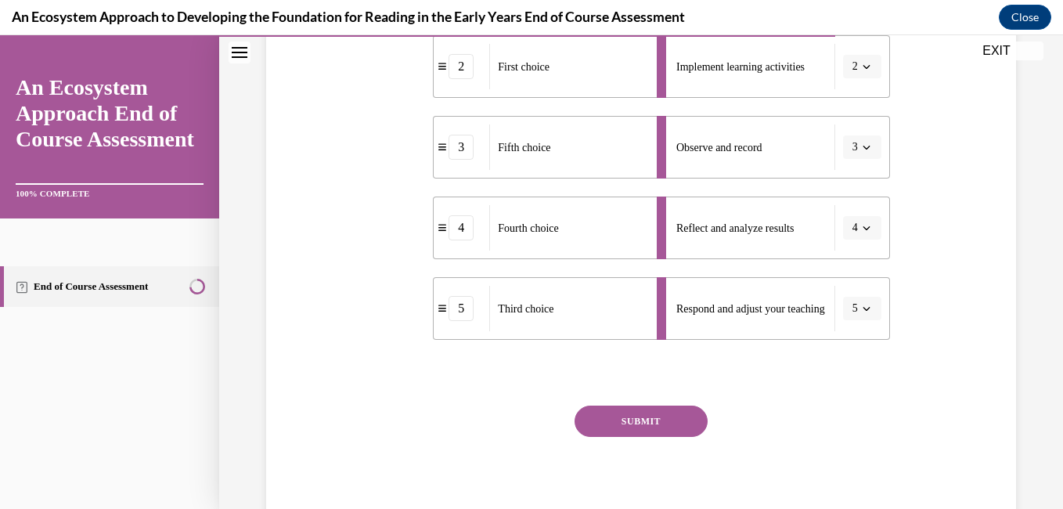
click at [650, 421] on button "SUBMIT" at bounding box center [640, 420] width 133 height 31
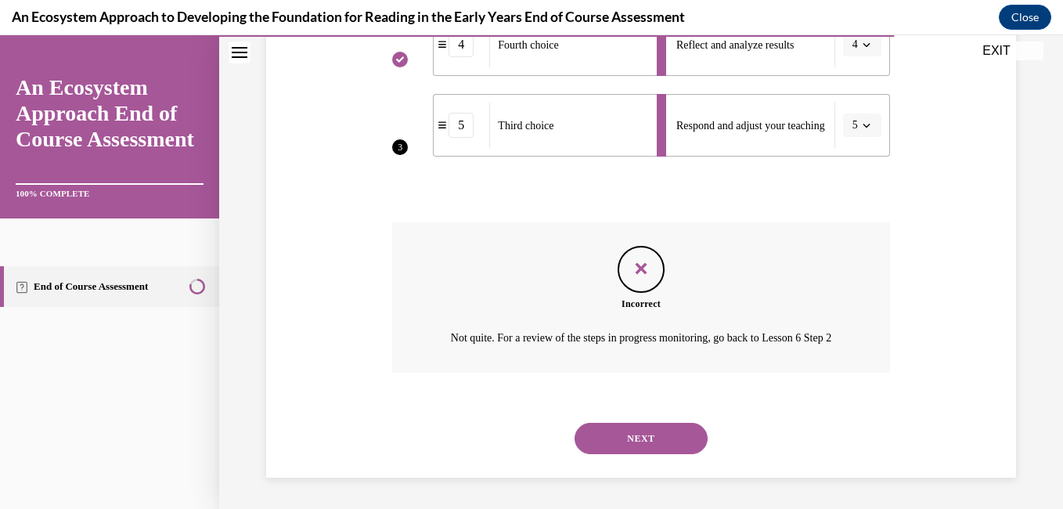
scroll to position [627, 0]
click at [638, 433] on button "NEXT" at bounding box center [640, 438] width 133 height 31
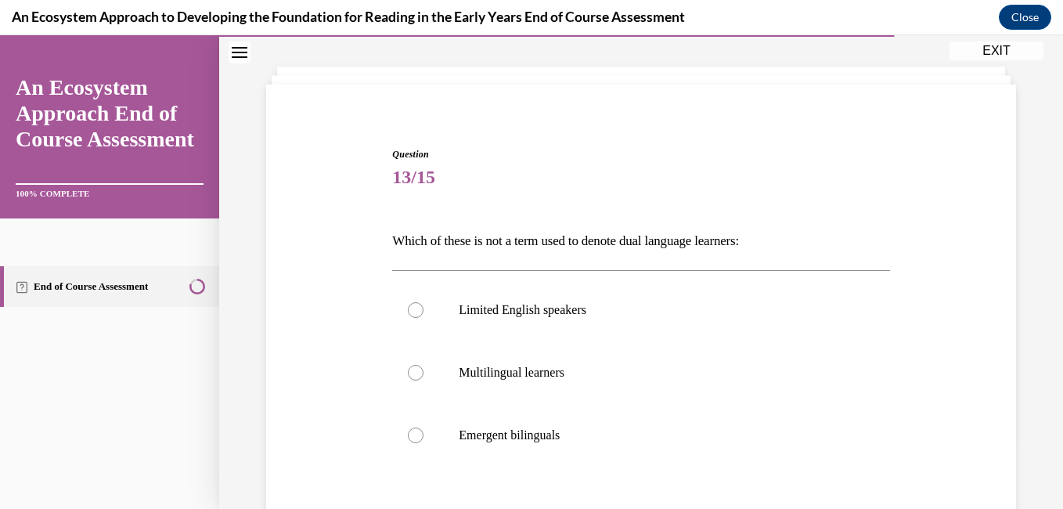
scroll to position [74, 0]
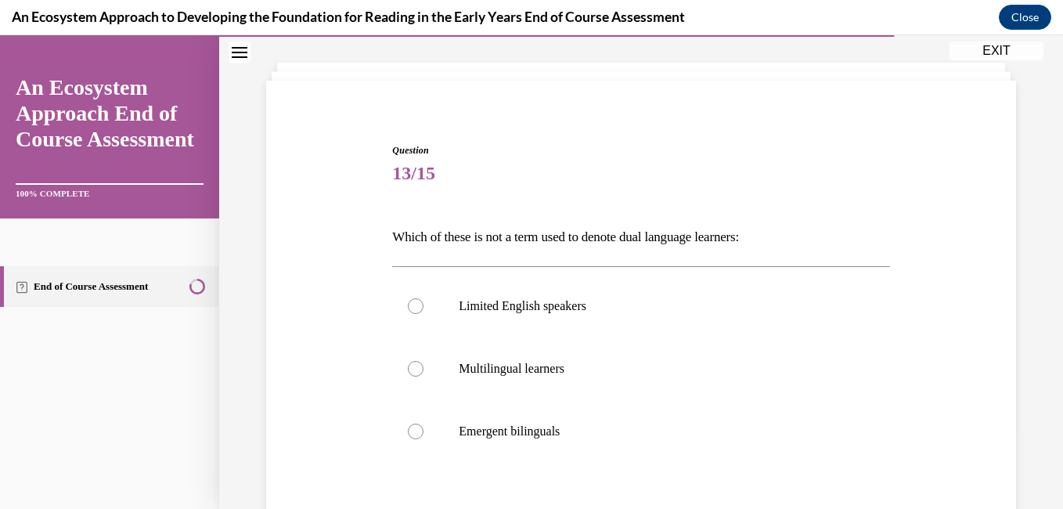
click at [417, 307] on div at bounding box center [416, 306] width 16 height 16
click at [417, 307] on input "Limited English speakers" at bounding box center [416, 306] width 16 height 16
radio input "true"
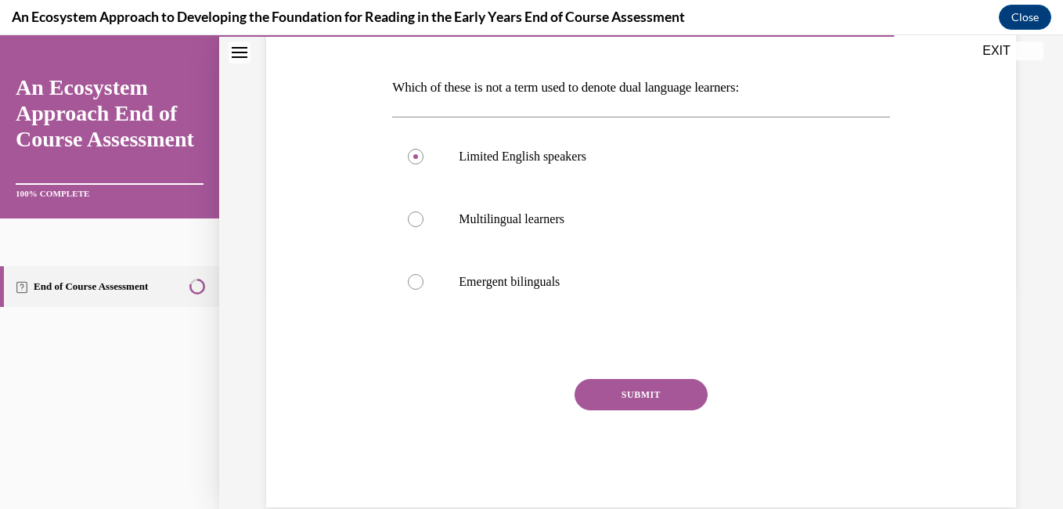
click at [667, 397] on button "SUBMIT" at bounding box center [640, 394] width 133 height 31
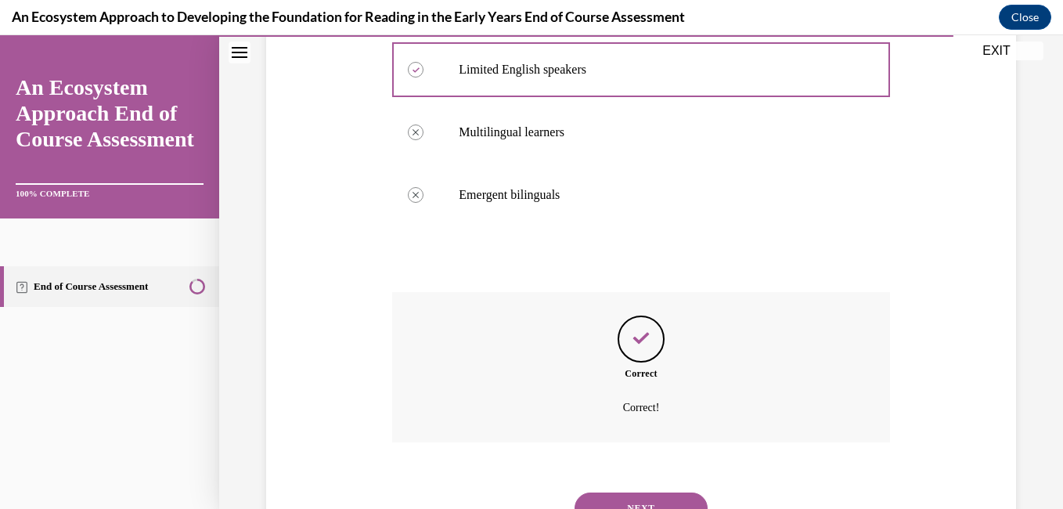
scroll to position [380, 0]
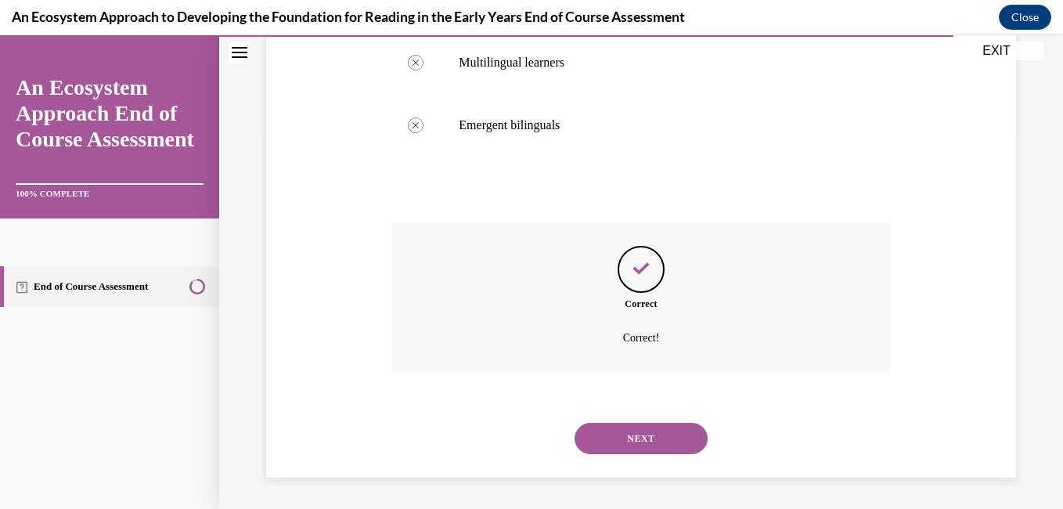
click at [660, 437] on button "NEXT" at bounding box center [640, 438] width 133 height 31
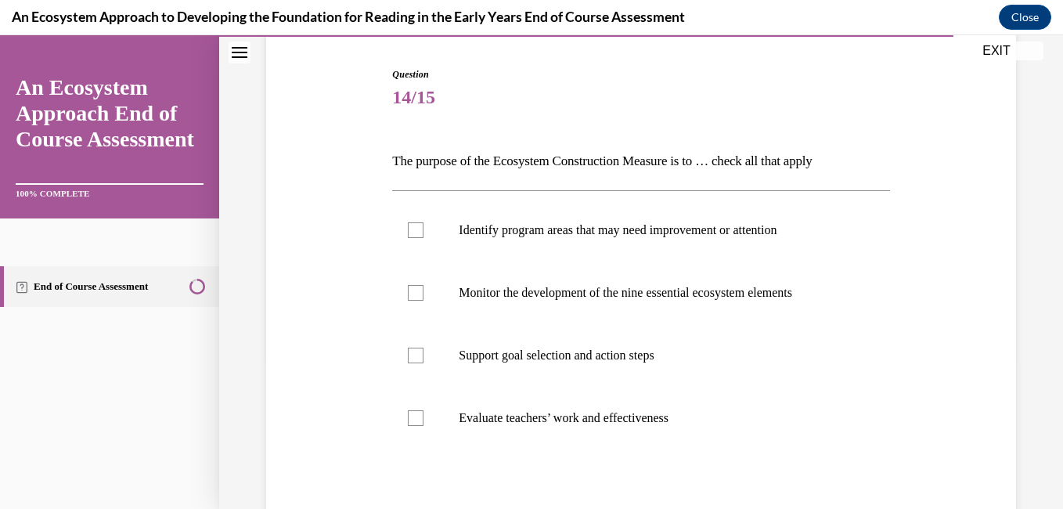
scroll to position [155, 0]
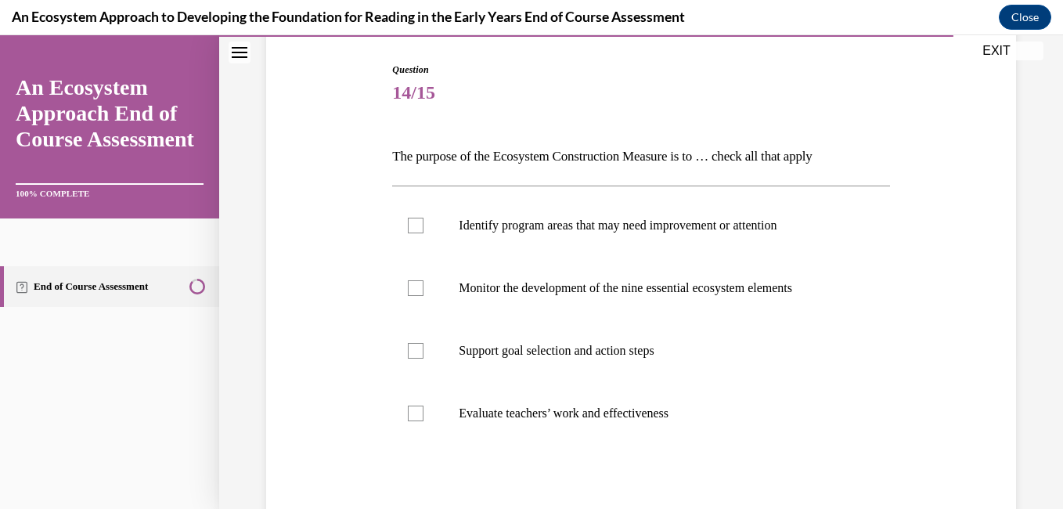
click at [414, 415] on div at bounding box center [416, 413] width 16 height 16
click at [414, 415] on input "Evaluate teachers’ work and effectiveness" at bounding box center [416, 413] width 16 height 16
checkbox input "true"
click at [426, 348] on label "Support goal selection and action steps" at bounding box center [640, 350] width 497 height 63
click at [423, 348] on input "Support goal selection and action steps" at bounding box center [416, 351] width 16 height 16
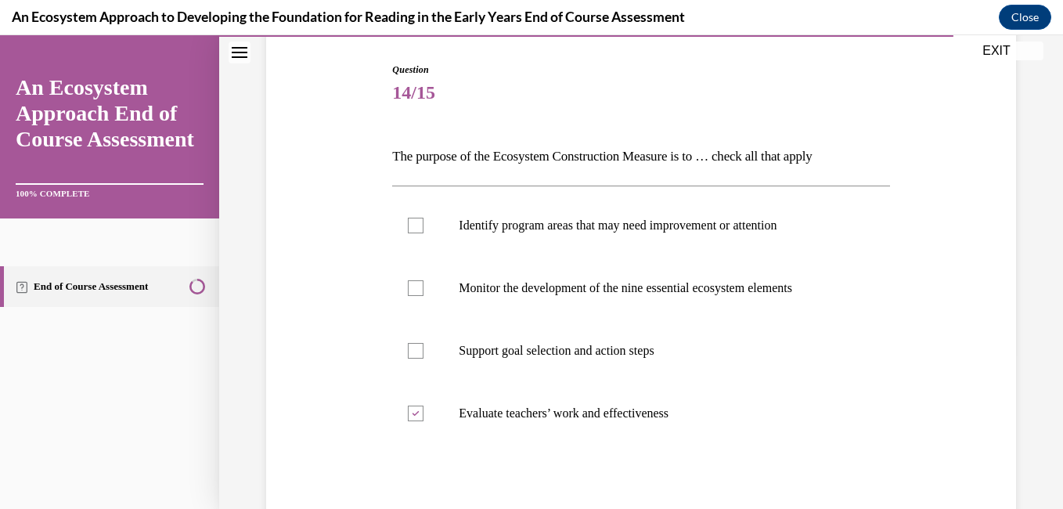
checkbox input "true"
click at [423, 293] on label "Monitor the development of the nine essential ecosystem elements" at bounding box center [640, 288] width 497 height 63
click at [423, 293] on input "Monitor the development of the nine essential ecosystem elements" at bounding box center [416, 288] width 16 height 16
checkbox input "true"
click at [427, 230] on label "Identify program areas that may need improvement or attention" at bounding box center [640, 225] width 497 height 63
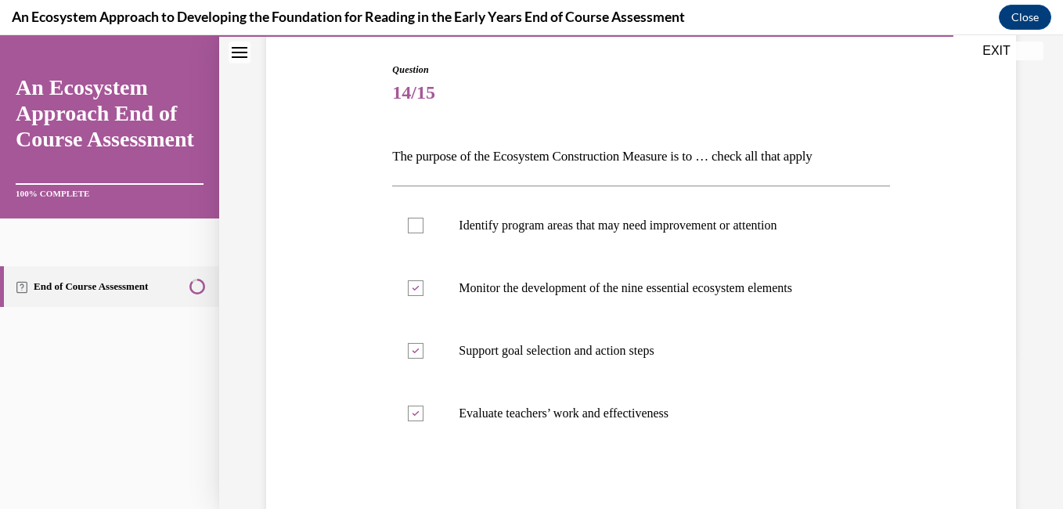
click at [423, 230] on input "Identify program areas that may need improvement or attention" at bounding box center [416, 226] width 16 height 16
checkbox input "true"
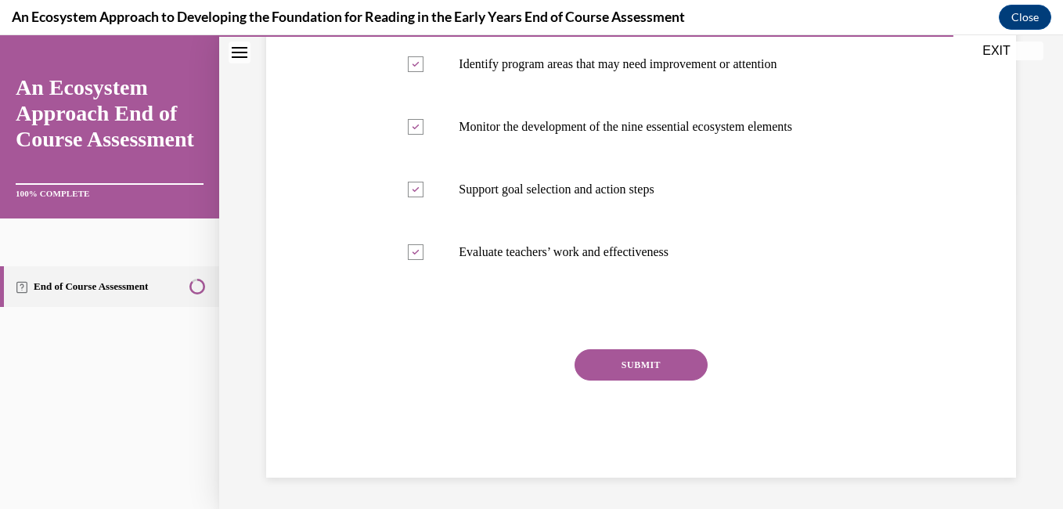
click at [662, 362] on button "SUBMIT" at bounding box center [640, 364] width 133 height 31
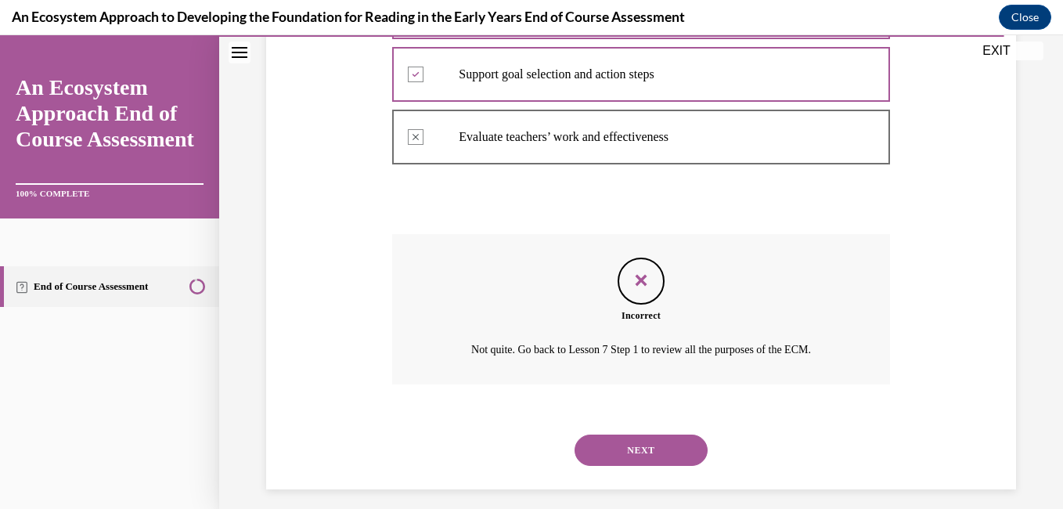
scroll to position [443, 0]
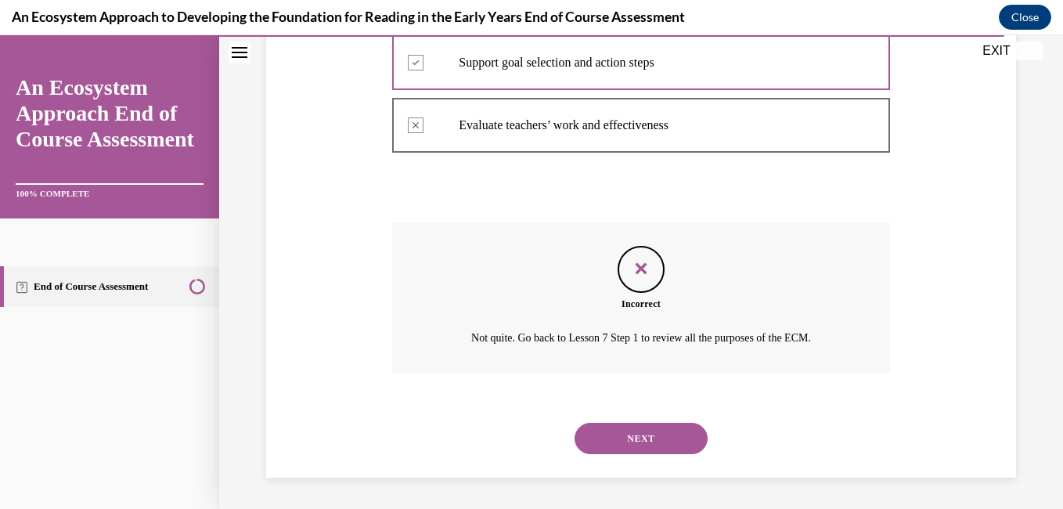
click at [653, 440] on button "NEXT" at bounding box center [640, 438] width 133 height 31
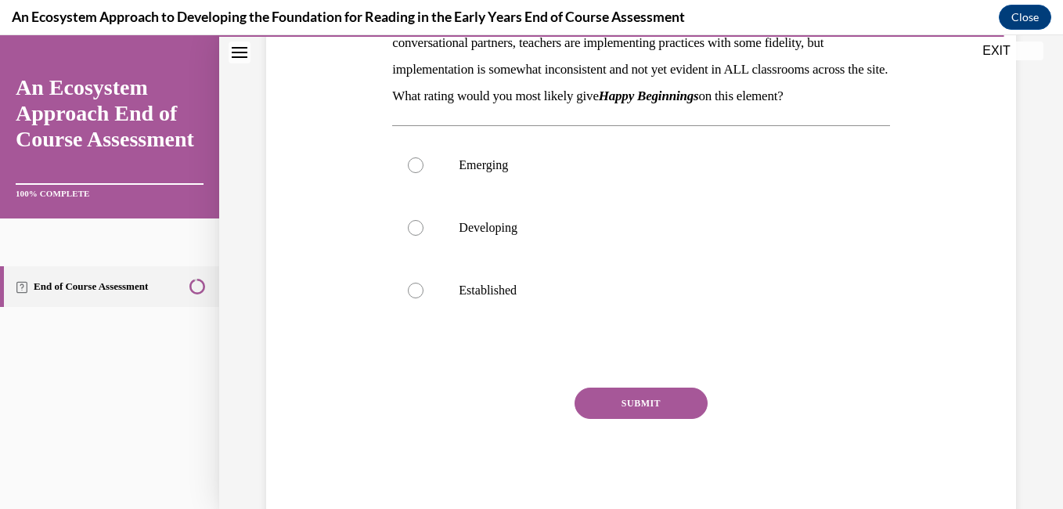
scroll to position [297, 0]
click at [409, 242] on label "Developing" at bounding box center [640, 226] width 497 height 63
click at [409, 234] on input "Developing" at bounding box center [416, 226] width 16 height 16
radio input "true"
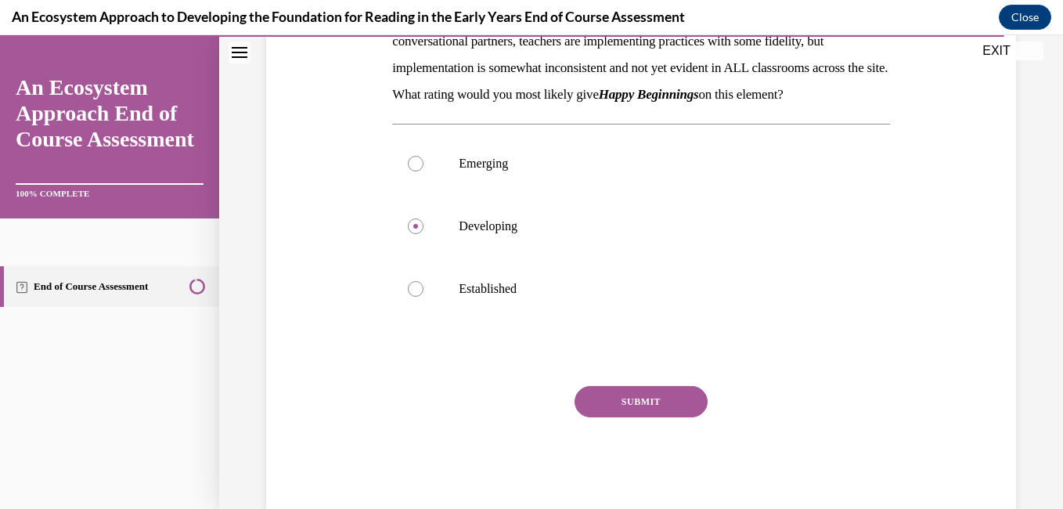
click at [675, 417] on button "SUBMIT" at bounding box center [640, 401] width 133 height 31
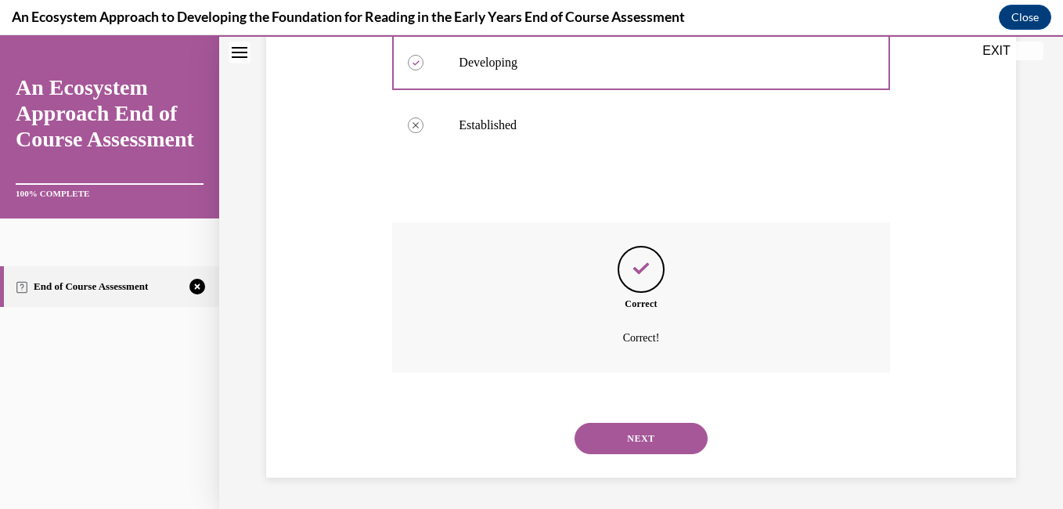
scroll to position [487, 0]
click at [627, 438] on button "NEXT" at bounding box center [640, 438] width 133 height 31
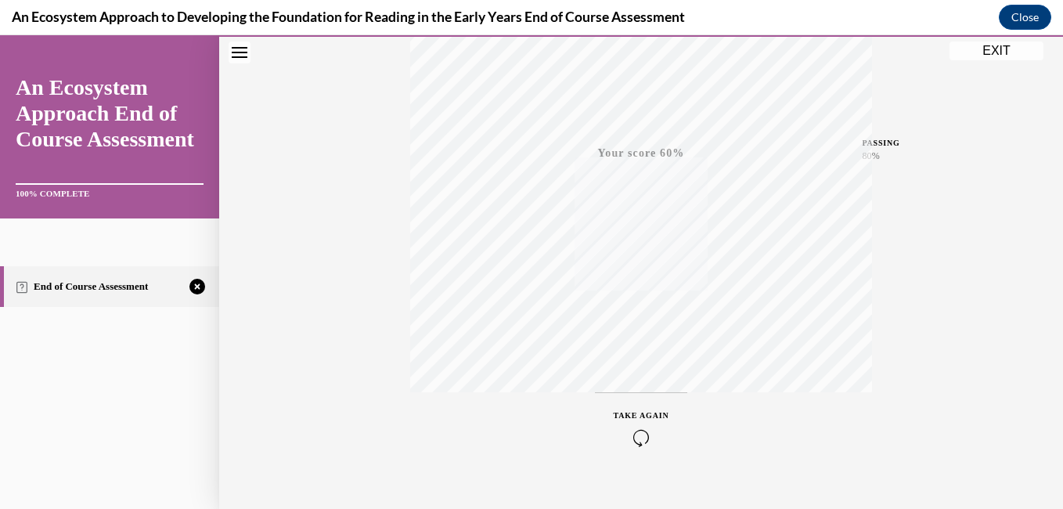
scroll to position [306, 0]
